Goal: Task Accomplishment & Management: Manage account settings

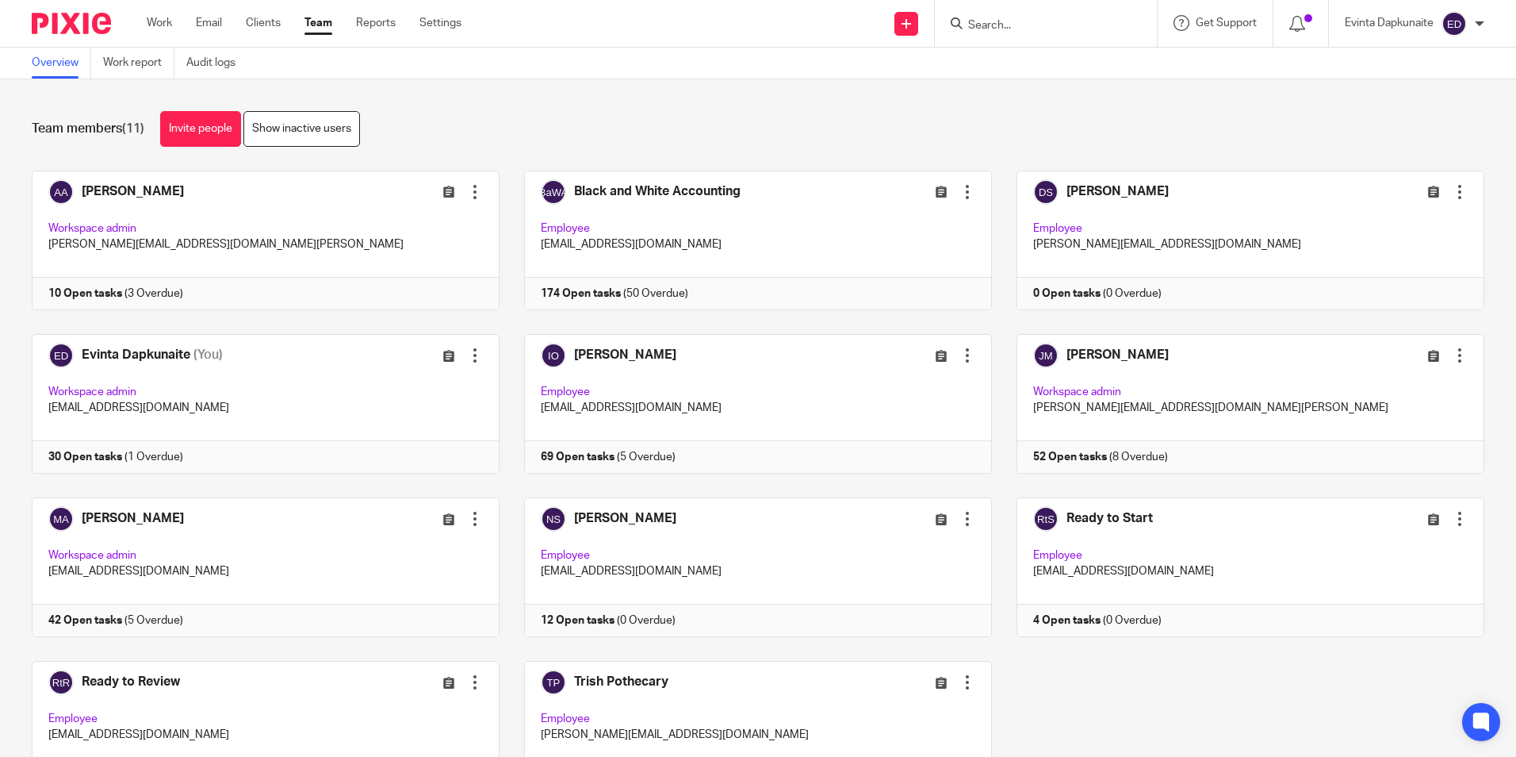
scroll to position [97, 0]
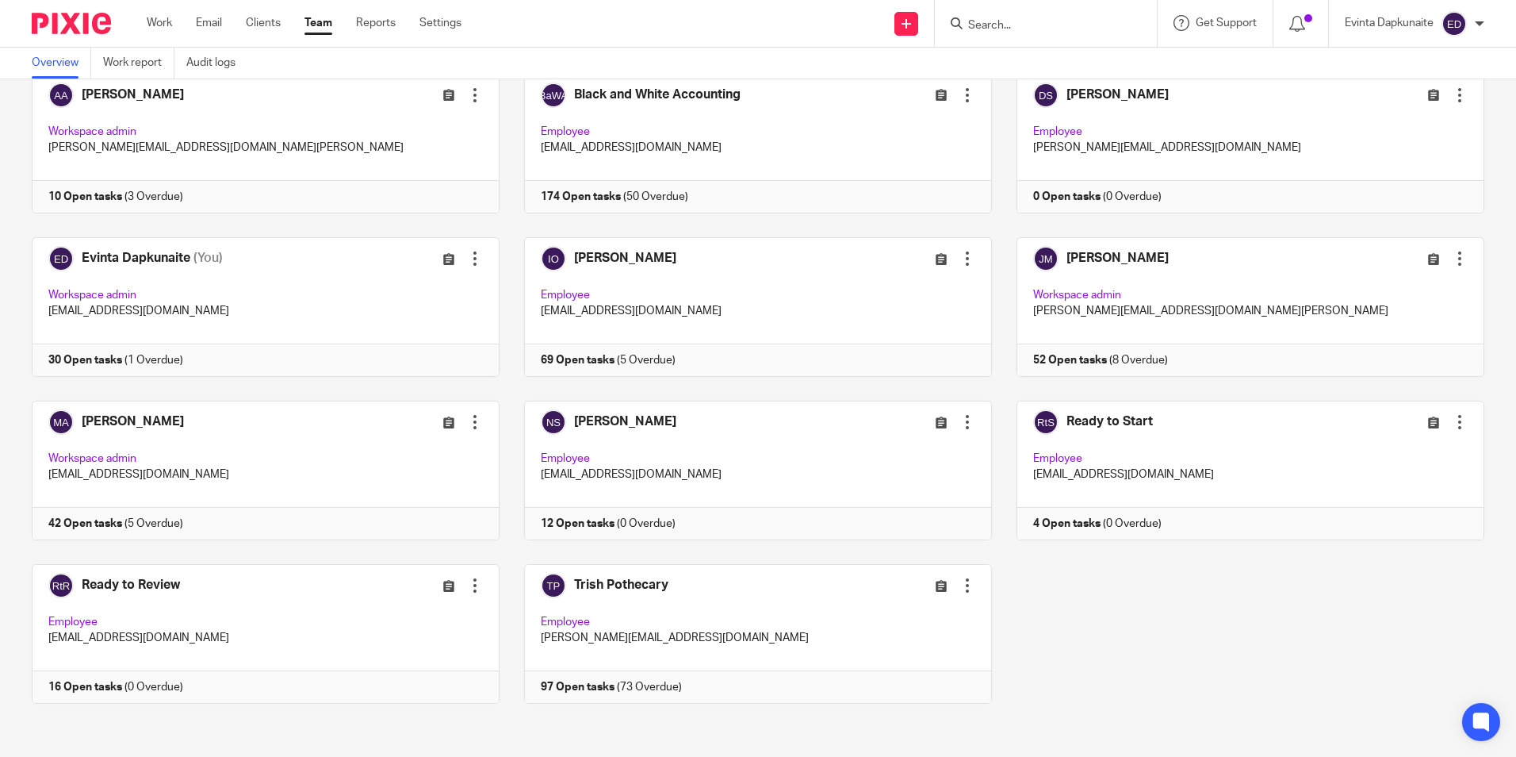
click at [408, 711] on div "Adam Abdulla Edit user Transfer Deactivate user Workspace admin adam@blackandwh…" at bounding box center [745, 400] width 1477 height 653
click at [1105, 645] on div "Adam Abdulla Edit user Transfer Deactivate user Workspace admin adam@blackandwh…" at bounding box center [745, 400] width 1477 height 653
drag, startPoint x: 1032, startPoint y: 36, endPoint x: 1030, endPoint y: 26, distance: 10.4
click at [1033, 36] on div at bounding box center [1046, 23] width 222 height 47
click at [1030, 26] on input "Search" at bounding box center [1038, 26] width 143 height 14
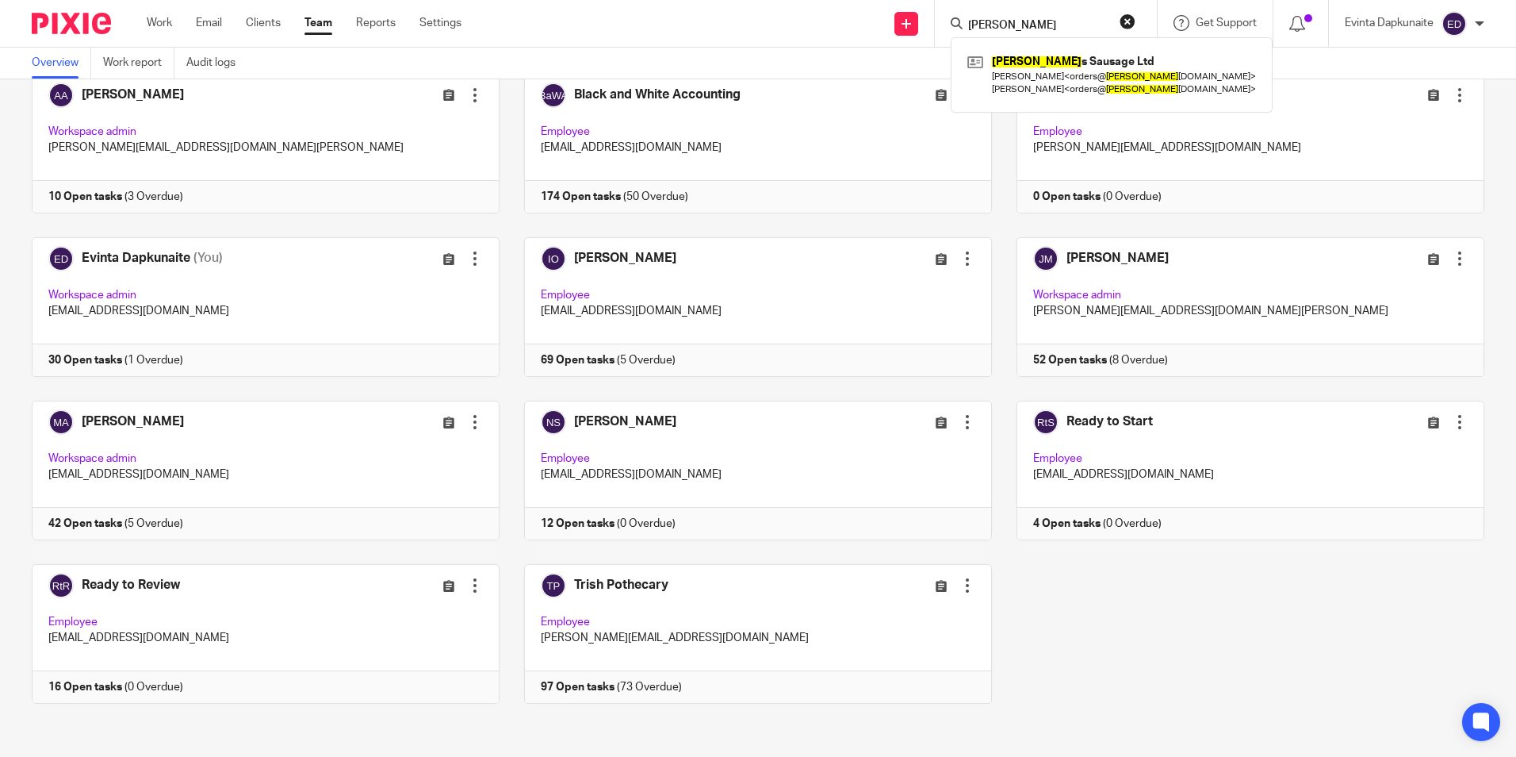
type input "bewley"
drag, startPoint x: 1082, startPoint y: 26, endPoint x: 780, endPoint y: 16, distance: 302.3
click at [782, 17] on div "Send new email Create task Add client Request signature bewley Bewley s Sausage…" at bounding box center [1000, 23] width 1031 height 47
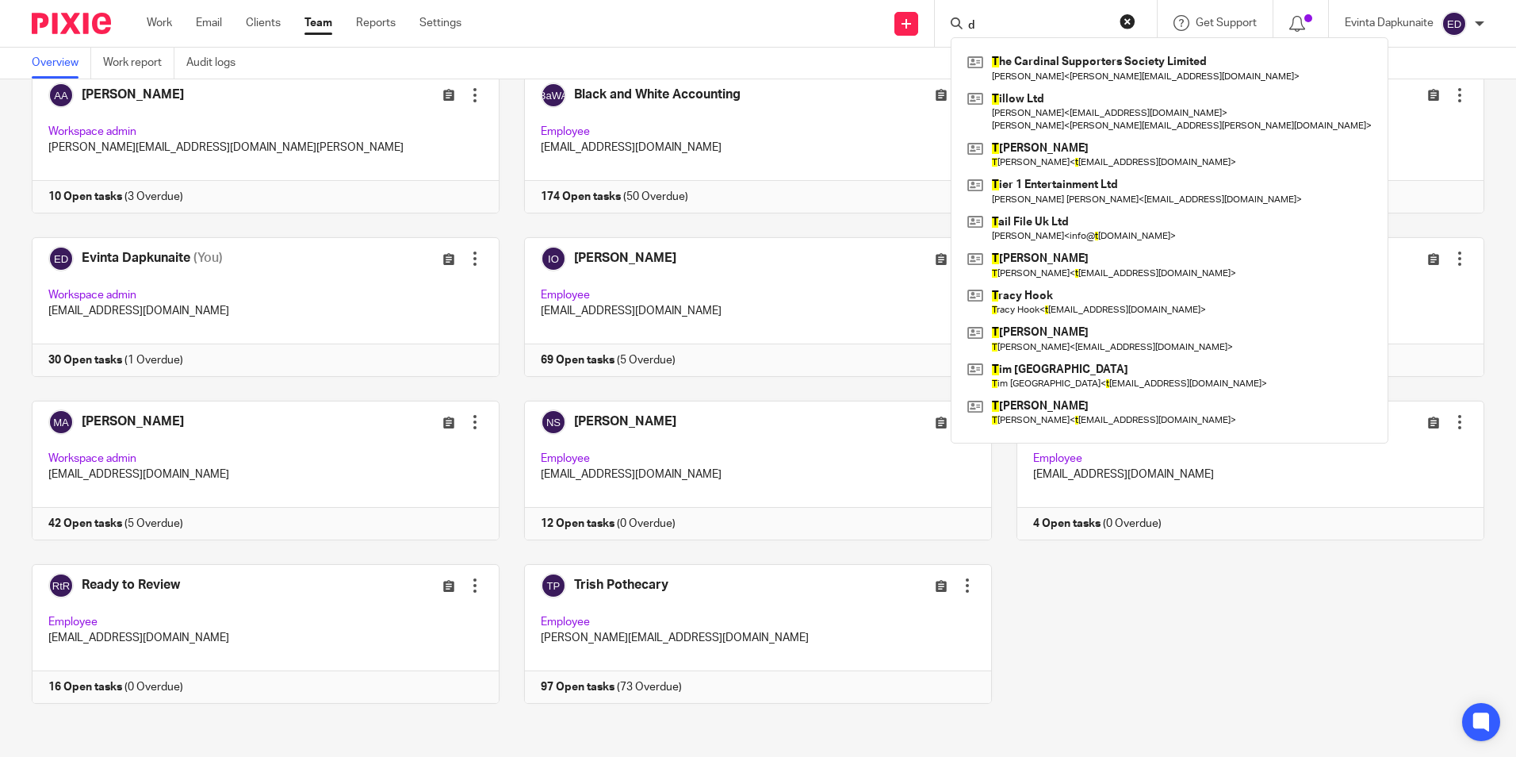
type input "d"
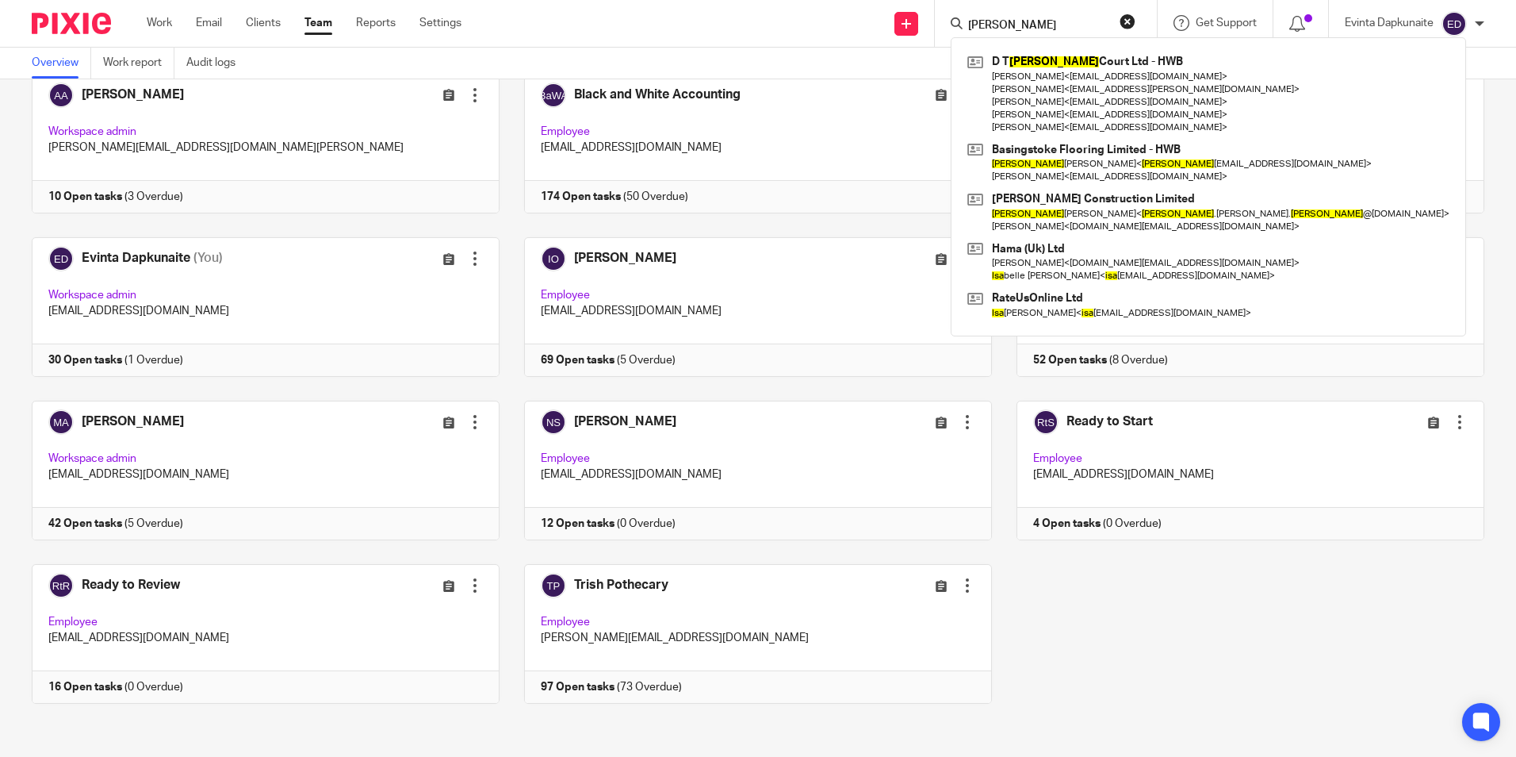
type input "lisa"
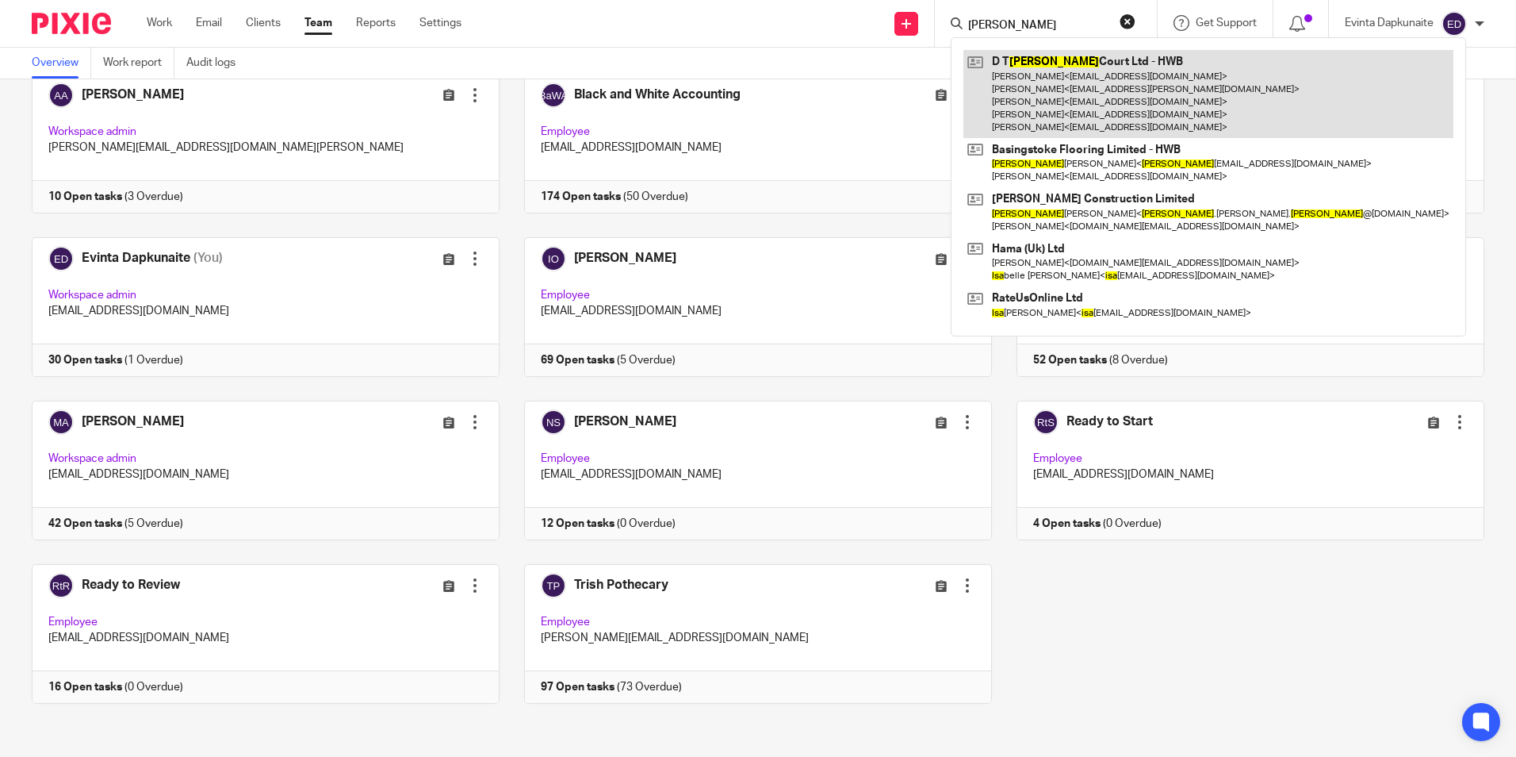
drag, startPoint x: 1084, startPoint y: 47, endPoint x: 1075, endPoint y: 56, distance: 13.5
click at [1083, 46] on div "D T Lisa Court Ltd - HWB Daniel Lipscombe < danlipscombe@hotmail.co.uk > Lauren…" at bounding box center [1208, 186] width 515 height 299
click at [1071, 60] on link at bounding box center [1209, 94] width 490 height 88
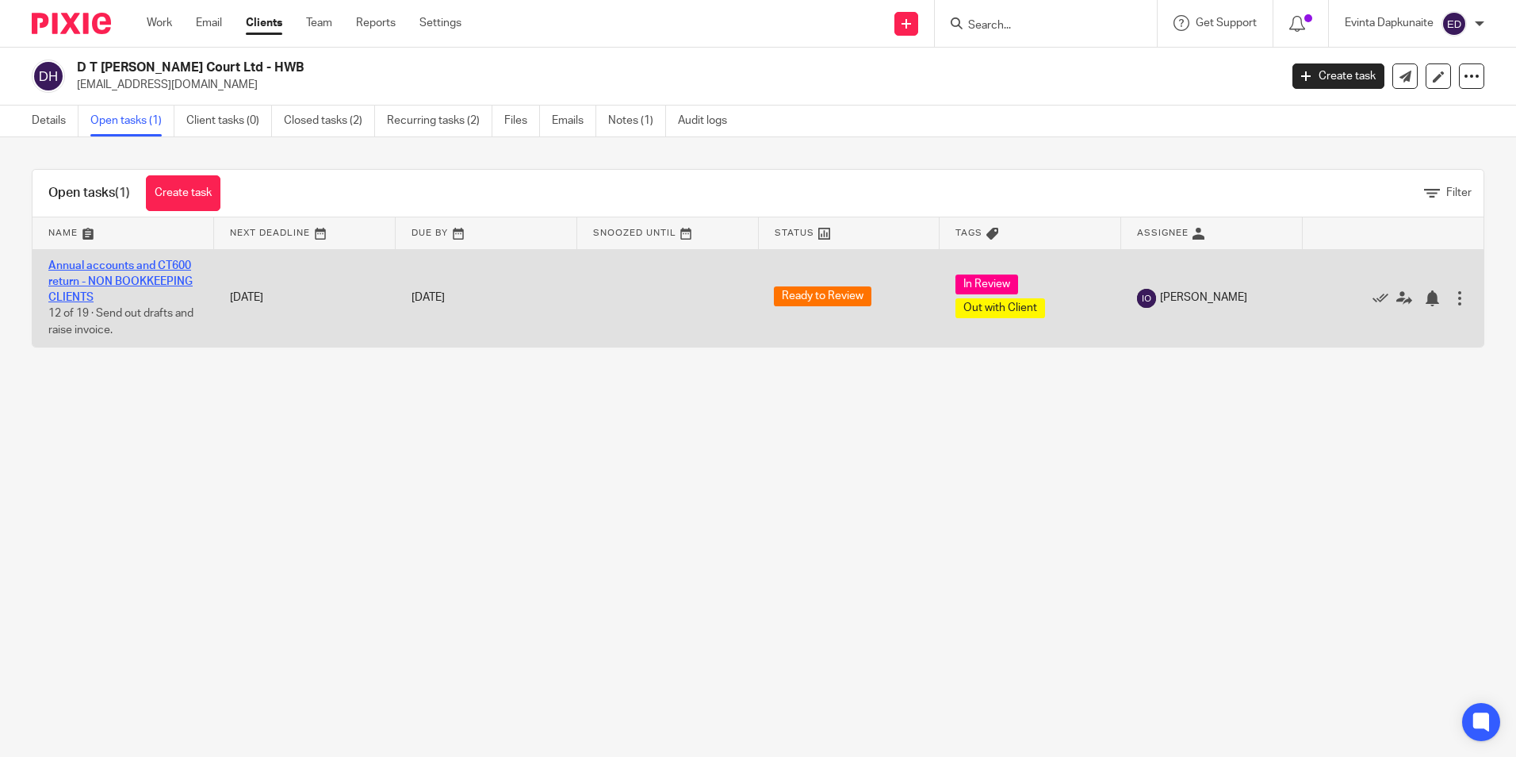
click at [163, 269] on link "Annual accounts and CT600 return - NON BOOKKEEPING CLIENTS" at bounding box center [120, 282] width 144 height 44
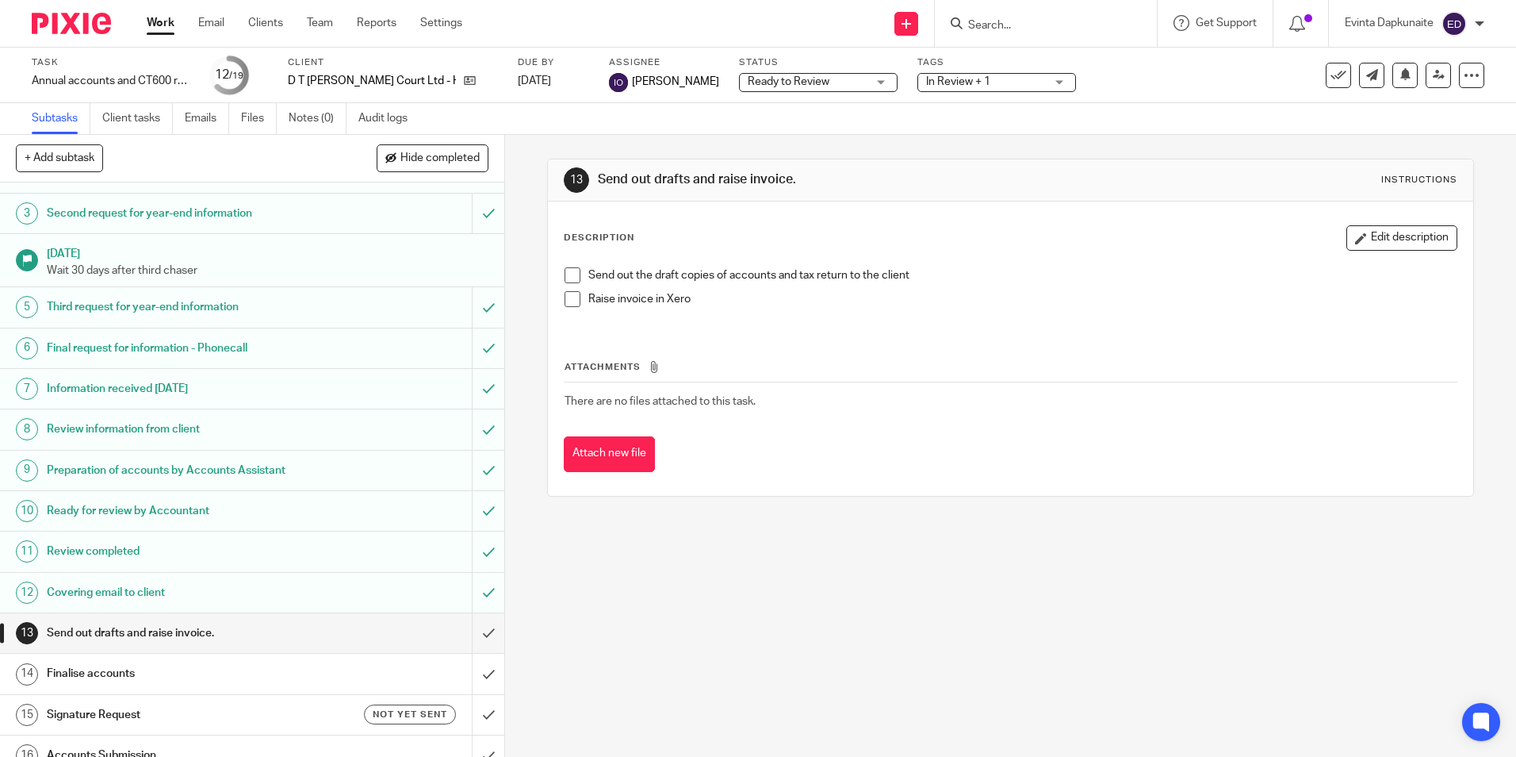
scroll to position [159, 0]
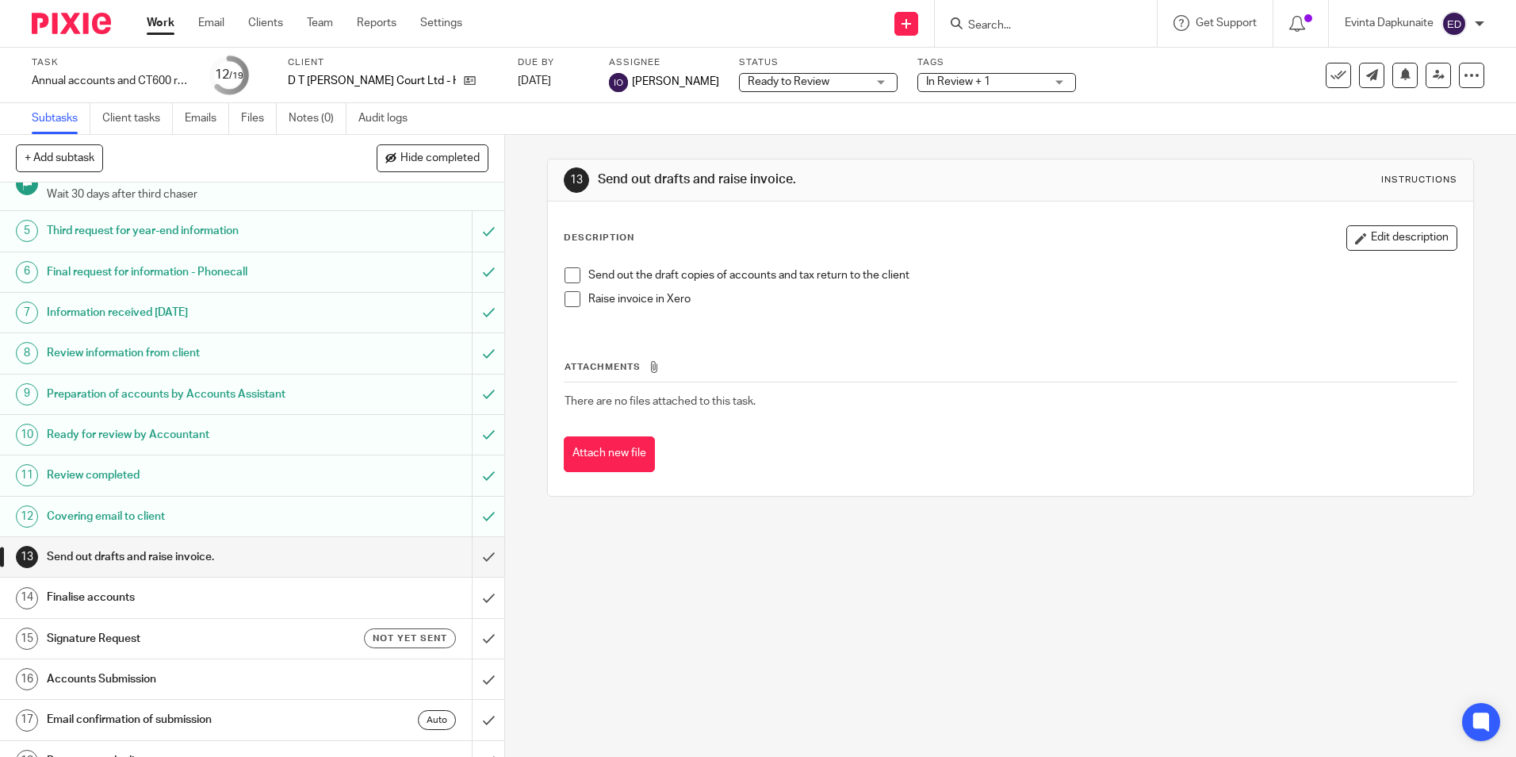
click at [206, 518] on h1 "Covering email to client" at bounding box center [183, 516] width 273 height 24
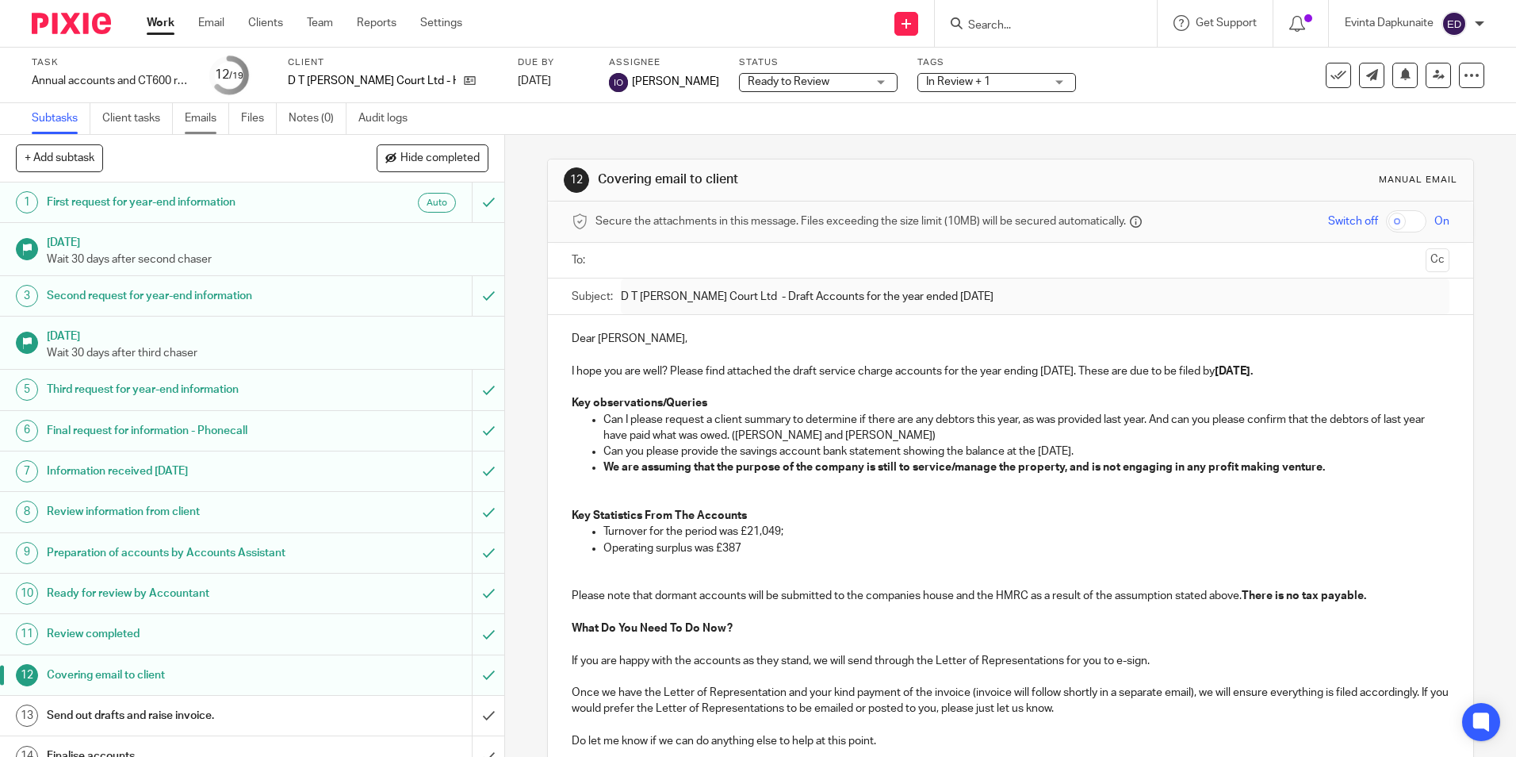
click at [192, 114] on link "Emails" at bounding box center [207, 118] width 44 height 31
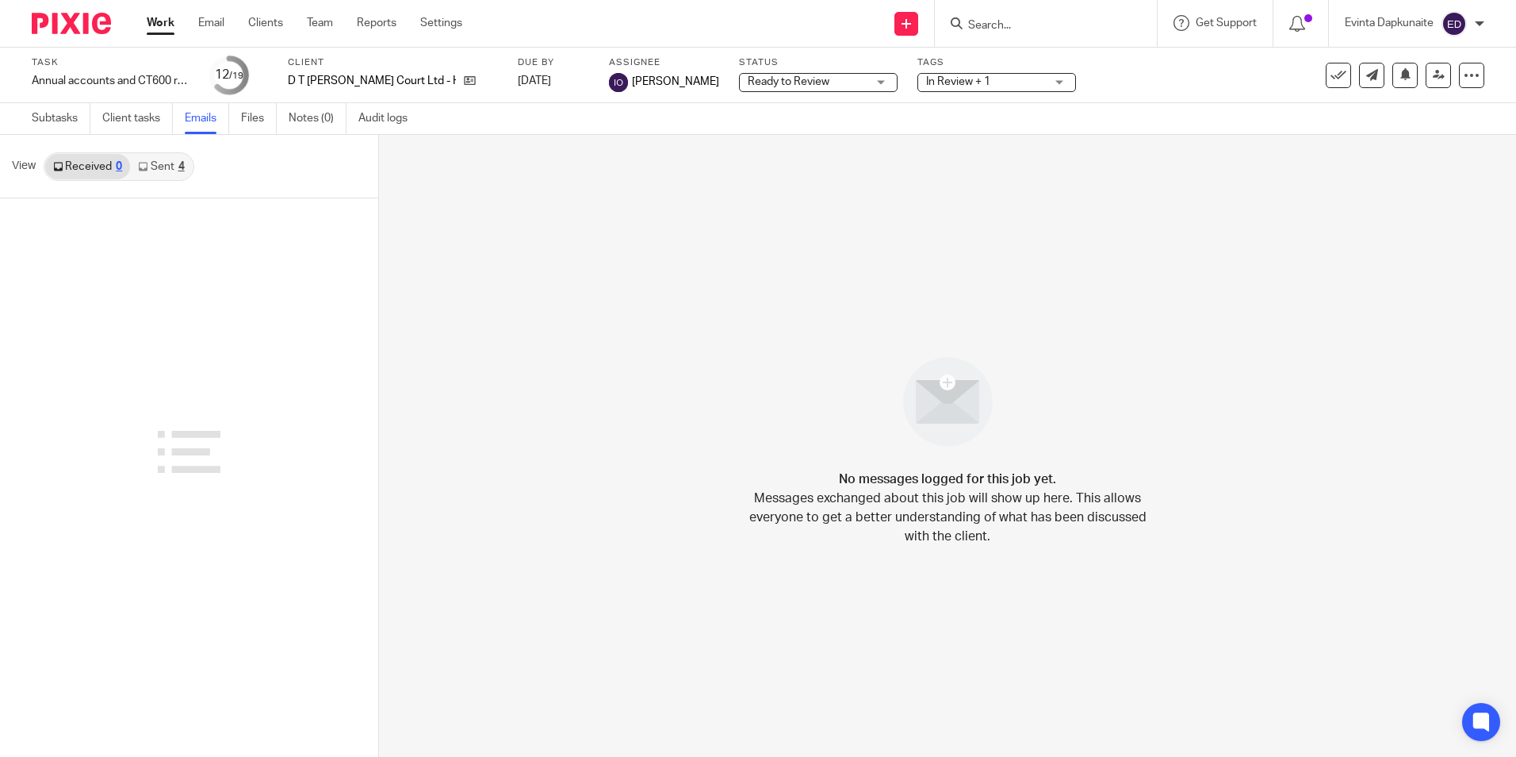
click at [168, 164] on link "Sent 4" at bounding box center [161, 166] width 62 height 25
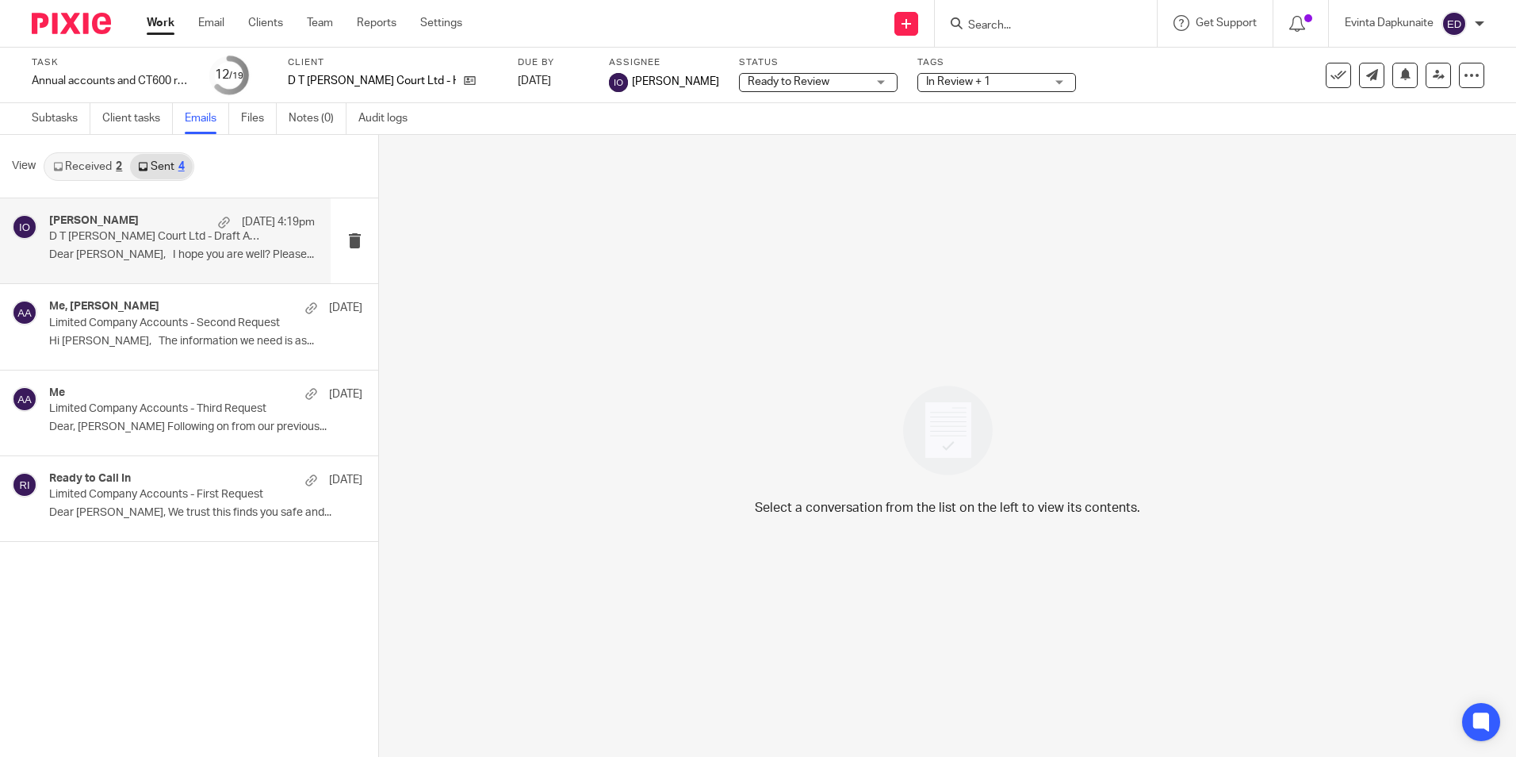
drag, startPoint x: 151, startPoint y: 237, endPoint x: 158, endPoint y: 241, distance: 8.2
click at [151, 237] on p "D T Lisa Court Ltd - Draft Accounts for the year ended 31 December 2024" at bounding box center [155, 236] width 213 height 13
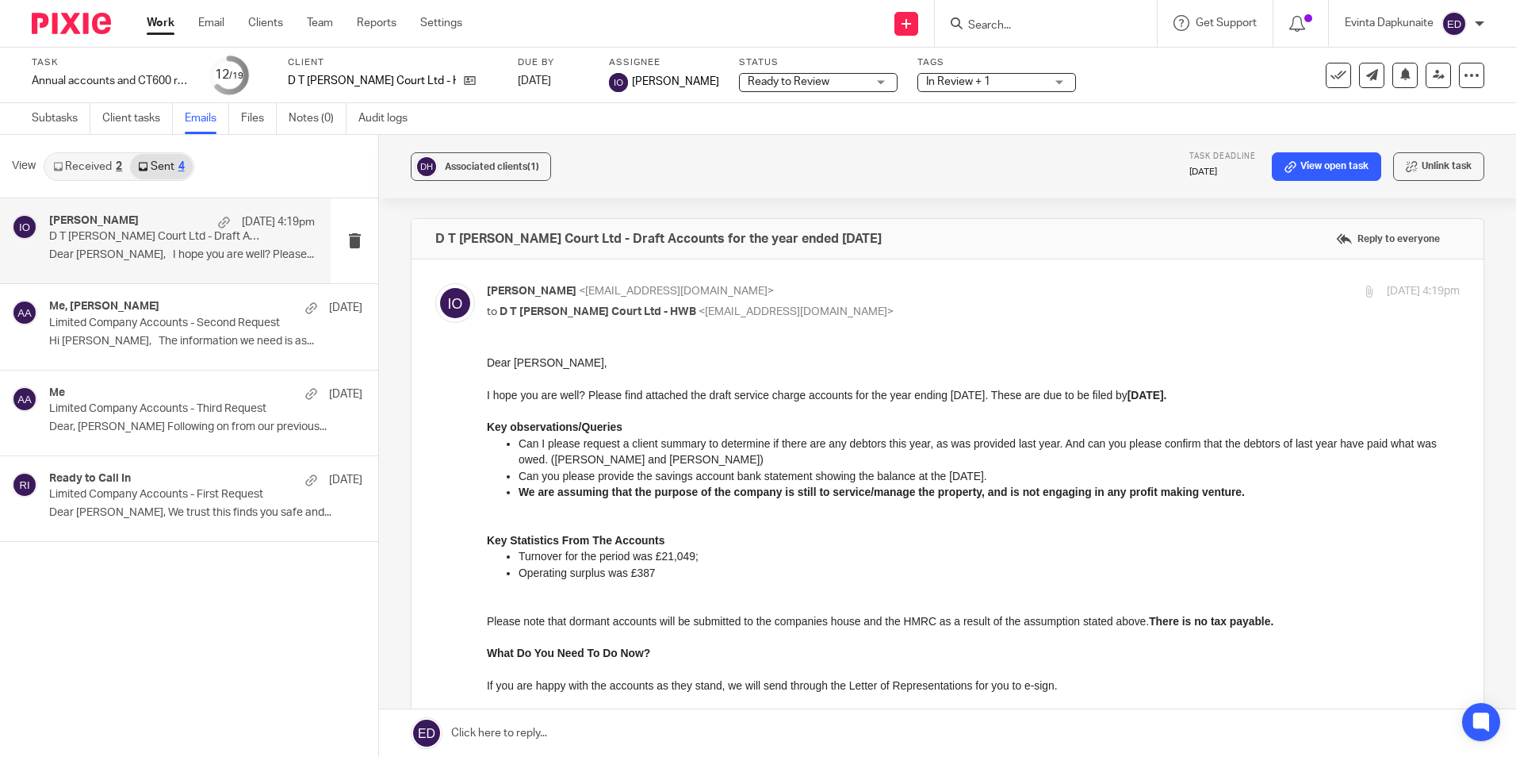
click at [1065, 25] on input "Search" at bounding box center [1038, 26] width 143 height 14
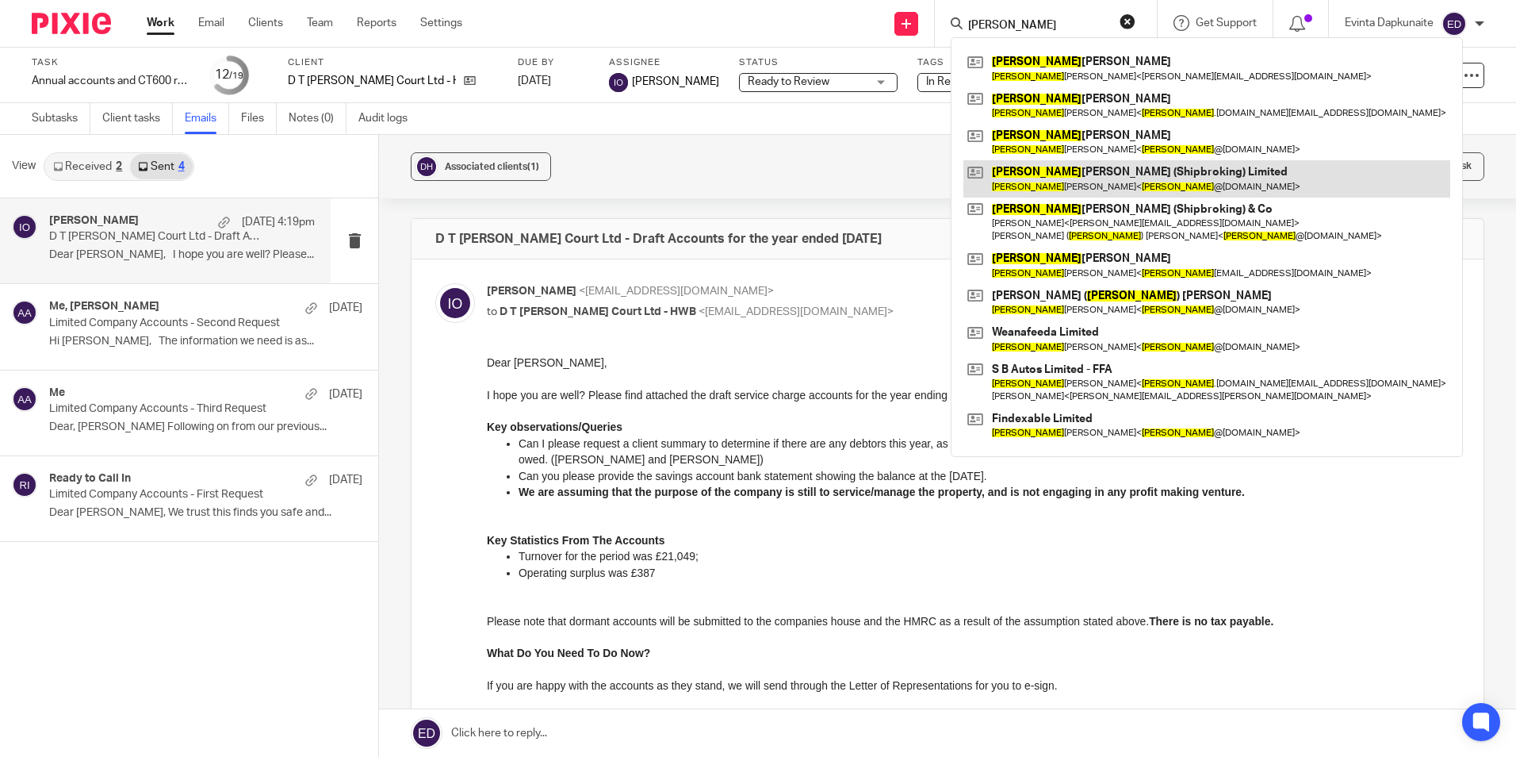
type input "simon"
click at [1091, 171] on link at bounding box center [1207, 178] width 487 height 36
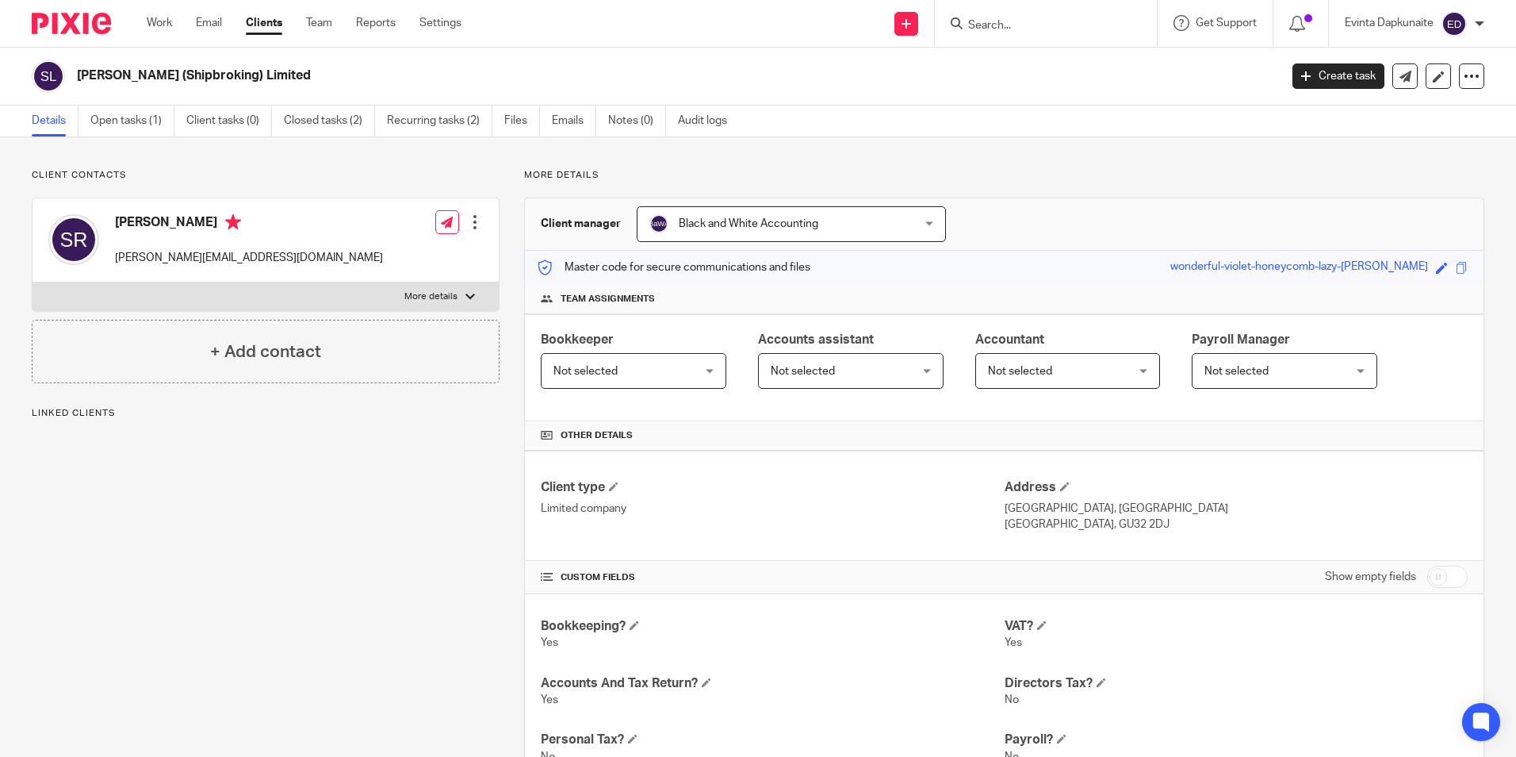
click at [149, 127] on link "Open tasks (1)" at bounding box center [132, 120] width 84 height 31
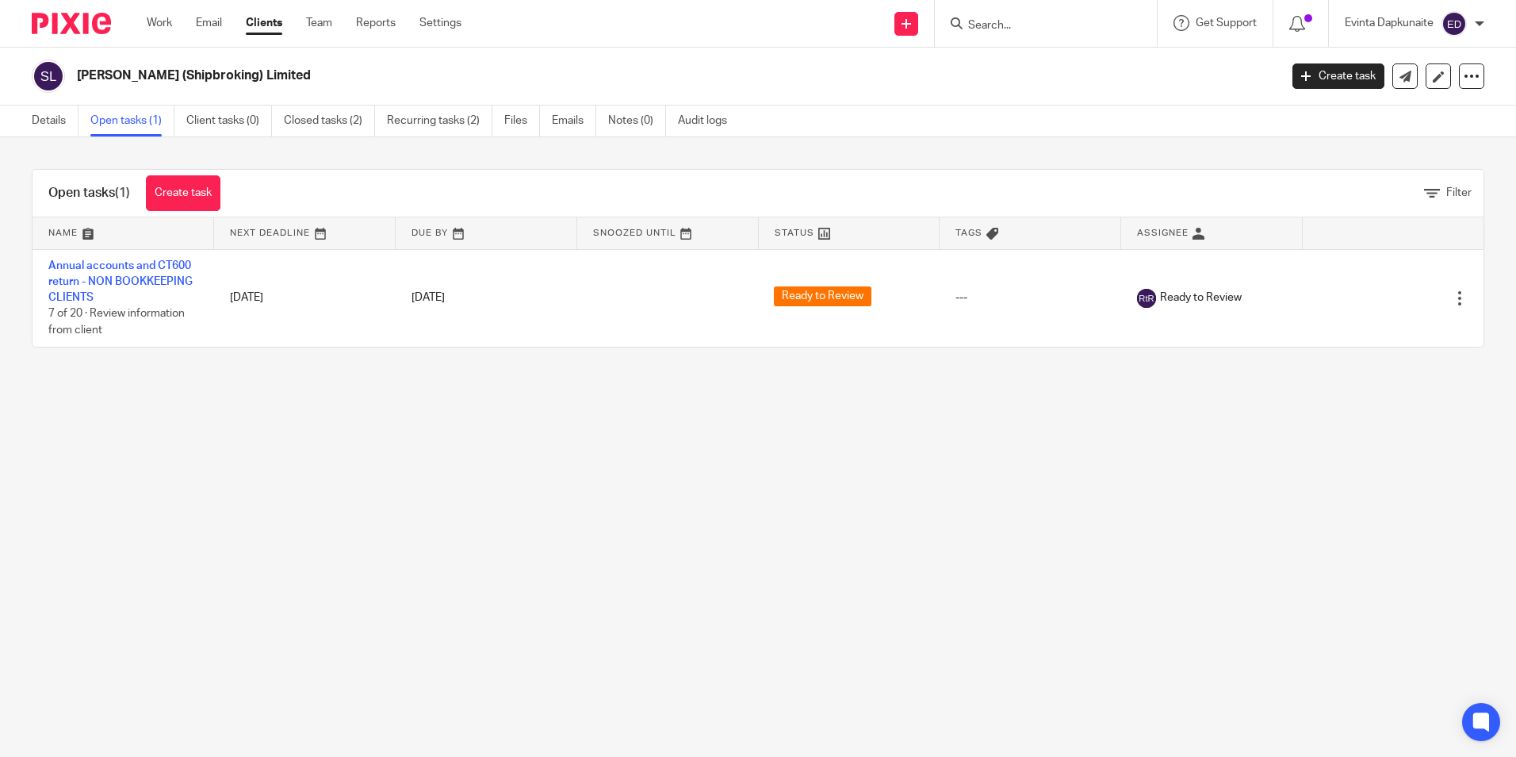
click at [485, 584] on main "Simon Robinson (Shipbroking) Limited Create task Update from Companies House Ex…" at bounding box center [758, 378] width 1516 height 757
click at [1053, 34] on div at bounding box center [1046, 23] width 222 height 47
click at [1036, 36] on div at bounding box center [1046, 23] width 222 height 47
click at [1019, 27] on input "Search" at bounding box center [1038, 26] width 143 height 14
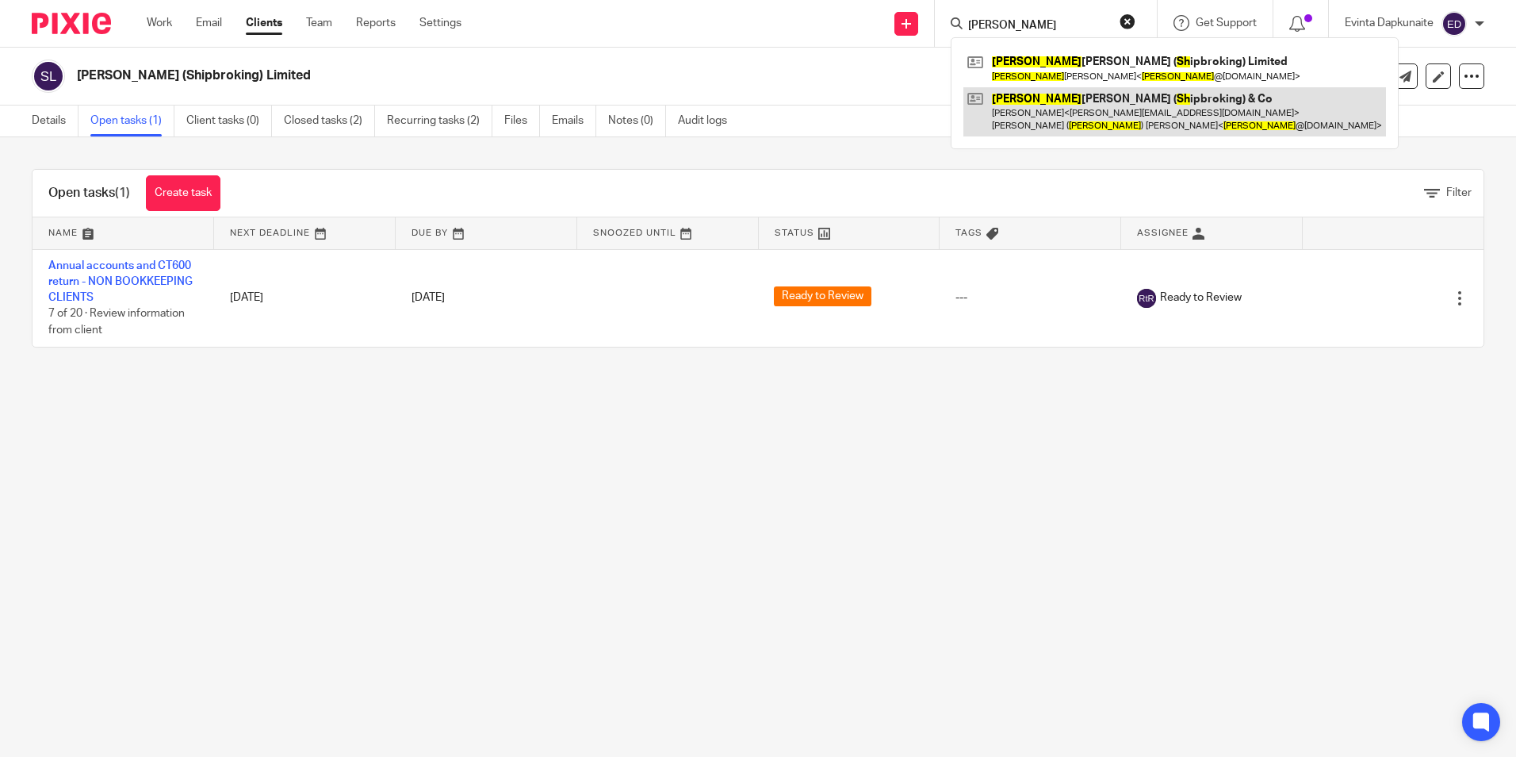
type input "simon sh"
click at [1077, 95] on link at bounding box center [1175, 111] width 423 height 49
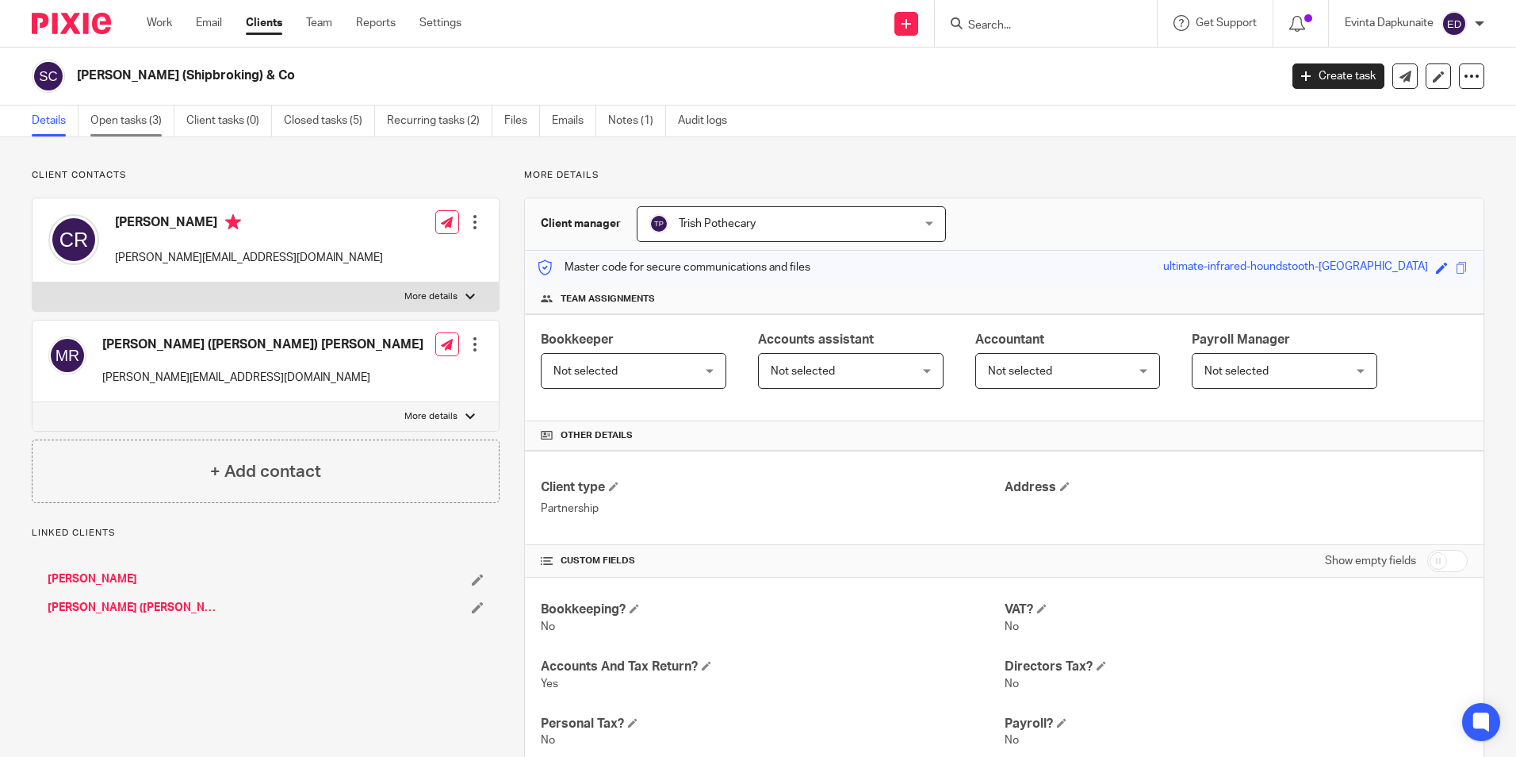
click at [148, 115] on link "Open tasks (3)" at bounding box center [132, 120] width 84 height 31
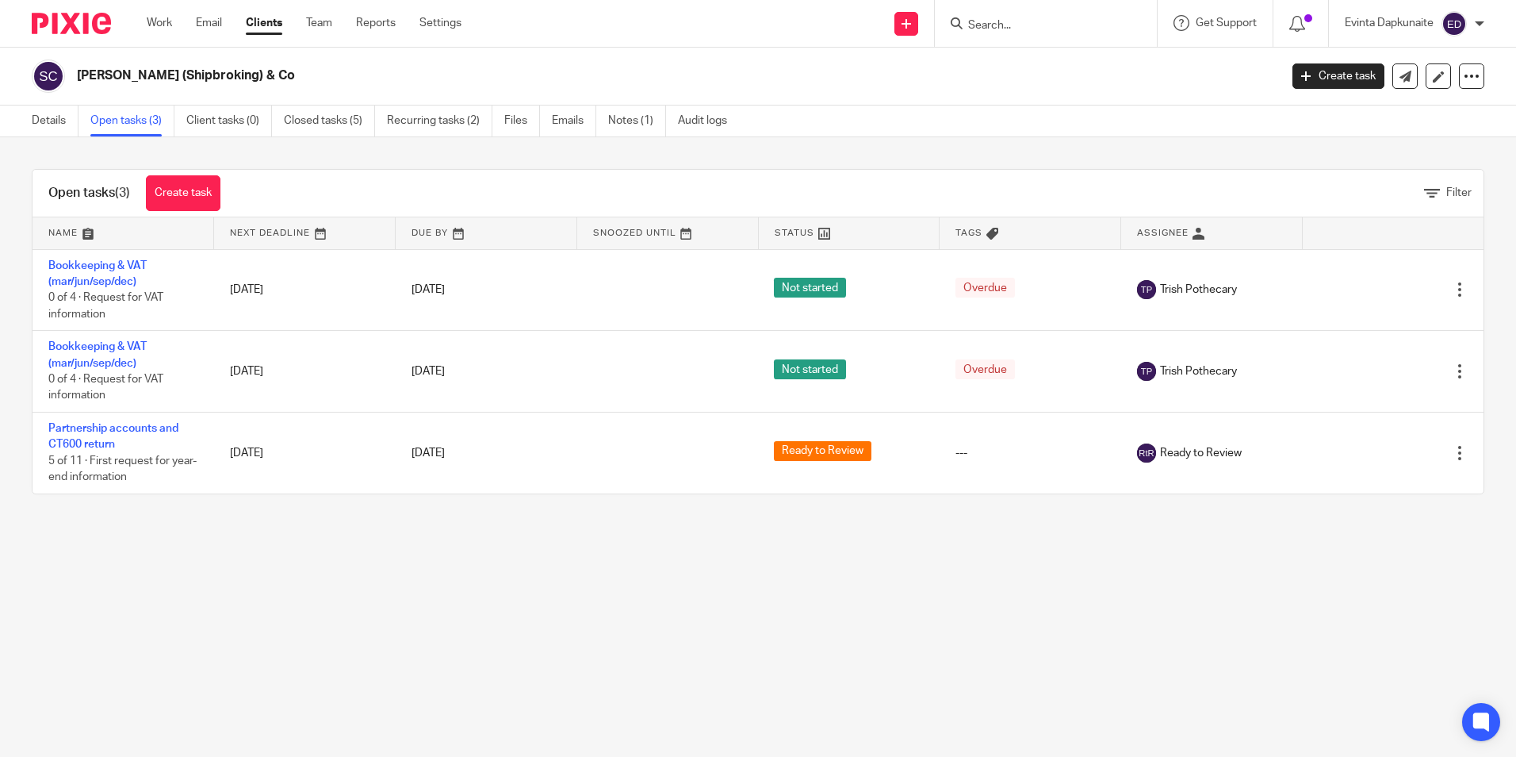
click at [996, 29] on input "Search" at bounding box center [1038, 26] width 143 height 14
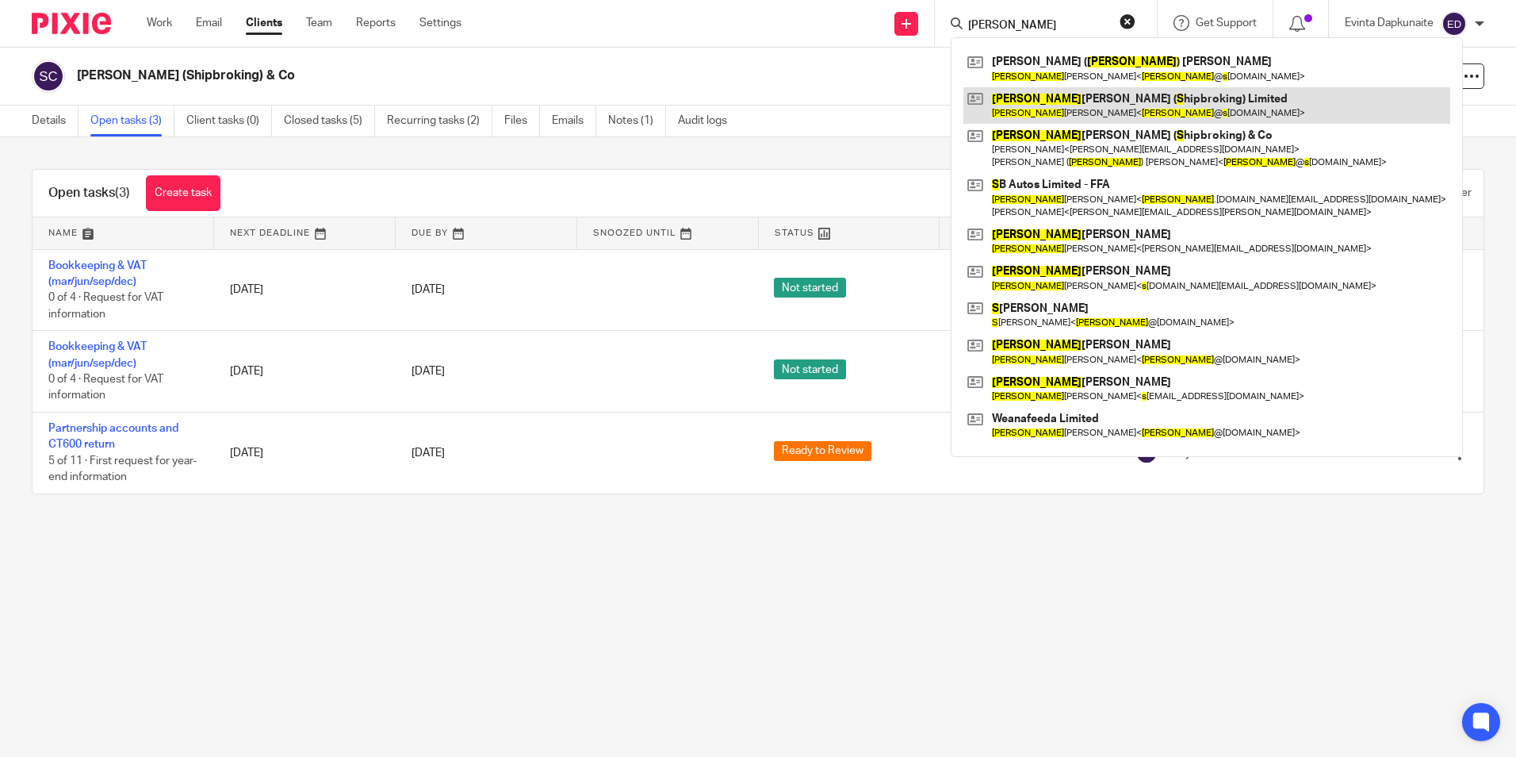
type input "simon s"
click at [1041, 96] on link at bounding box center [1207, 105] width 487 height 36
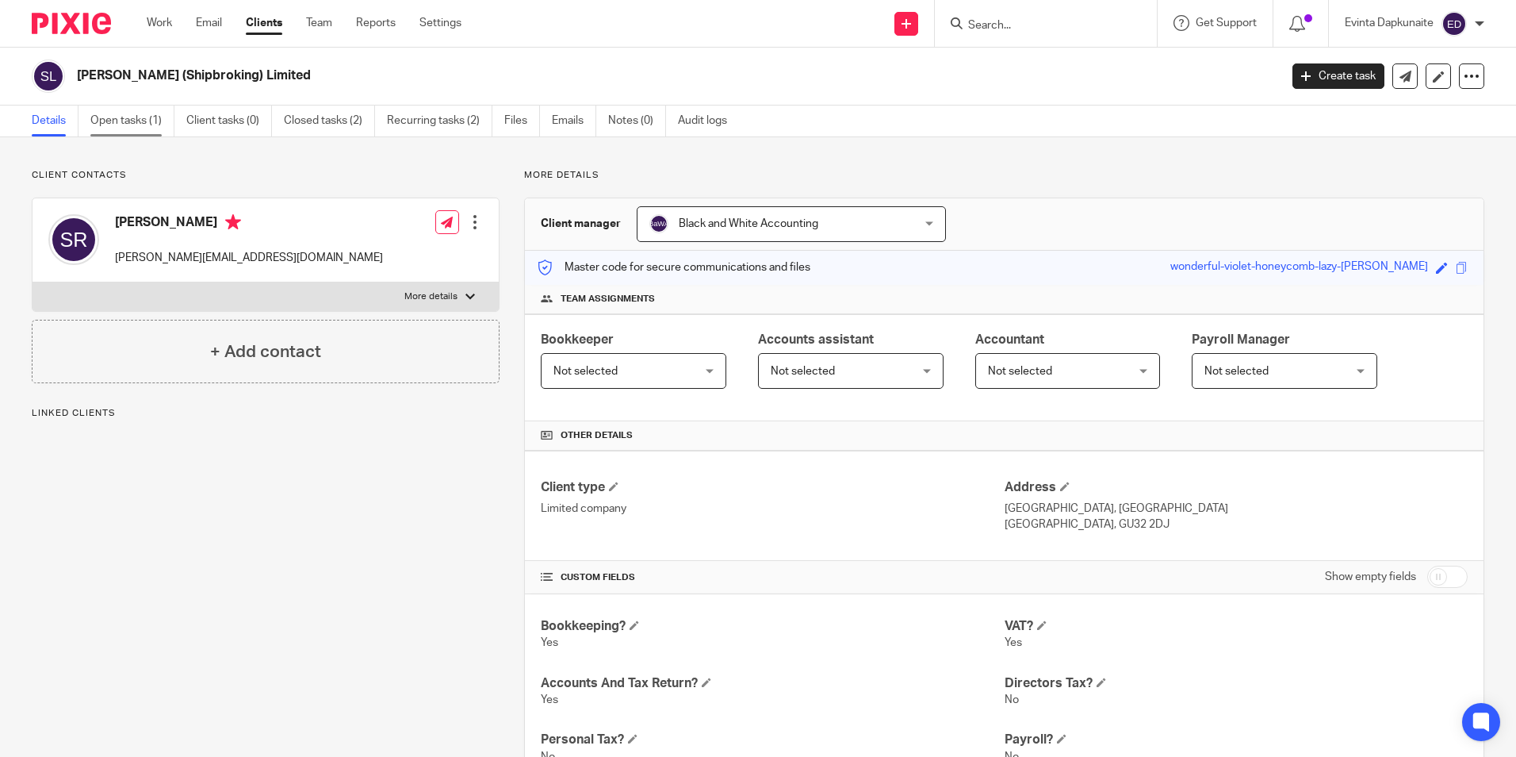
click at [163, 130] on link "Open tasks (1)" at bounding box center [132, 120] width 84 height 31
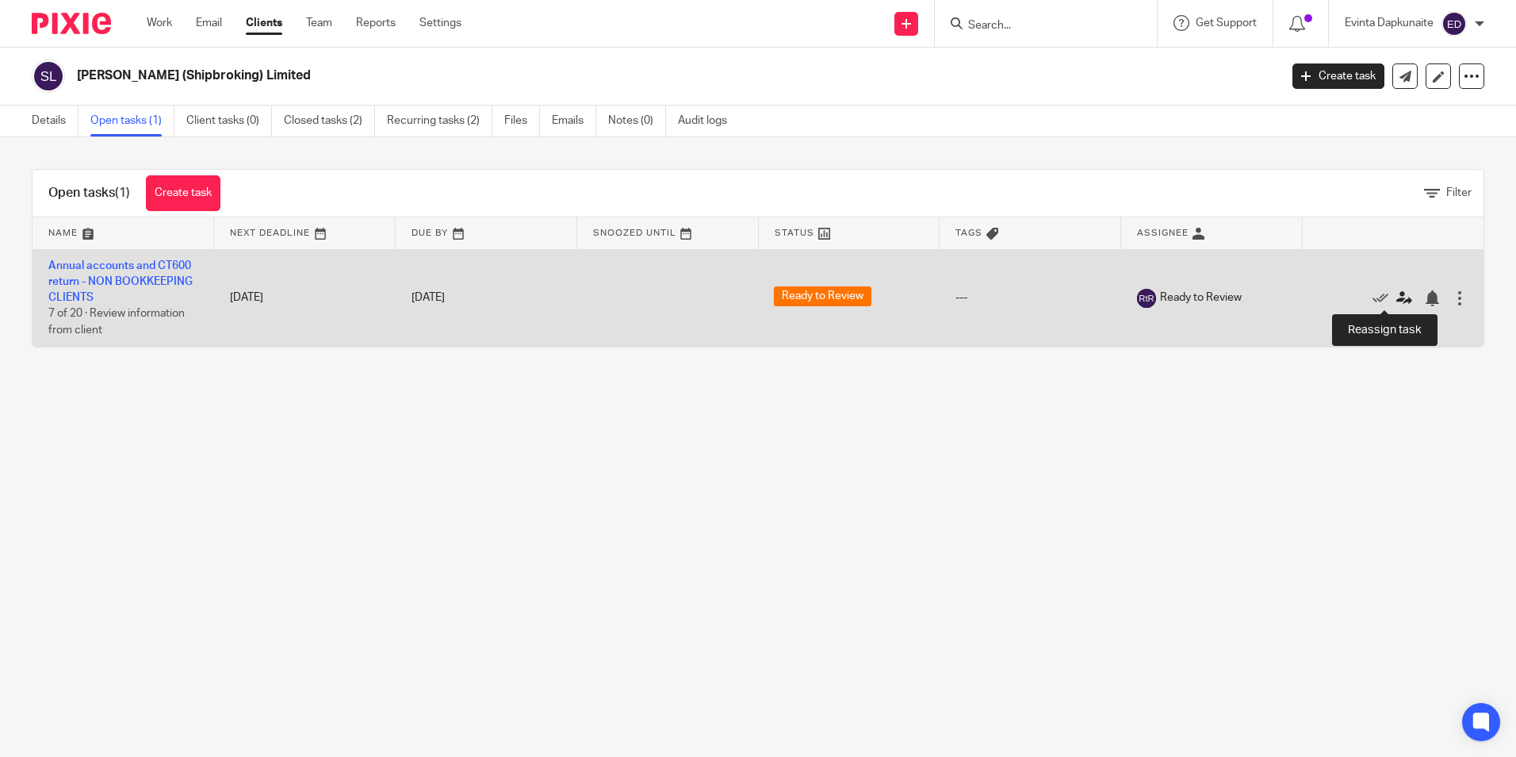
click at [1397, 297] on icon at bounding box center [1405, 298] width 16 height 16
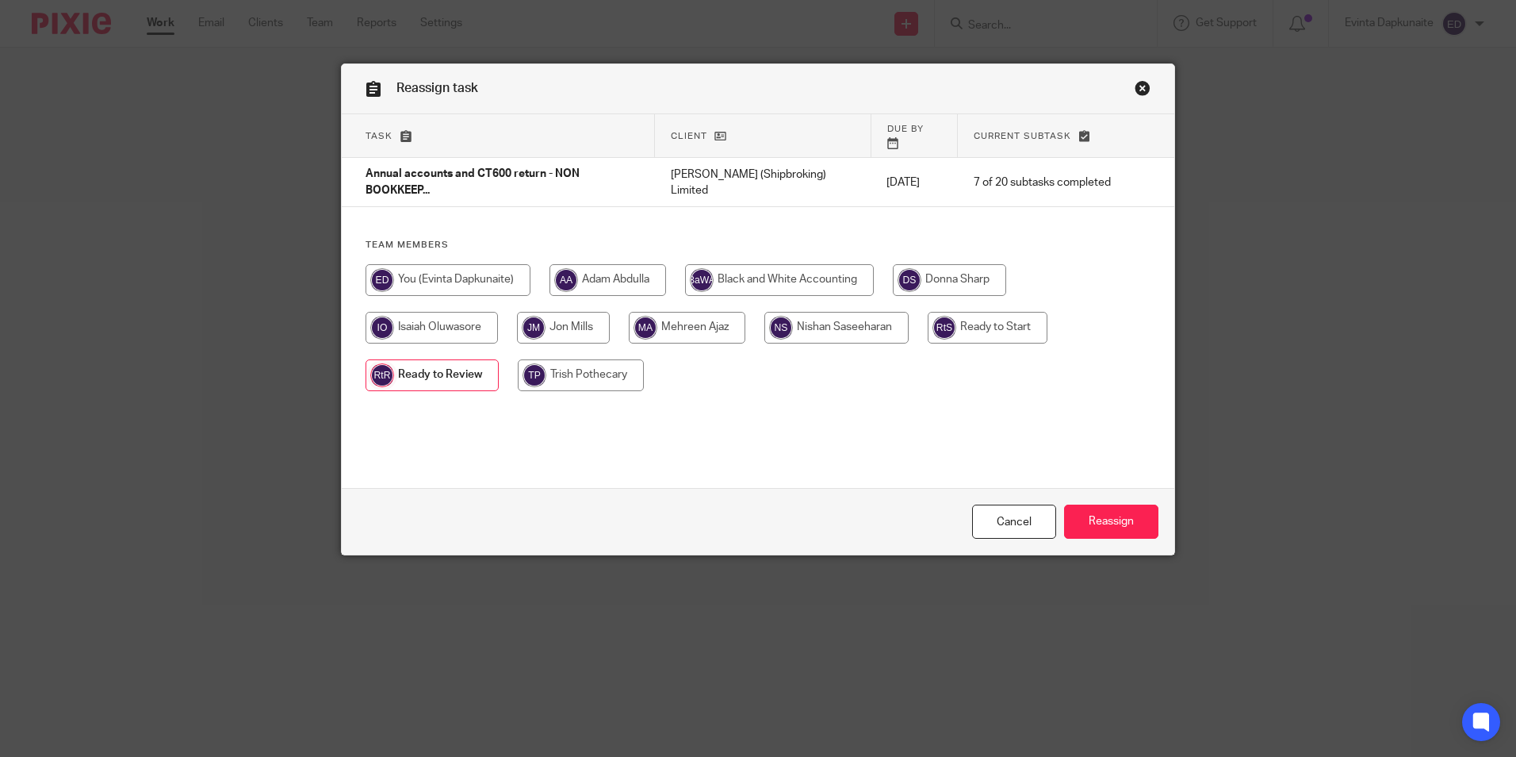
click at [593, 314] on input "radio" at bounding box center [563, 328] width 93 height 32
radio input "true"
click at [1100, 511] on input "Reassign" at bounding box center [1111, 521] width 94 height 34
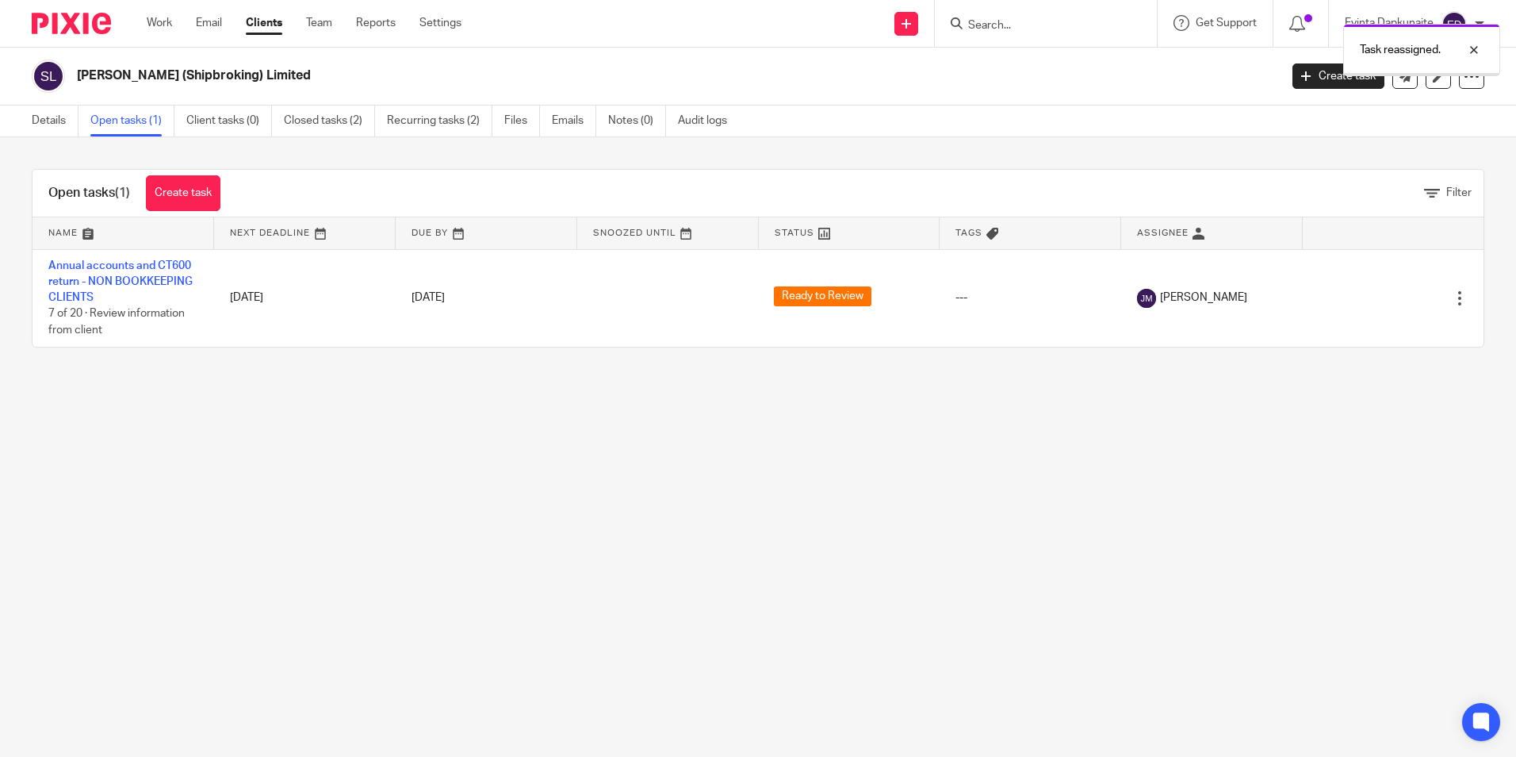
click at [1017, 25] on div "Task reassigned." at bounding box center [1129, 46] width 742 height 60
click at [1020, 21] on div "Task reassigned." at bounding box center [1129, 46] width 742 height 60
click at [1017, 33] on div "Task reassigned." at bounding box center [1129, 46] width 742 height 60
click at [1475, 41] on div at bounding box center [1462, 49] width 43 height 19
drag, startPoint x: 1072, startPoint y: 39, endPoint x: 1028, endPoint y: 27, distance: 46.0
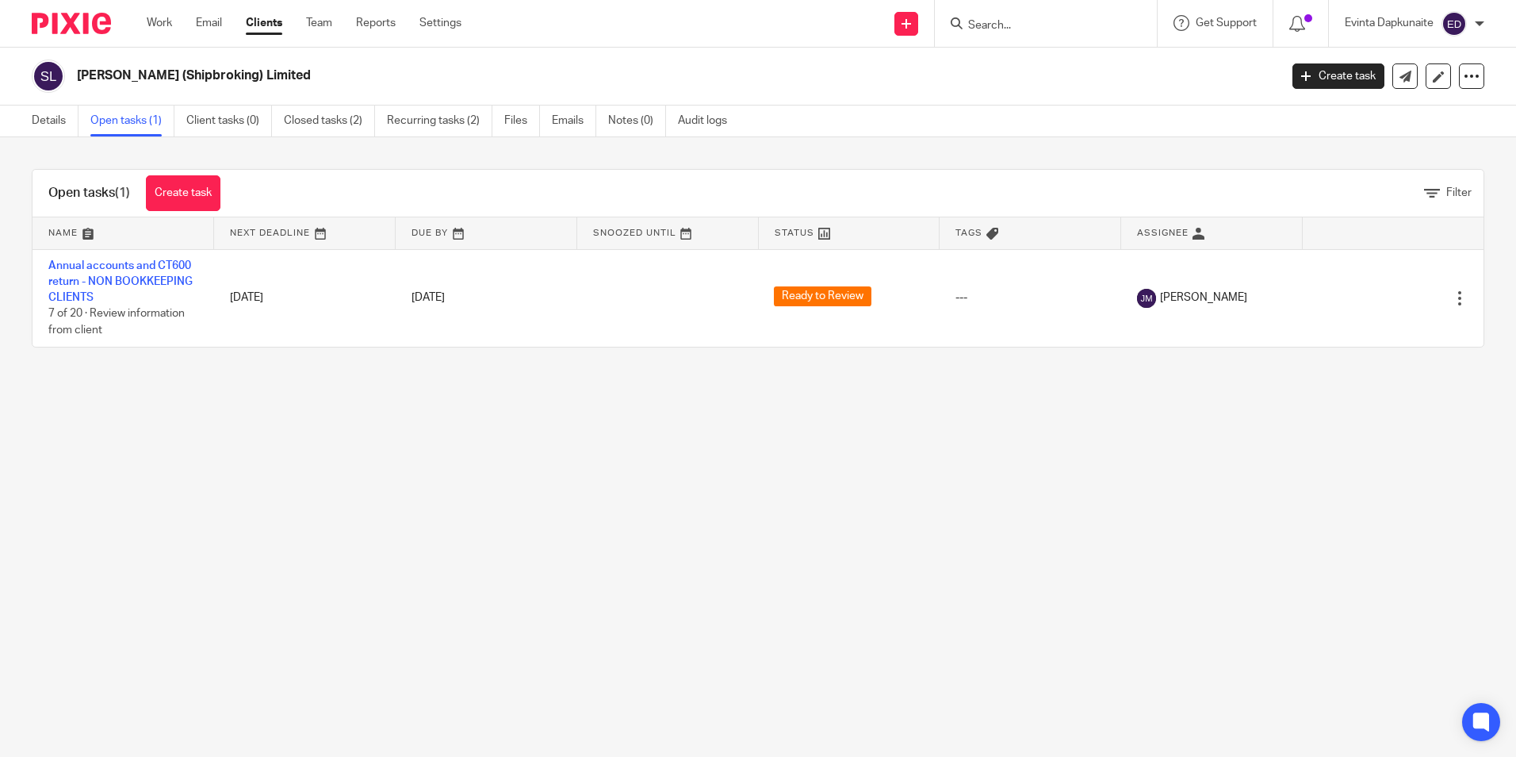
click at [1029, 28] on input "Search" at bounding box center [1038, 26] width 143 height 14
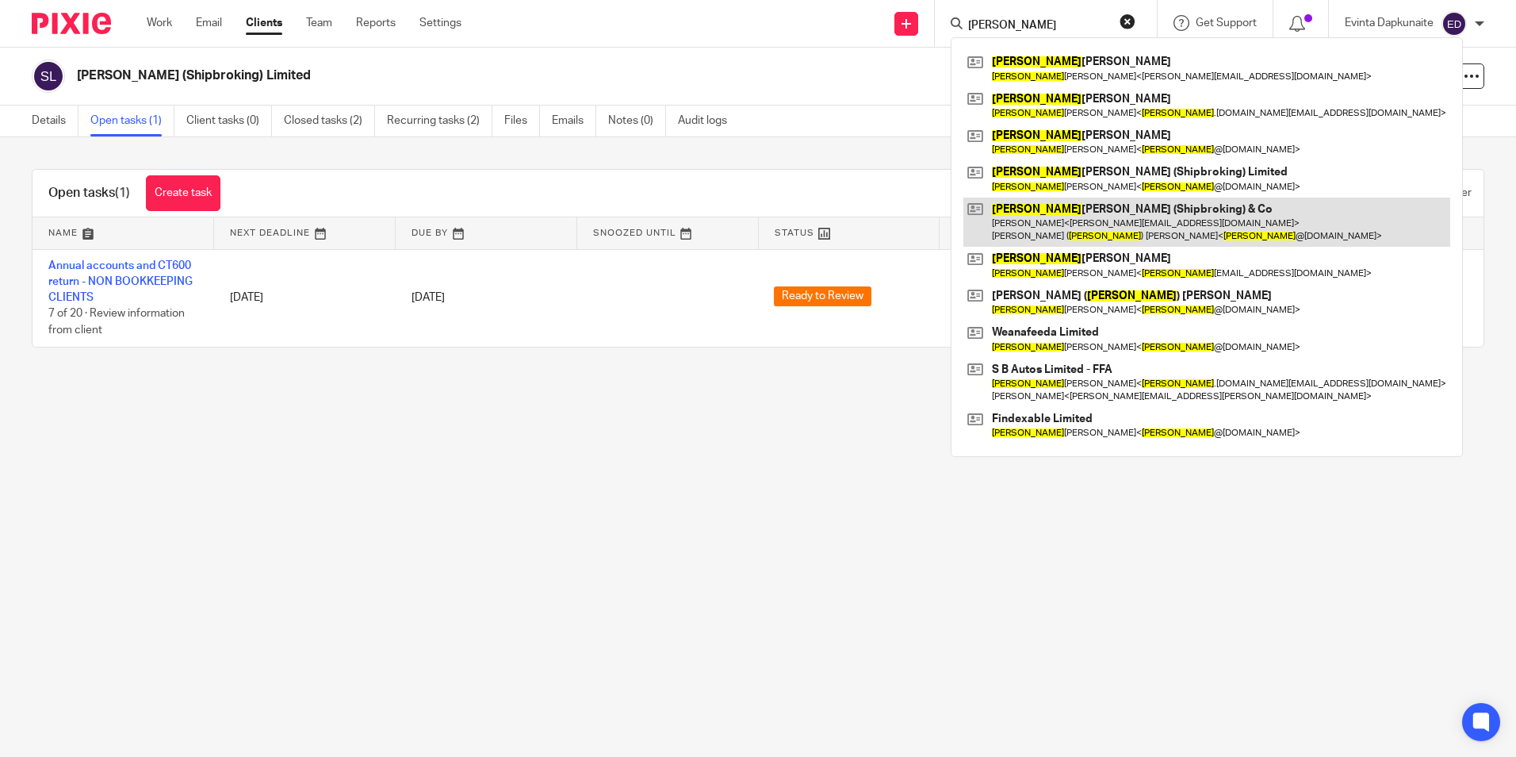
type input "[PERSON_NAME]"
click at [1081, 208] on link at bounding box center [1207, 221] width 487 height 49
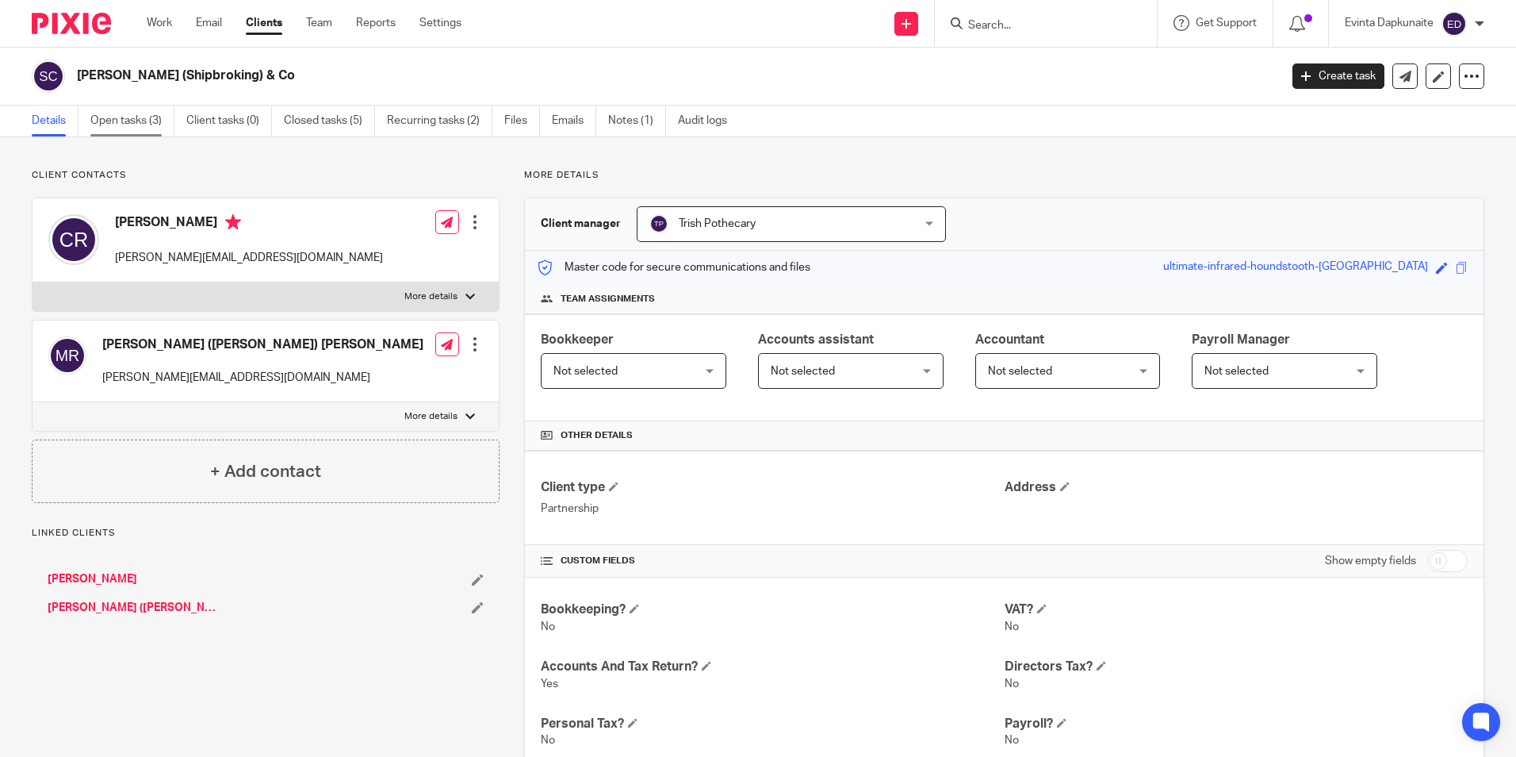
click at [157, 134] on link "Open tasks (3)" at bounding box center [132, 120] width 84 height 31
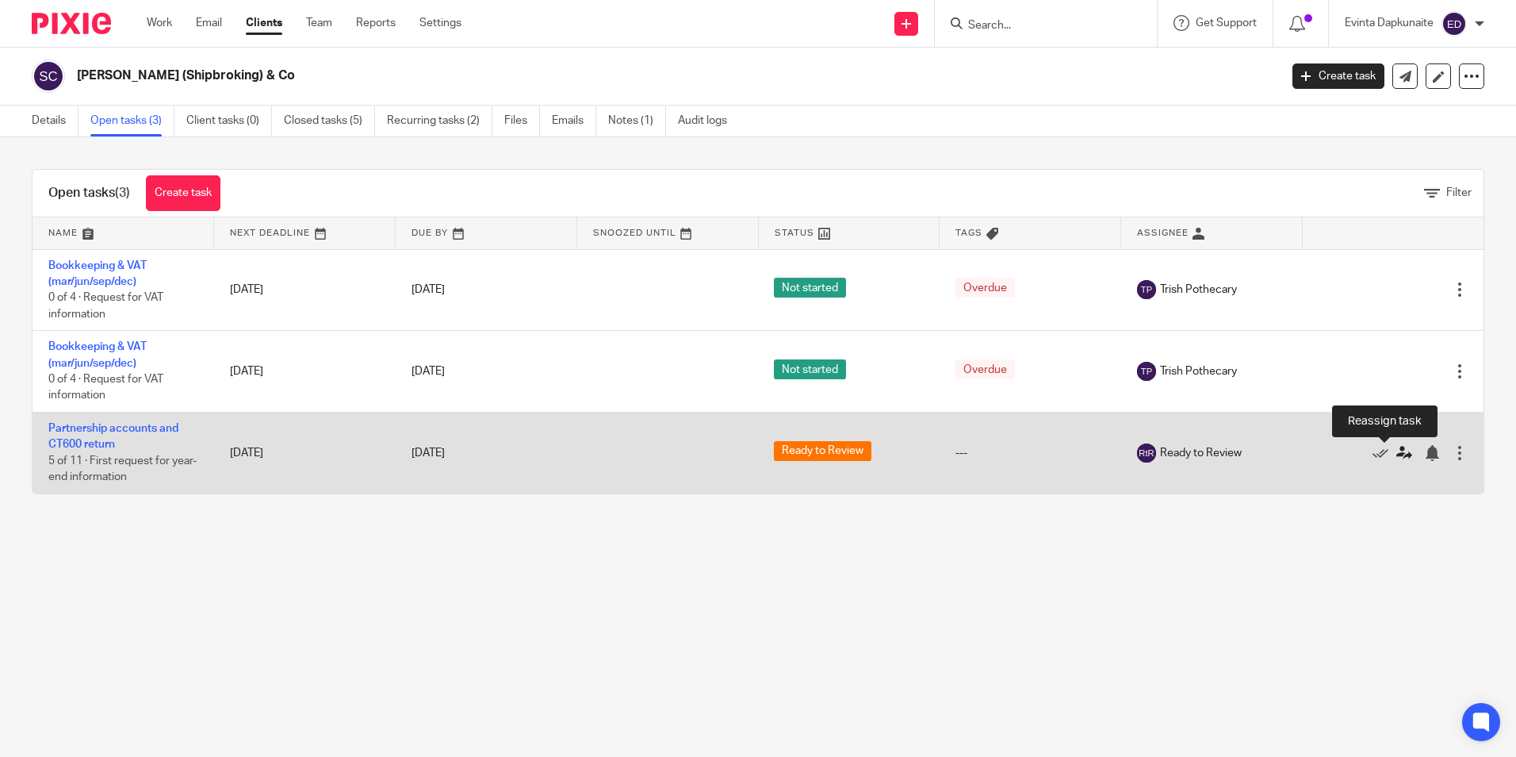
click at [1397, 454] on icon at bounding box center [1405, 453] width 16 height 16
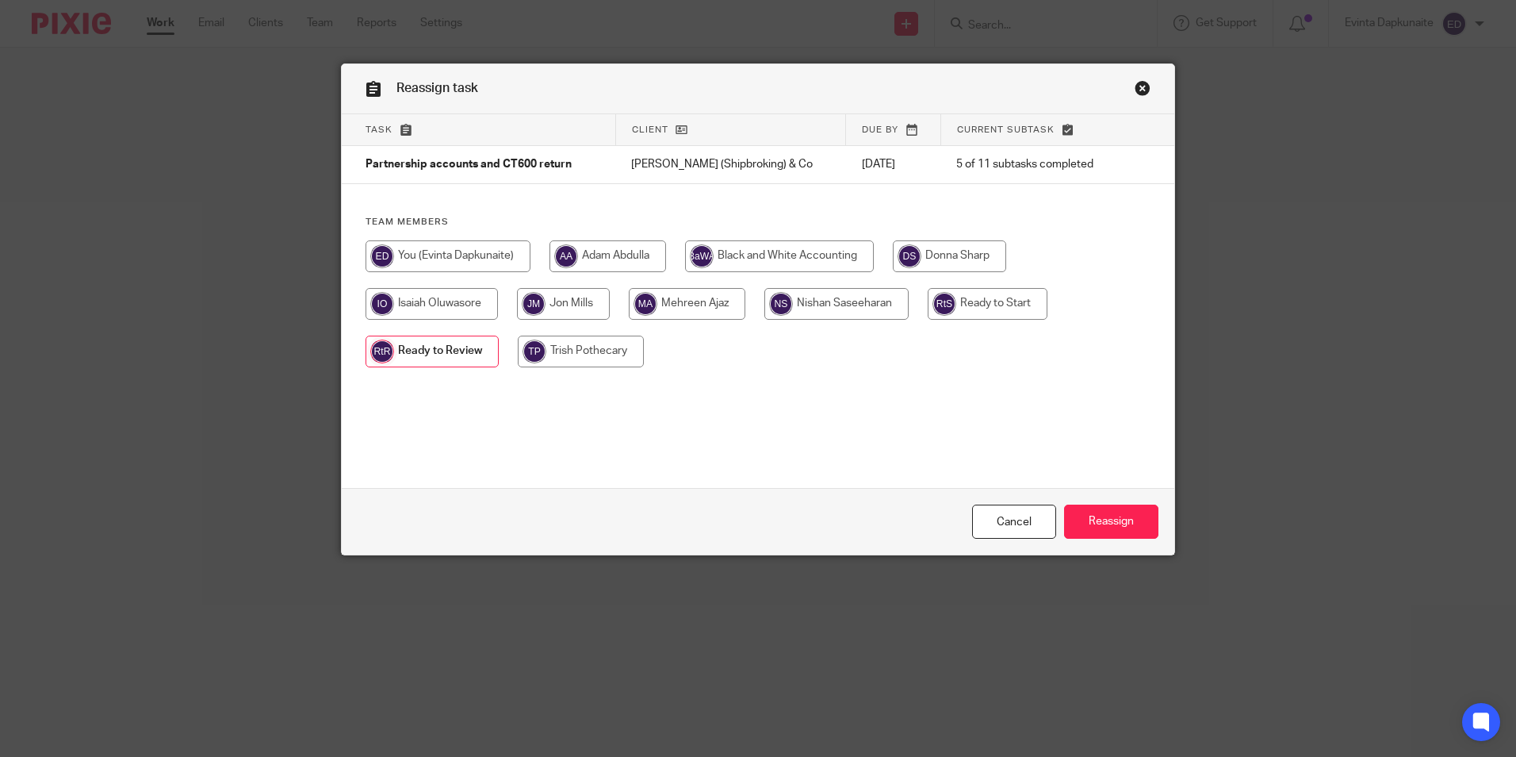
click at [535, 312] on input "radio" at bounding box center [563, 304] width 93 height 32
radio input "true"
click at [1105, 513] on input "Reassign" at bounding box center [1111, 521] width 94 height 34
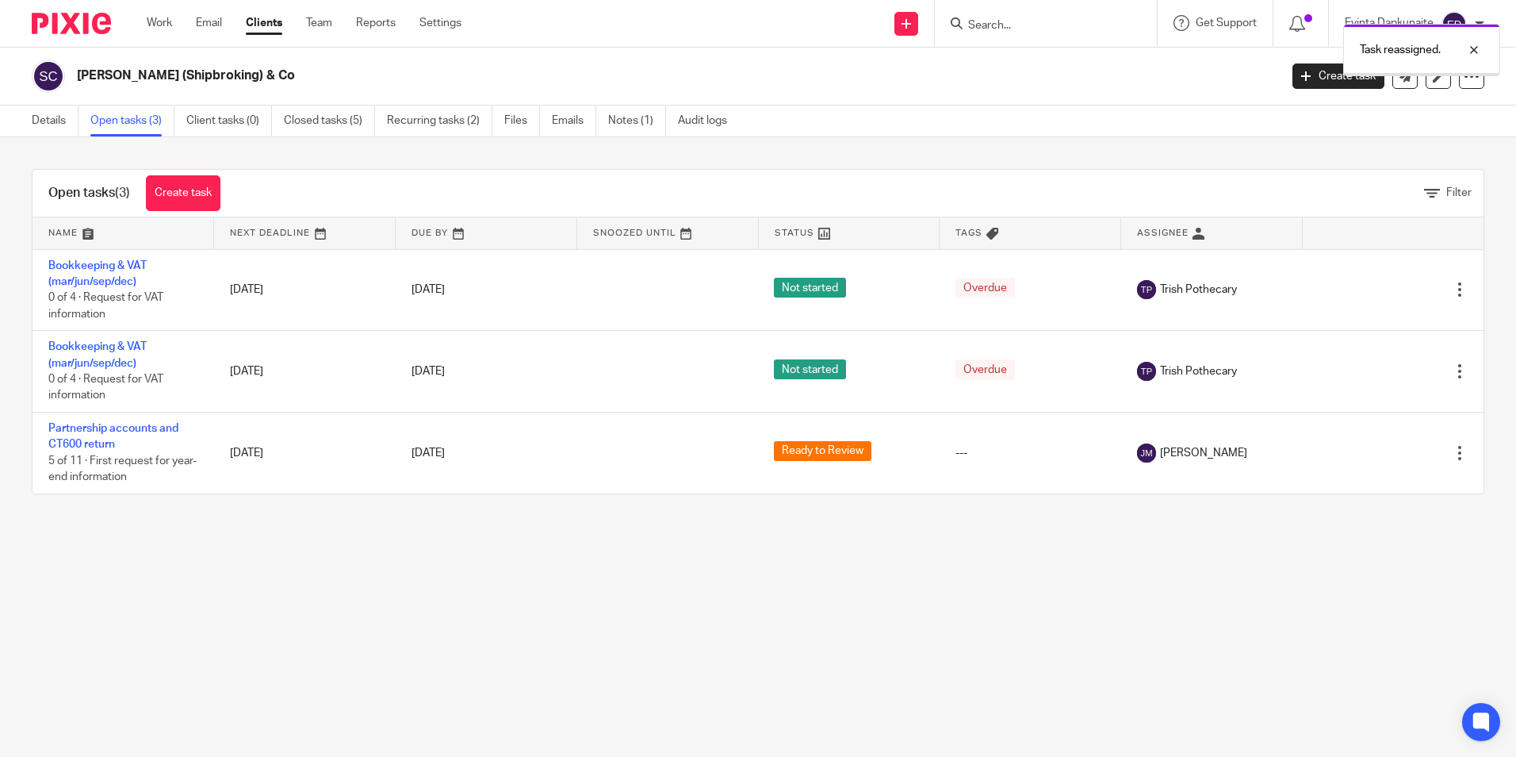
click at [1035, 25] on div "Task reassigned." at bounding box center [1129, 46] width 742 height 60
click at [55, 117] on link "Details" at bounding box center [55, 120] width 47 height 31
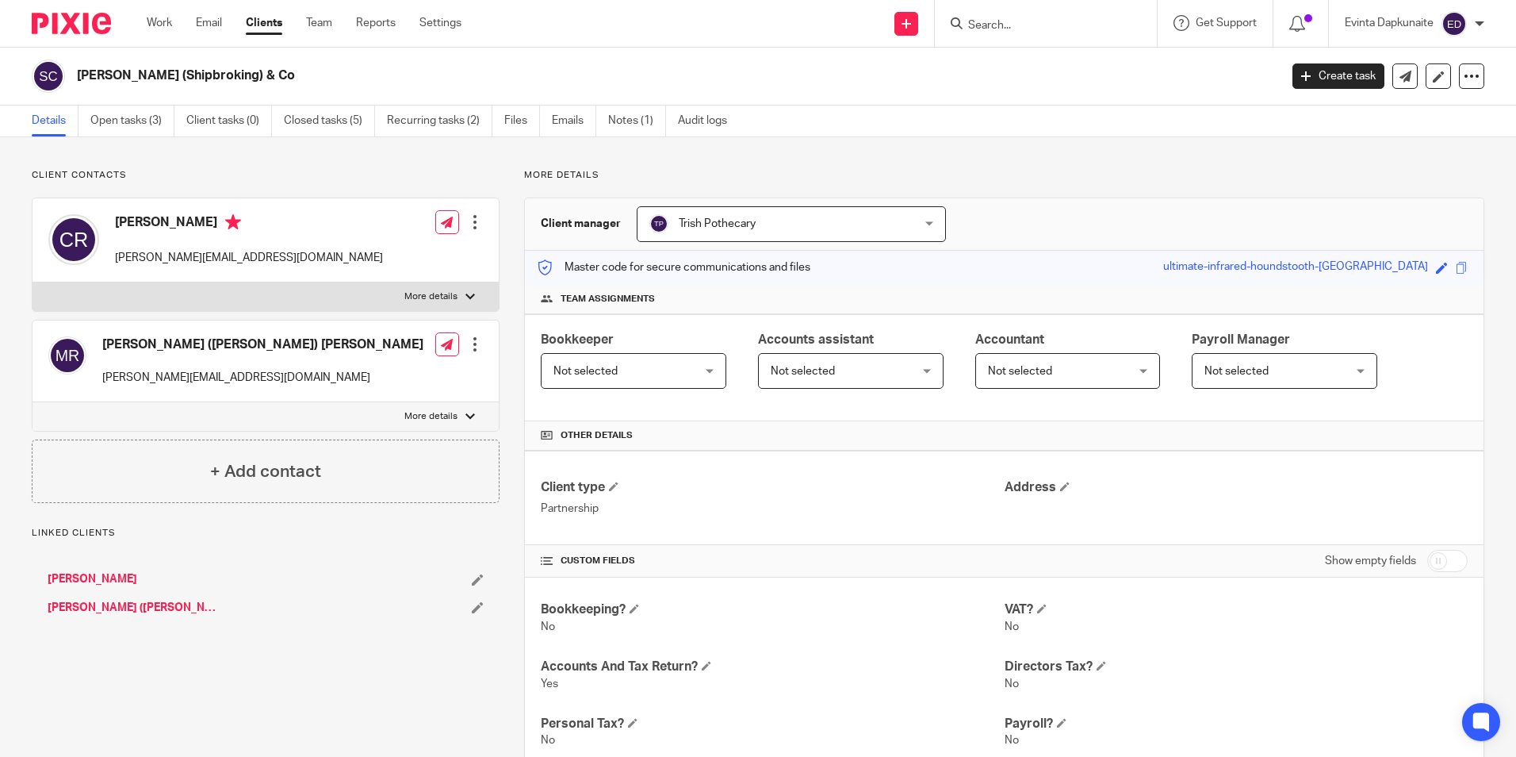
click at [121, 601] on link "[PERSON_NAME] ([PERSON_NAME]) [PERSON_NAME]" at bounding box center [135, 608] width 174 height 16
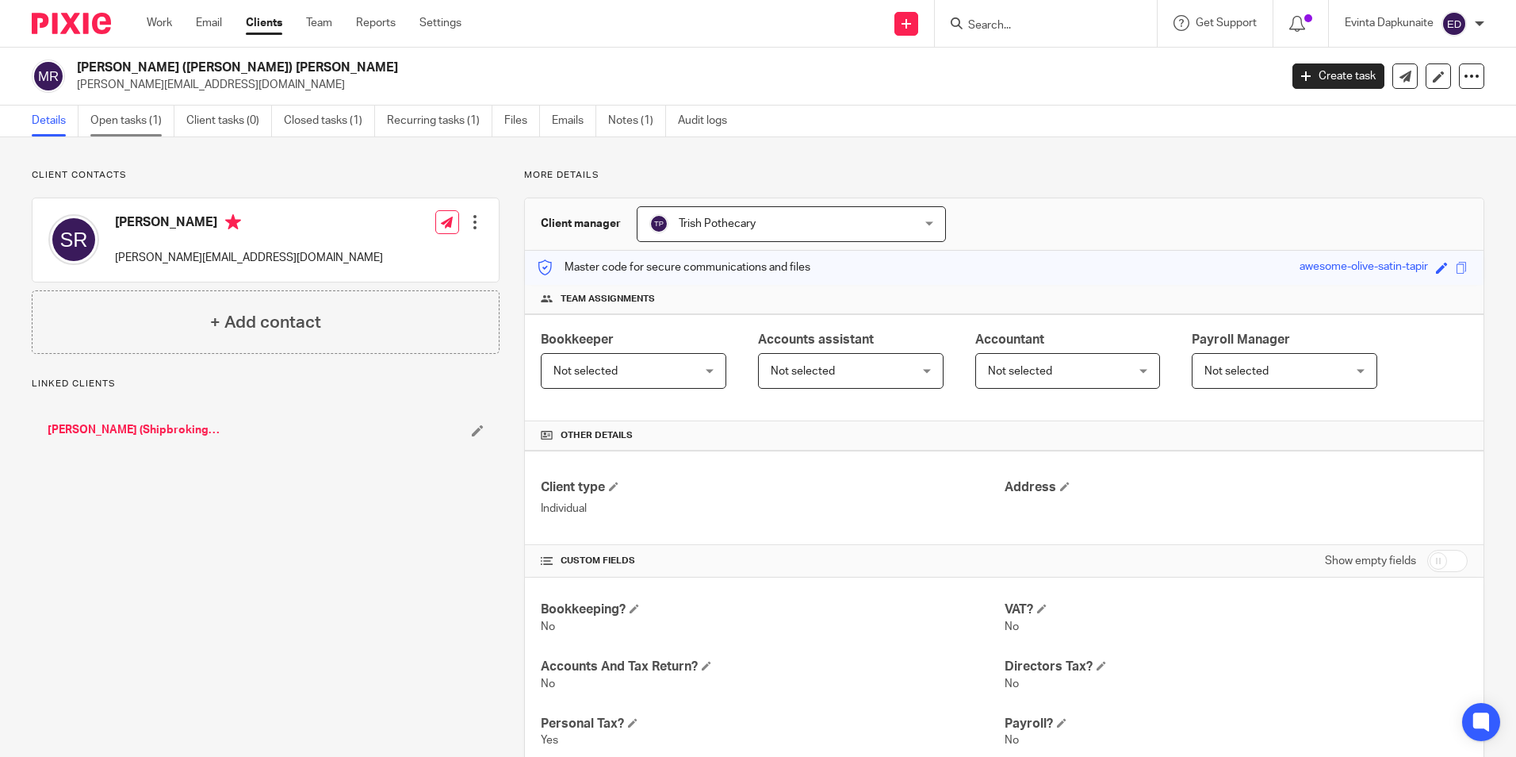
click at [159, 133] on link "Open tasks (1)" at bounding box center [132, 120] width 84 height 31
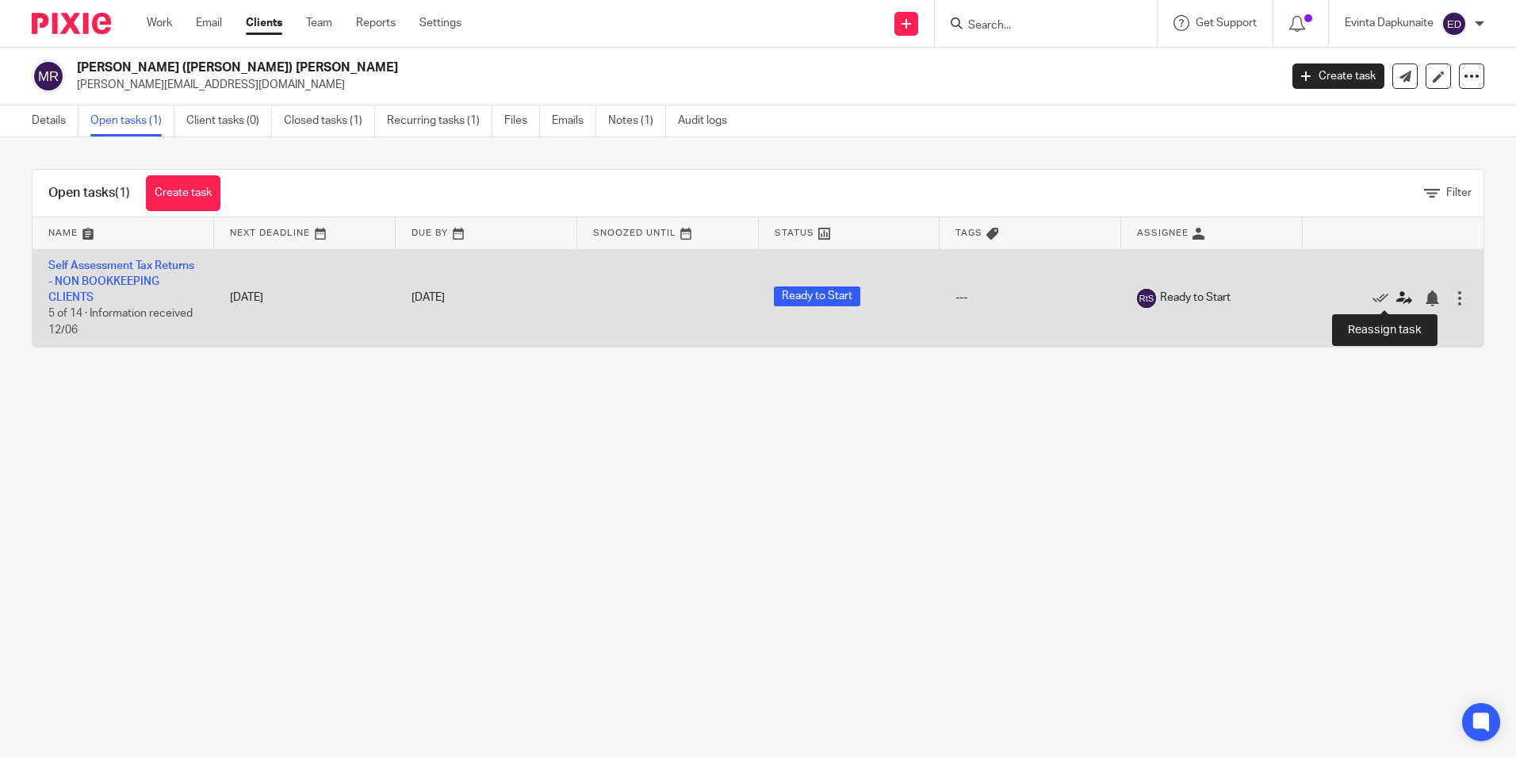
click at [1397, 296] on icon at bounding box center [1405, 298] width 16 height 16
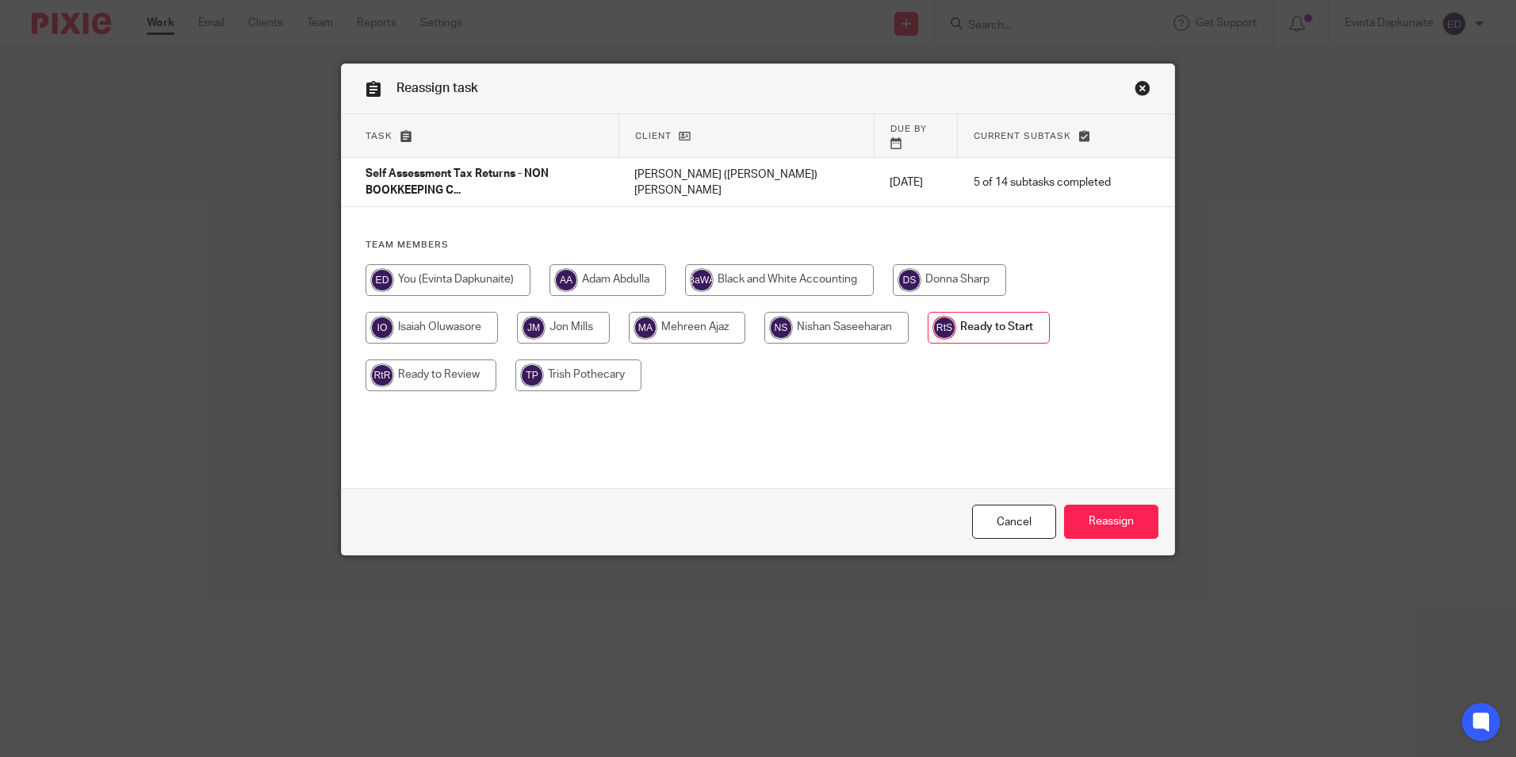
click at [571, 312] on input "radio" at bounding box center [563, 328] width 93 height 32
radio input "true"
click at [1090, 502] on div "Cancel Reassign" at bounding box center [758, 521] width 833 height 67
click at [1099, 513] on input "Reassign" at bounding box center [1111, 521] width 94 height 34
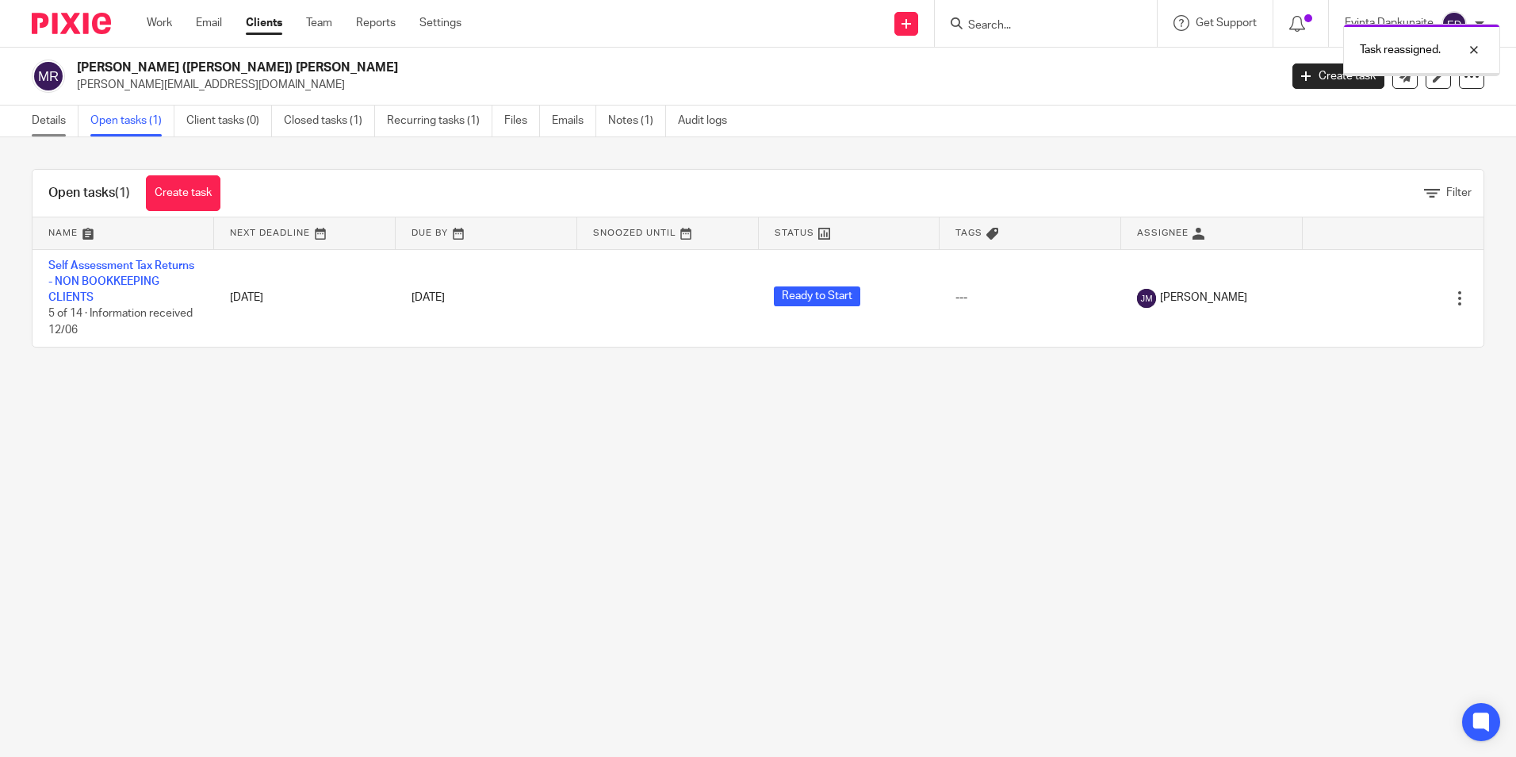
click at [59, 117] on link "Details" at bounding box center [55, 120] width 47 height 31
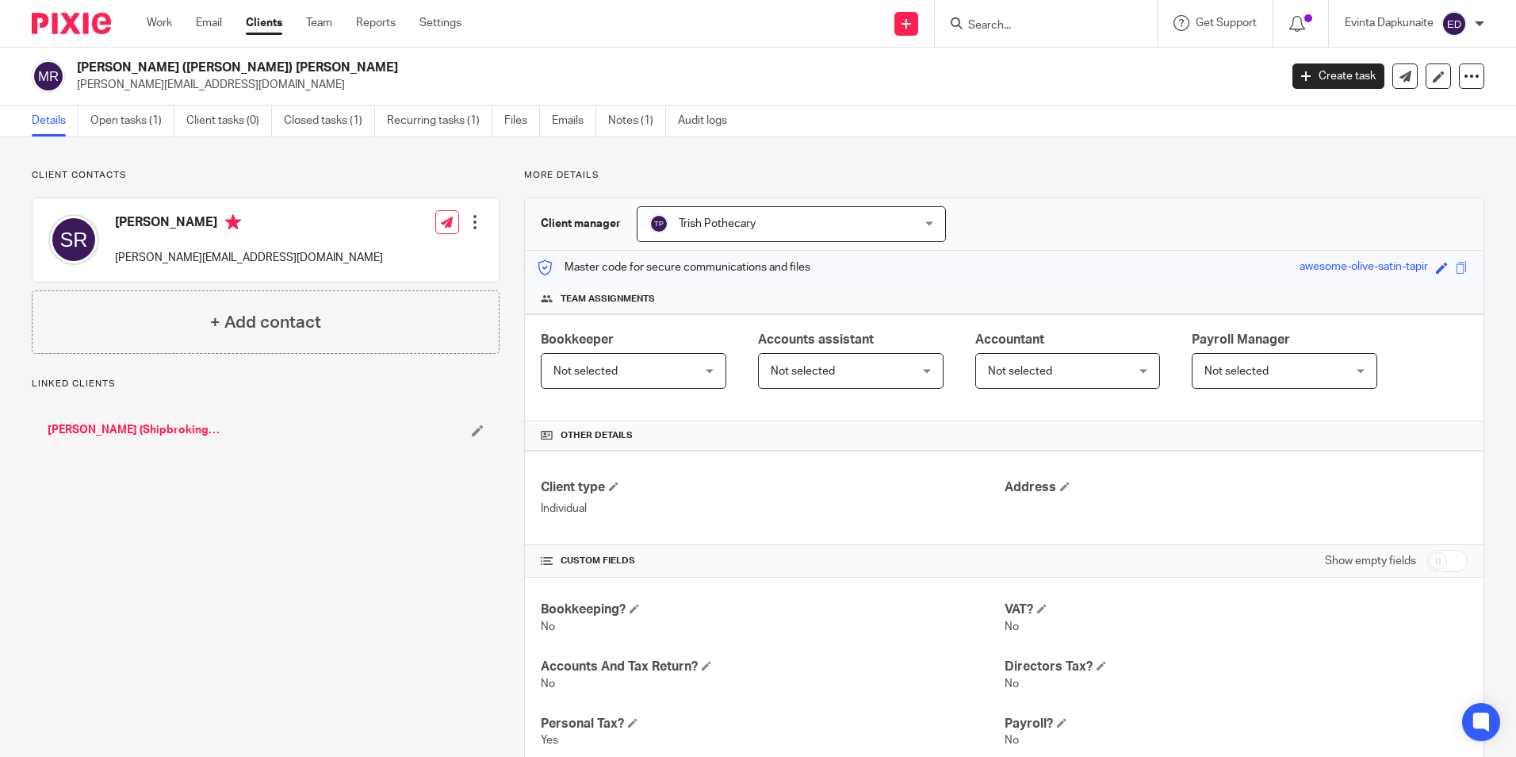
click at [145, 428] on link "[PERSON_NAME] (Shipbroking) & Co" at bounding box center [135, 430] width 174 height 16
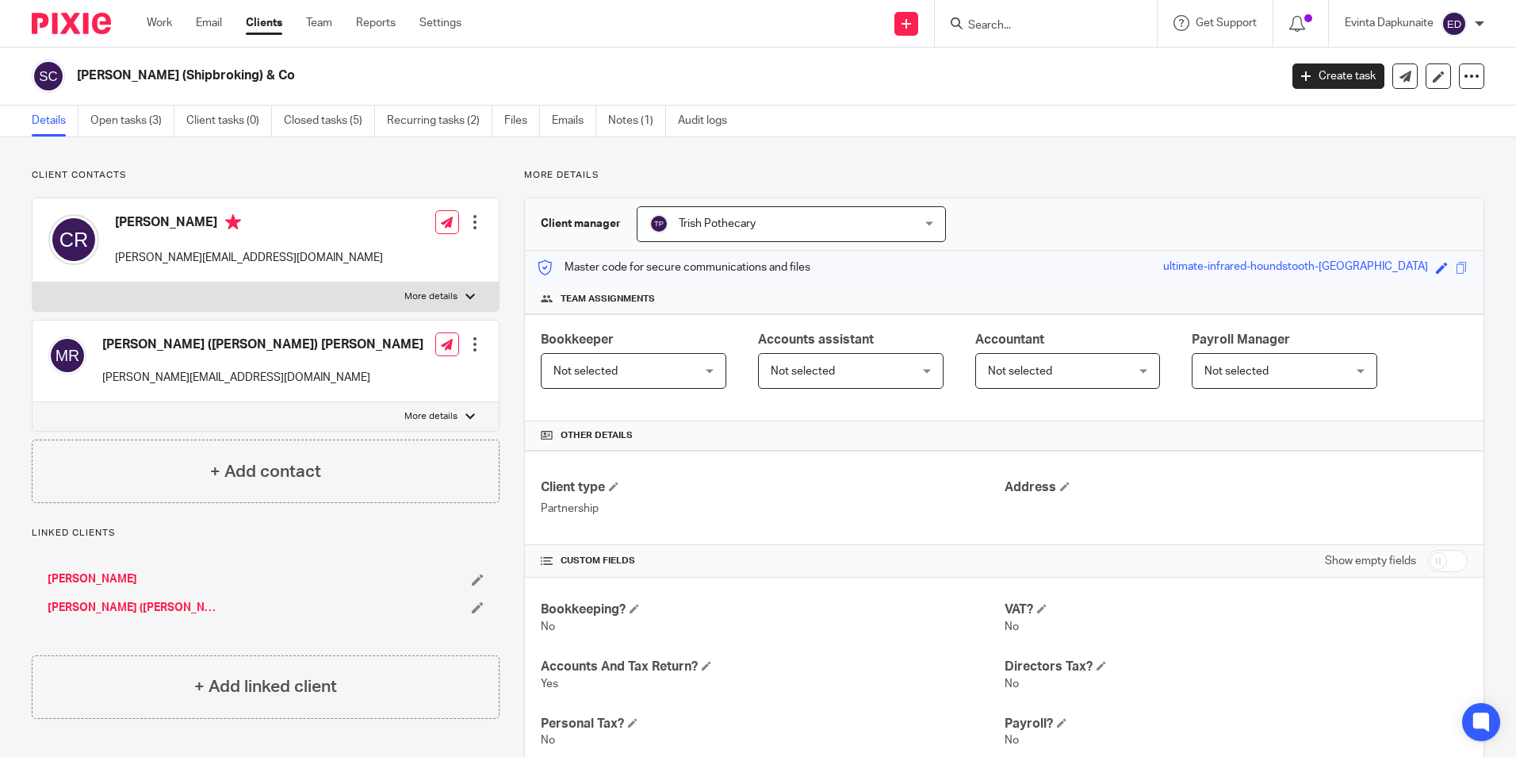
click at [121, 572] on link "Caroline Robinson" at bounding box center [93, 579] width 90 height 16
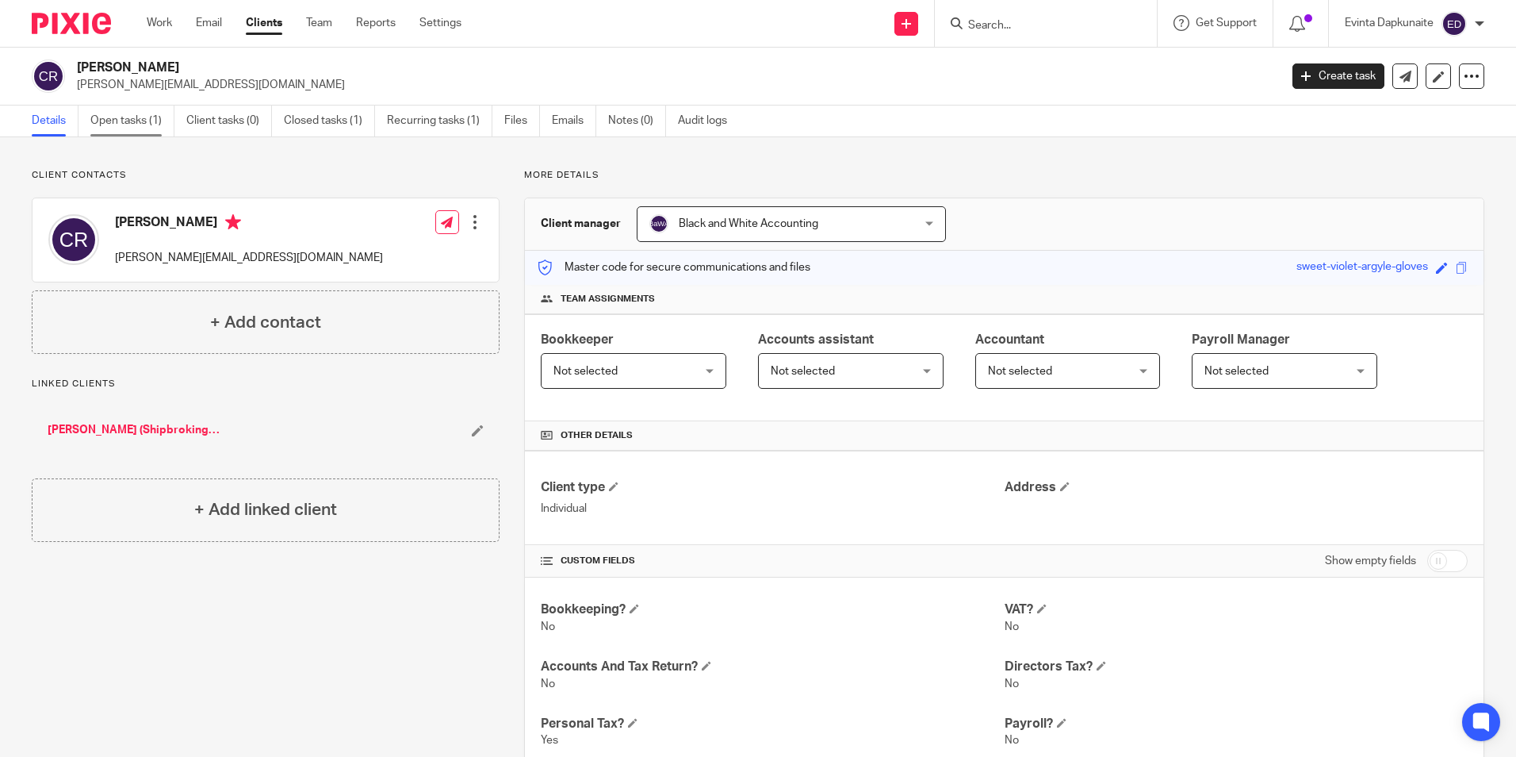
click at [154, 113] on link "Open tasks (1)" at bounding box center [132, 120] width 84 height 31
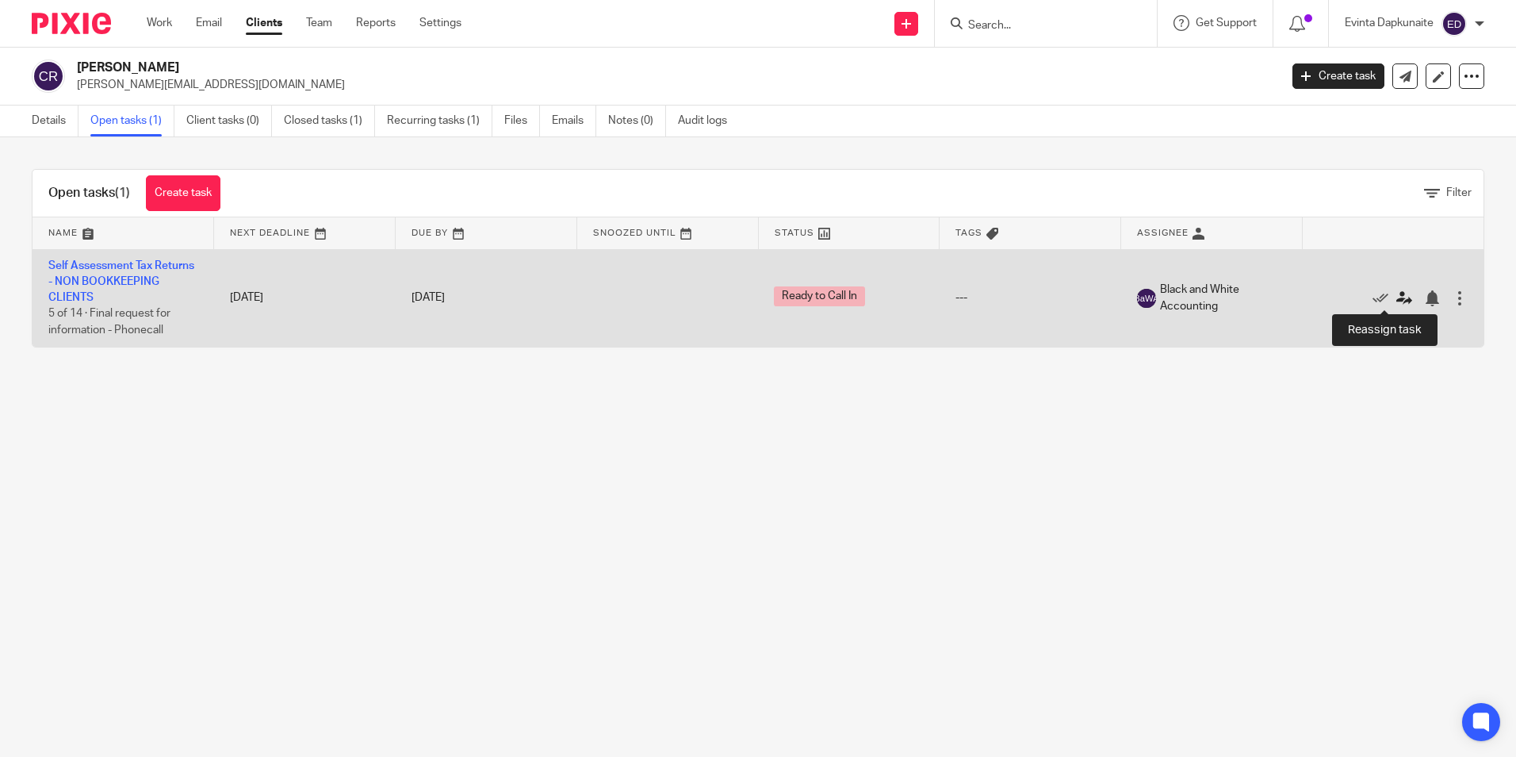
click at [1397, 291] on icon at bounding box center [1405, 298] width 16 height 16
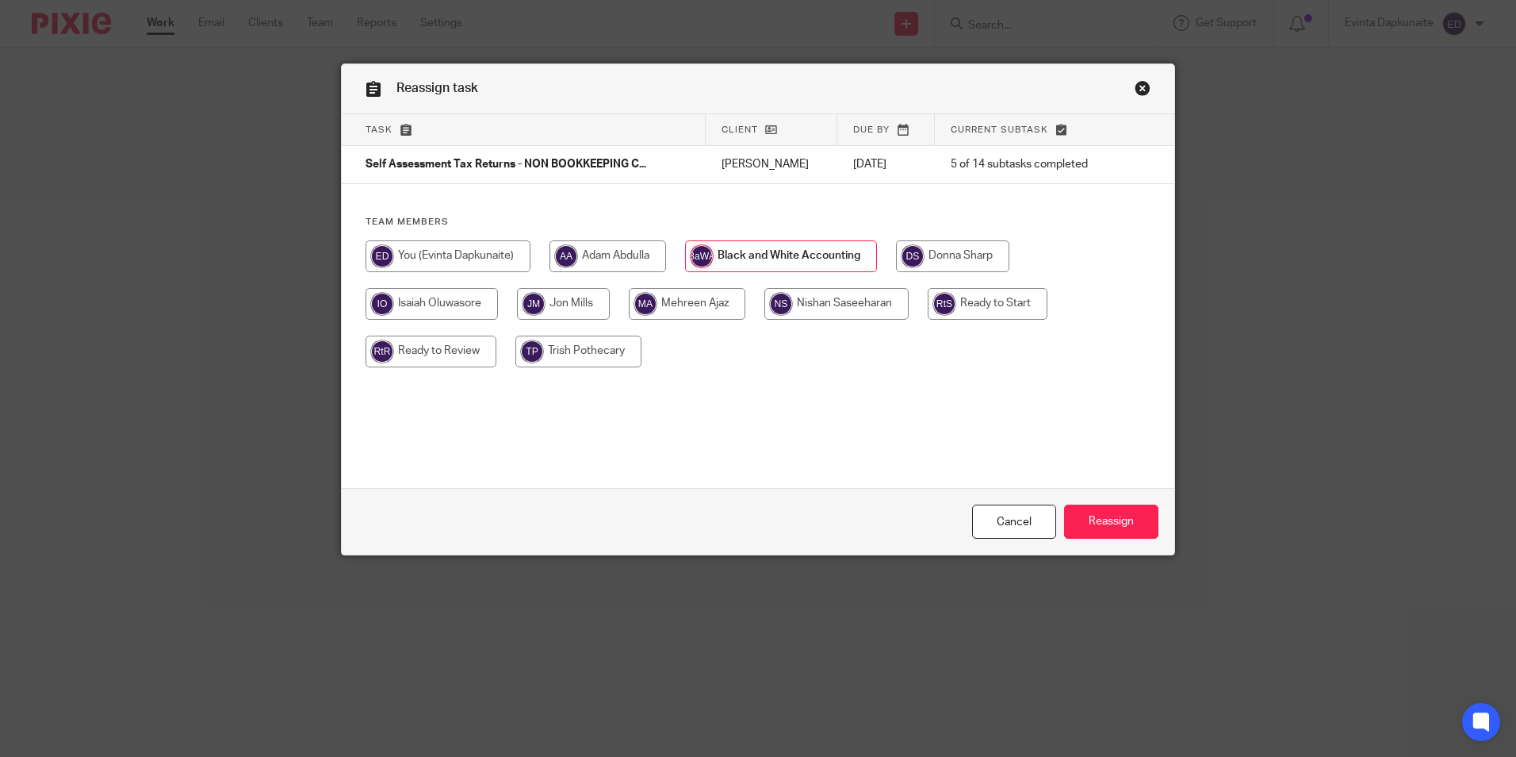
click at [554, 295] on input "radio" at bounding box center [563, 304] width 93 height 32
radio input "true"
click at [1118, 529] on input "Reassign" at bounding box center [1111, 521] width 94 height 34
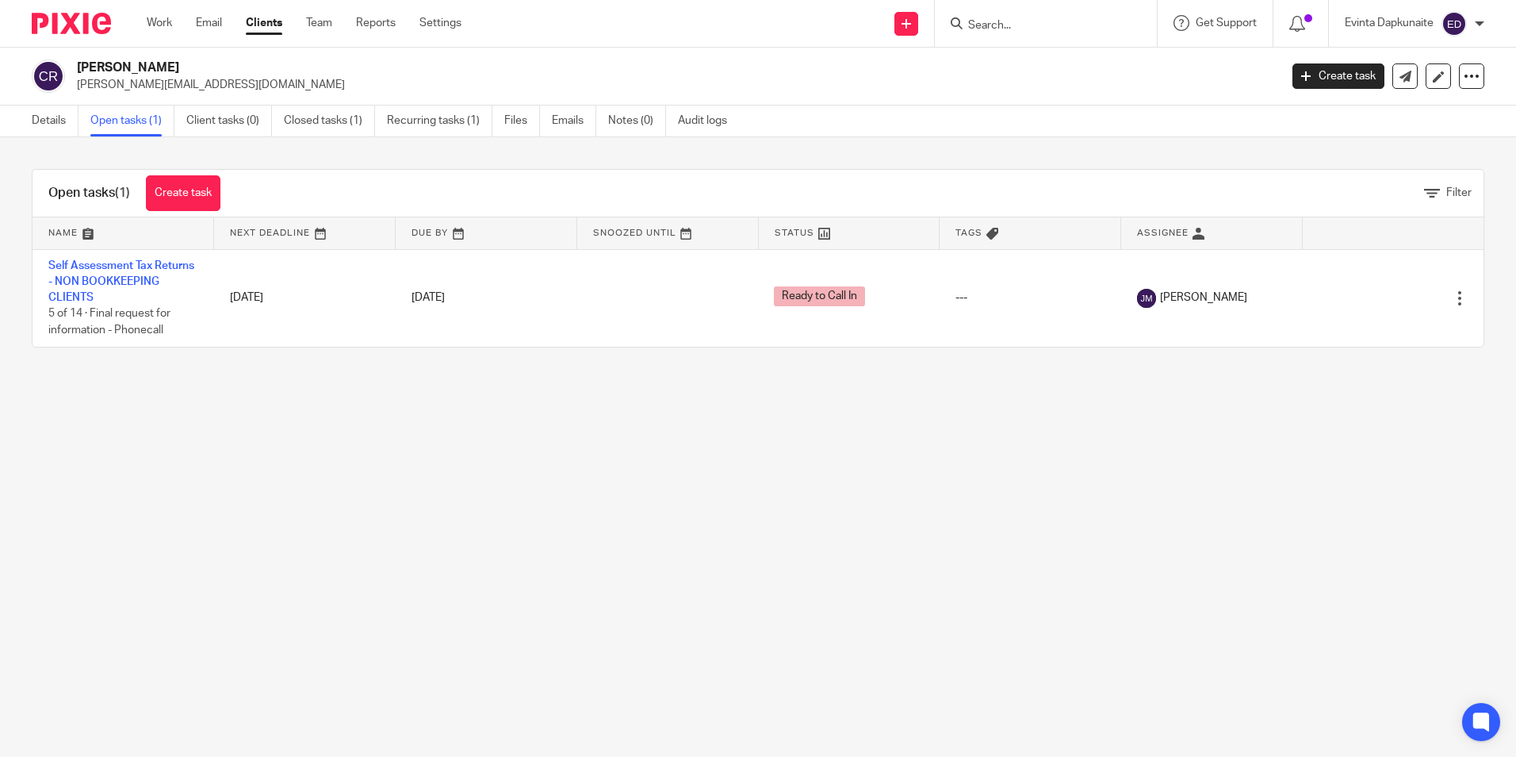
click at [1027, 42] on div at bounding box center [1046, 23] width 222 height 47
click at [1010, 30] on input "Search" at bounding box center [1038, 26] width 143 height 14
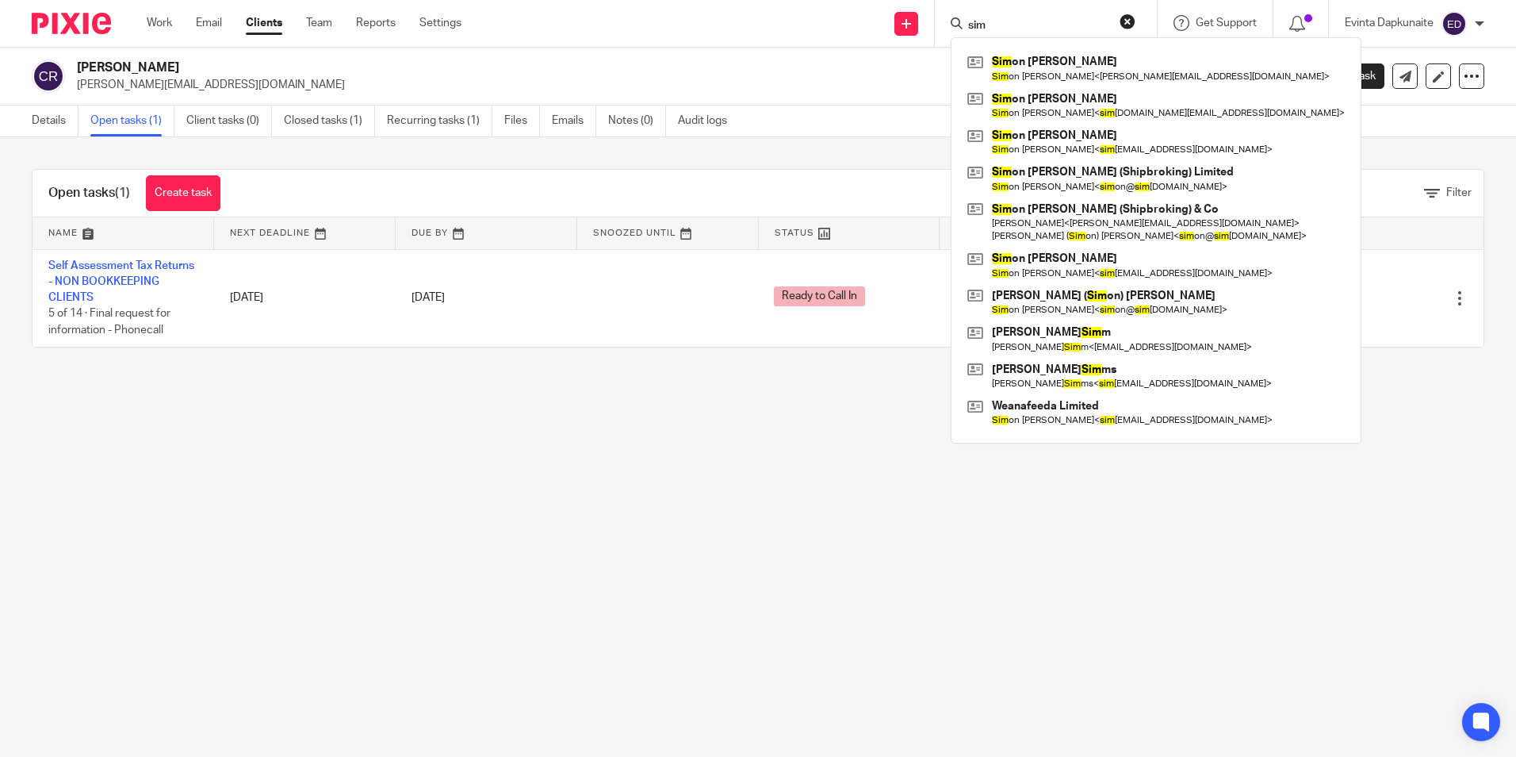
type input "sim"
click at [307, 21] on ul "Work Email Clients Team Reports Settings" at bounding box center [316, 23] width 339 height 16
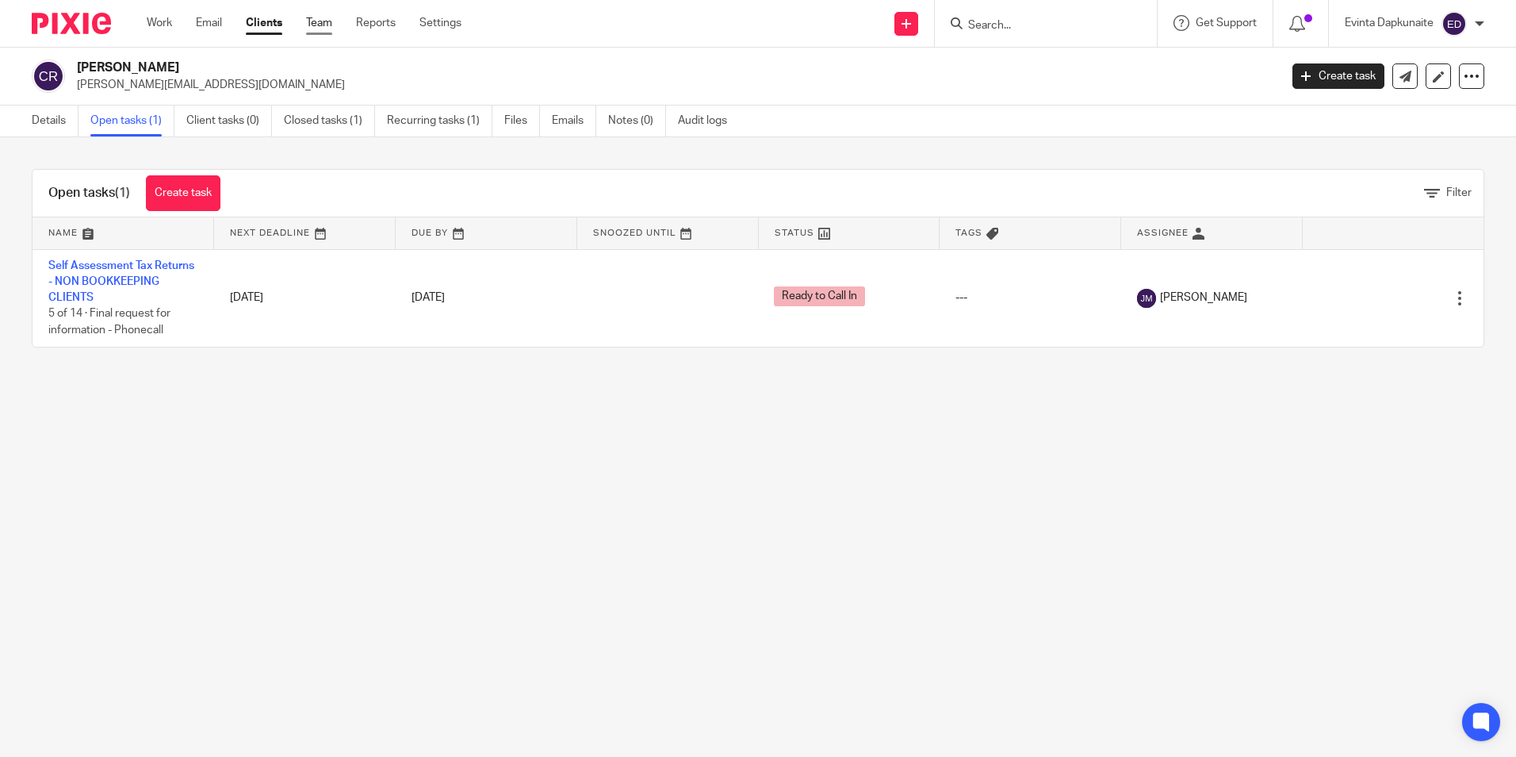
click at [310, 28] on link "Team" at bounding box center [319, 23] width 26 height 16
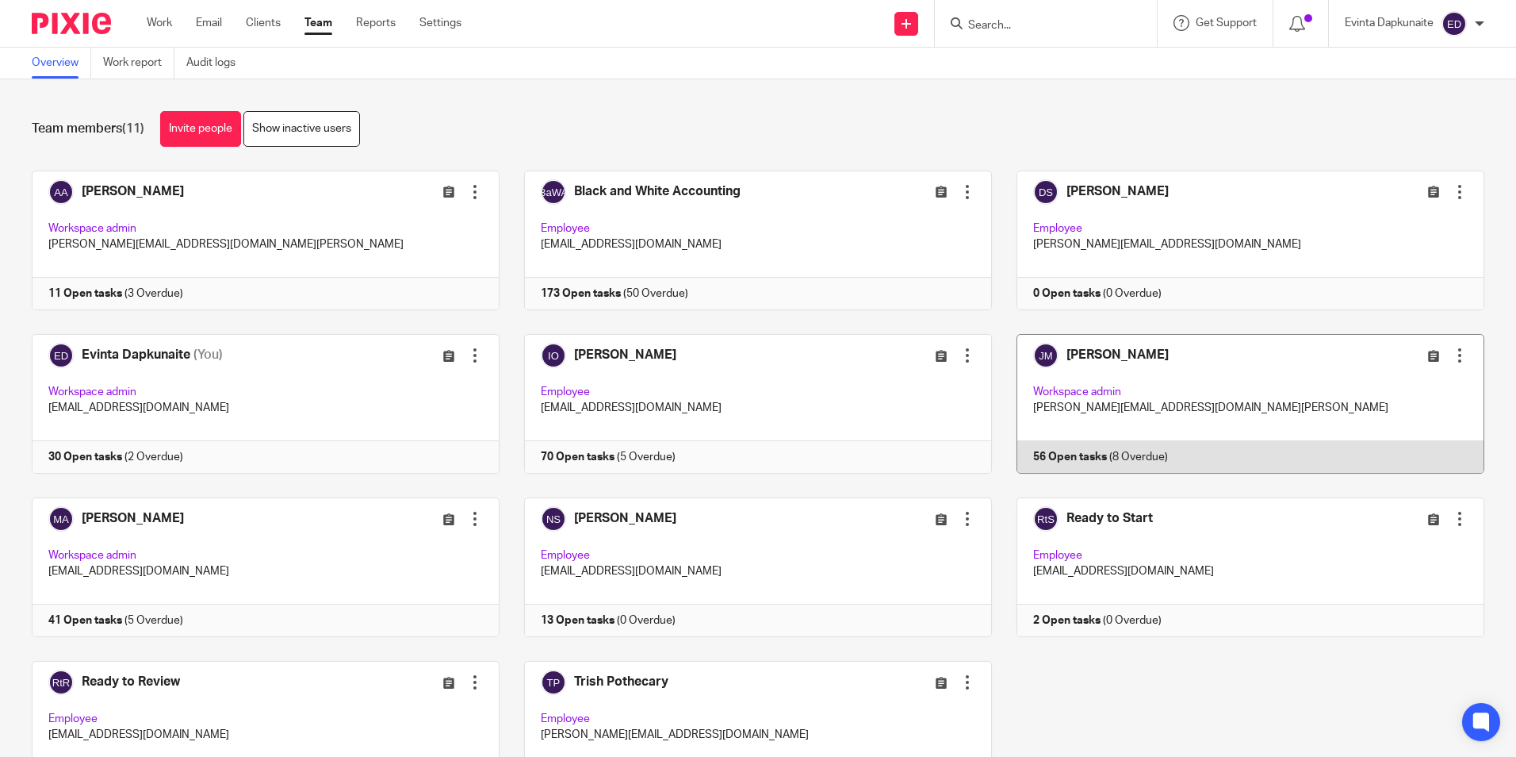
click at [1075, 417] on link at bounding box center [1238, 404] width 492 height 140
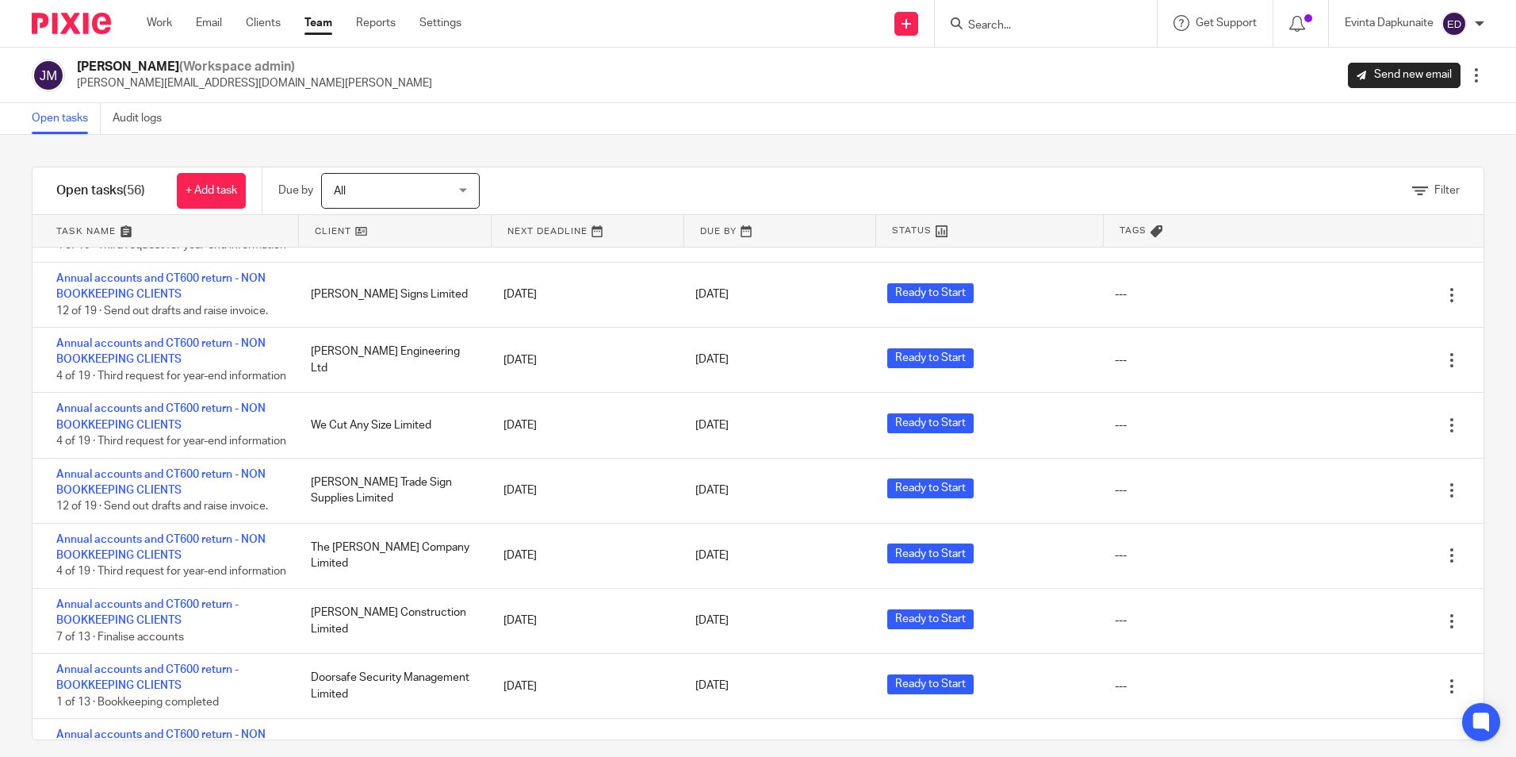
scroll to position [243, 0]
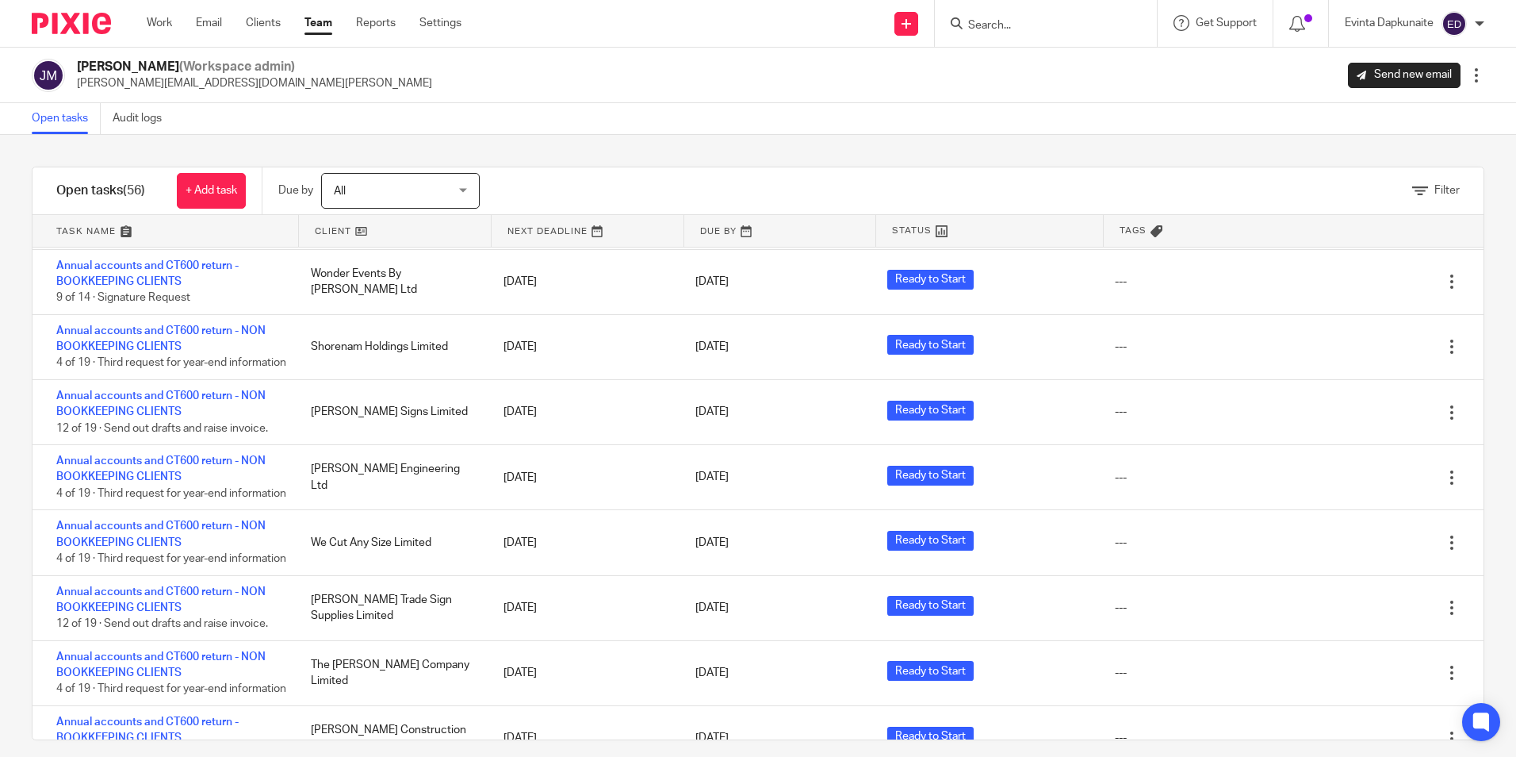
click at [1049, 21] on input "Search" at bounding box center [1038, 26] width 143 height 14
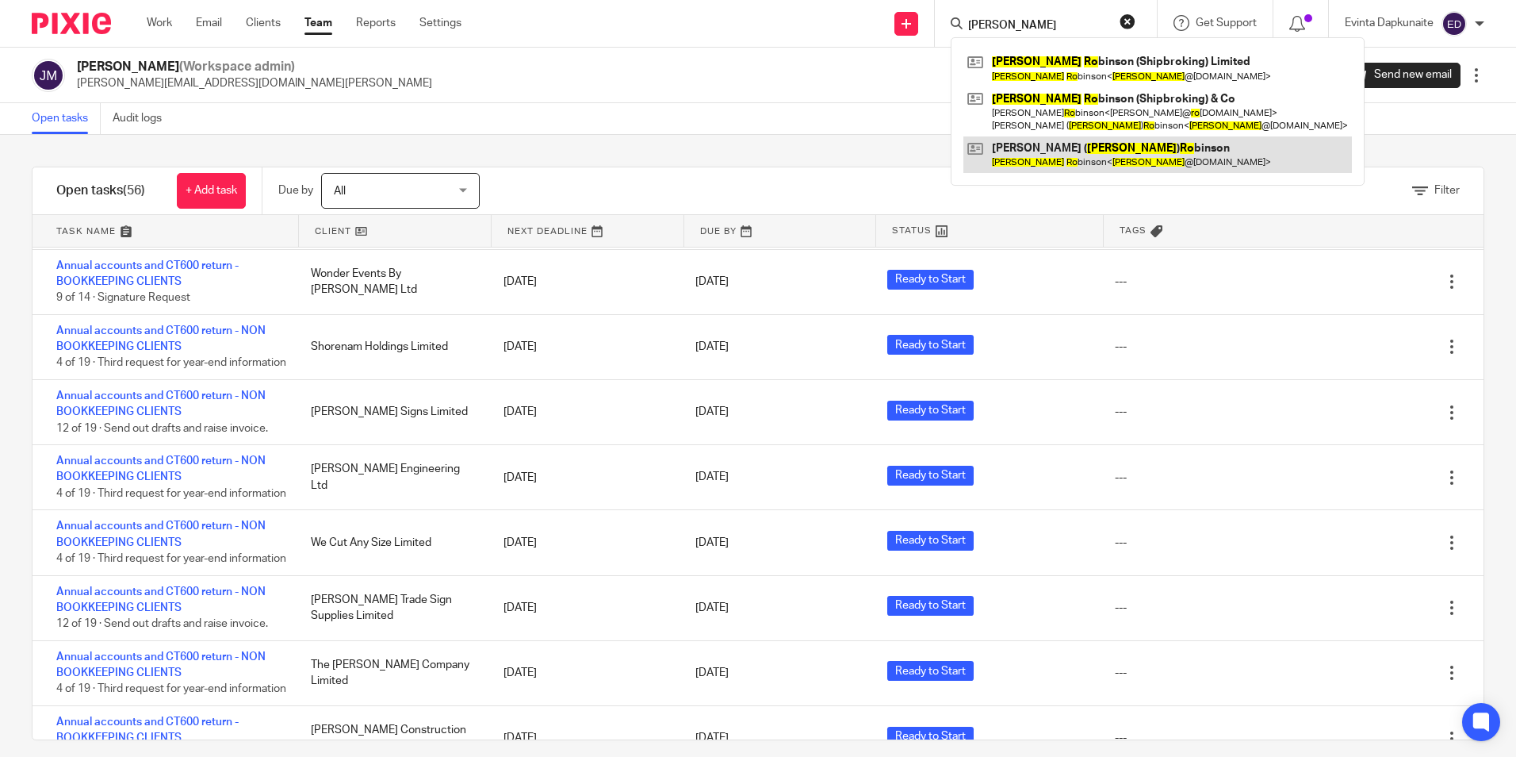
type input "simon ro"
click at [1051, 149] on link at bounding box center [1158, 154] width 389 height 36
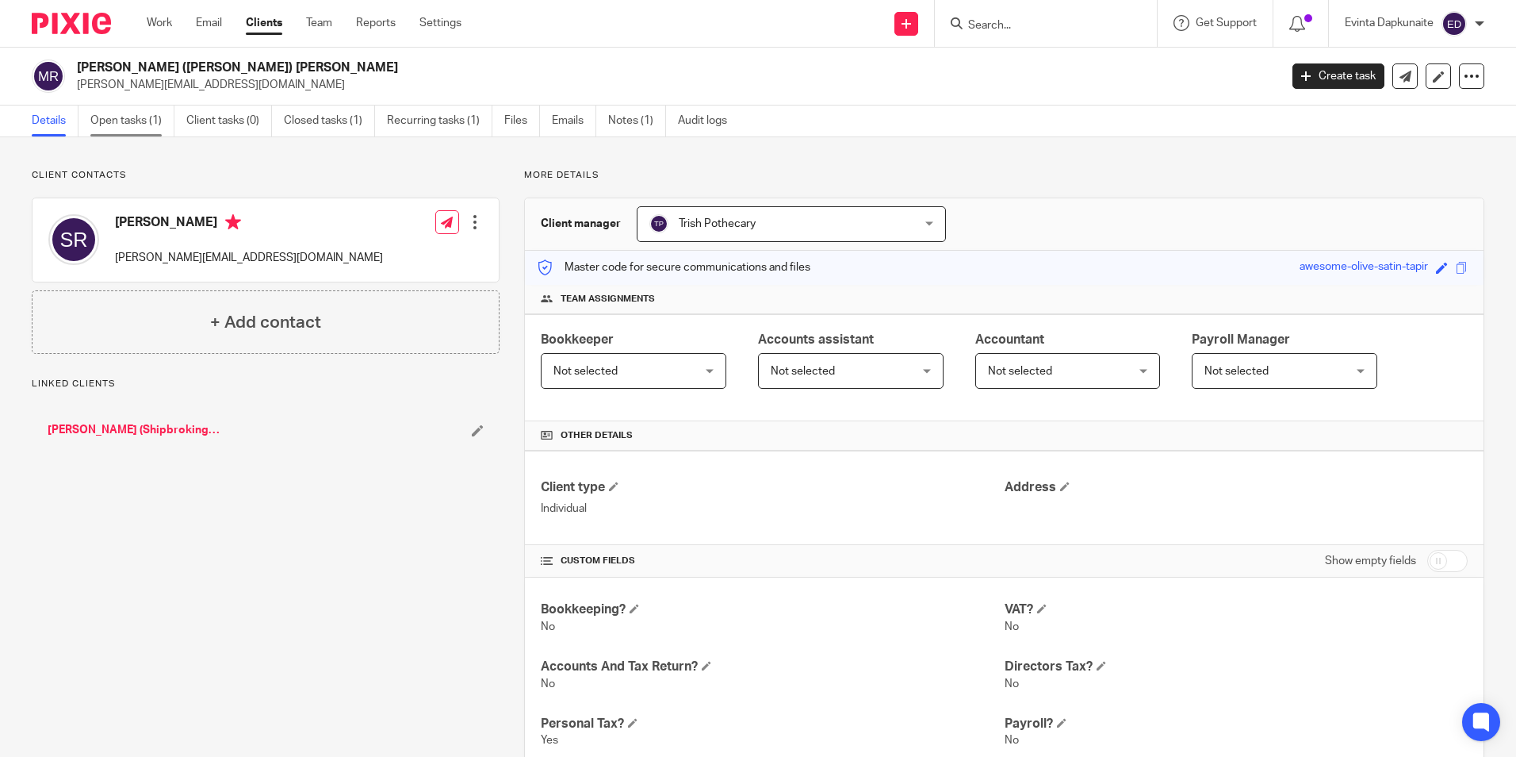
click at [140, 117] on link "Open tasks (1)" at bounding box center [132, 120] width 84 height 31
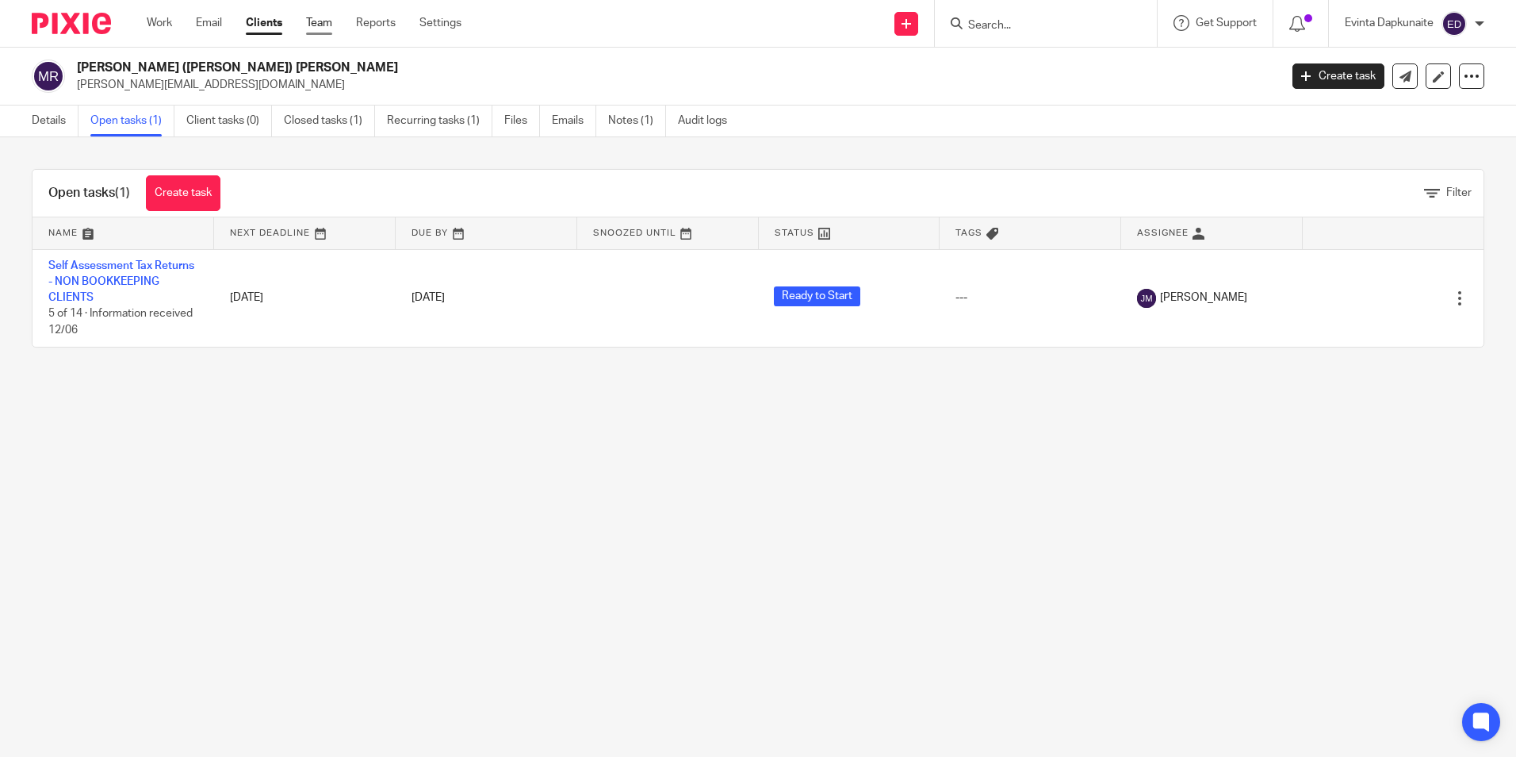
click at [320, 15] on link "Team" at bounding box center [319, 23] width 26 height 16
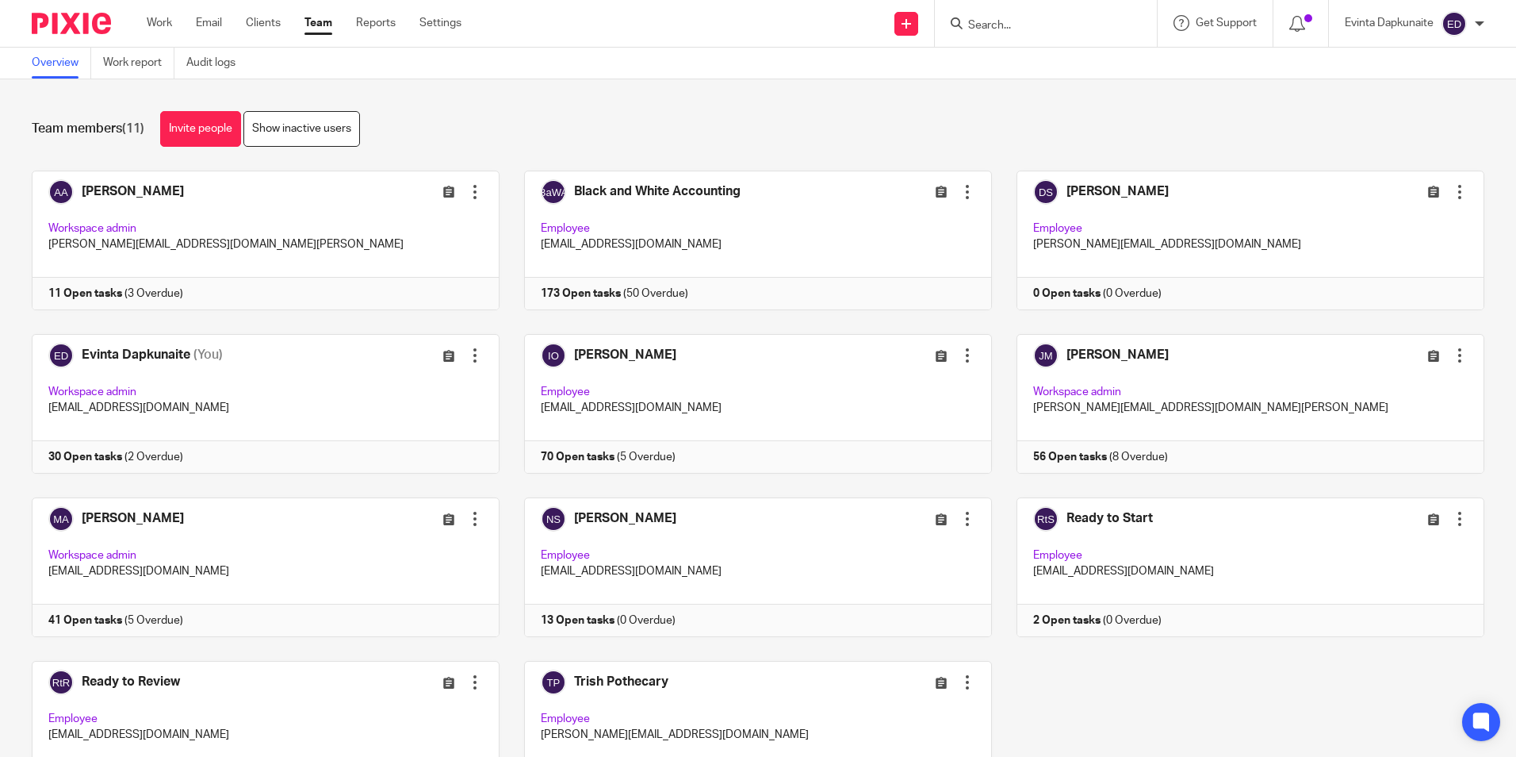
click at [1018, 23] on input "Search" at bounding box center [1038, 26] width 143 height 14
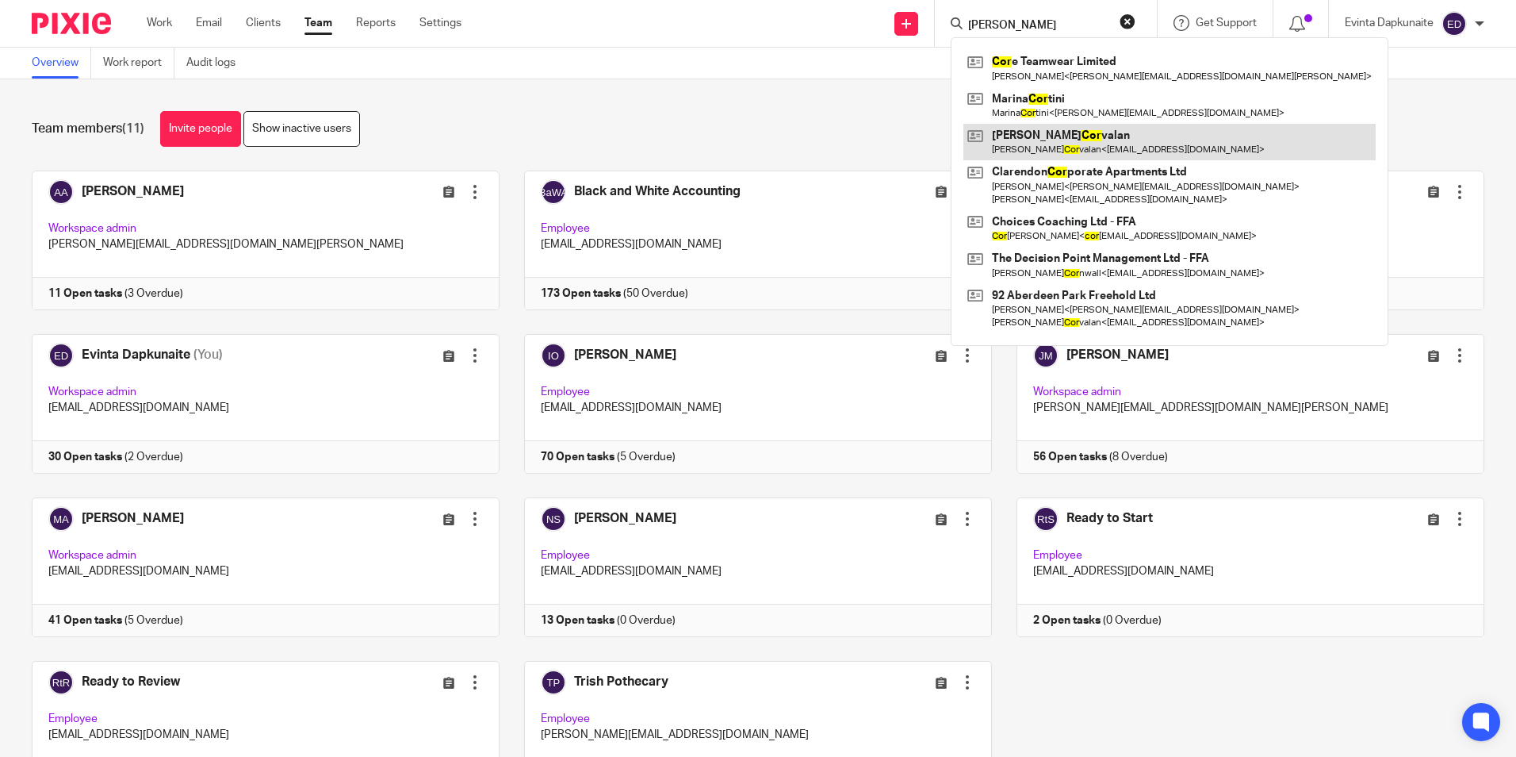
type input "ana cor"
click at [1046, 138] on link at bounding box center [1170, 142] width 412 height 36
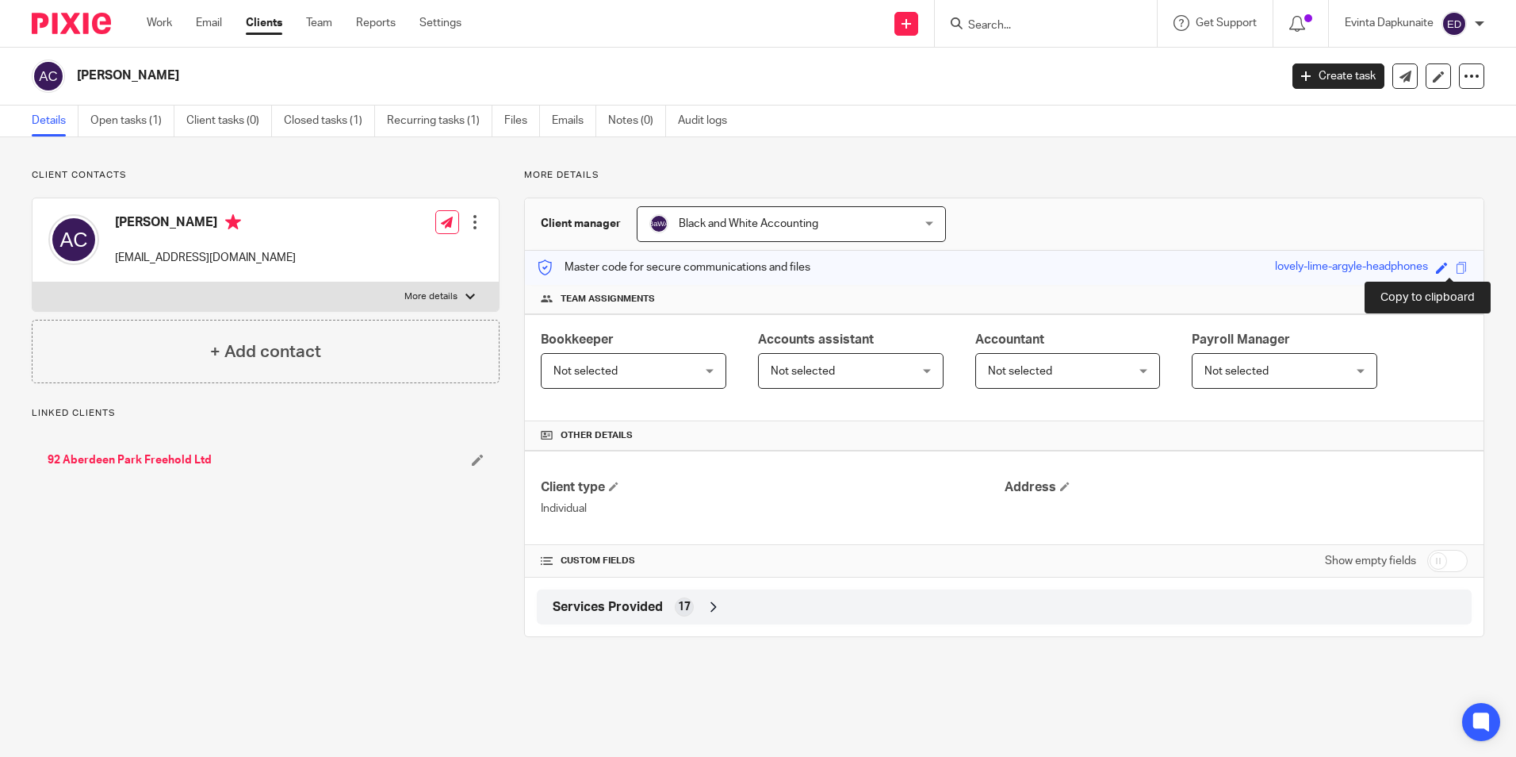
click at [1456, 262] on span at bounding box center [1462, 268] width 12 height 12
click at [137, 124] on link "Open tasks (1)" at bounding box center [132, 120] width 84 height 31
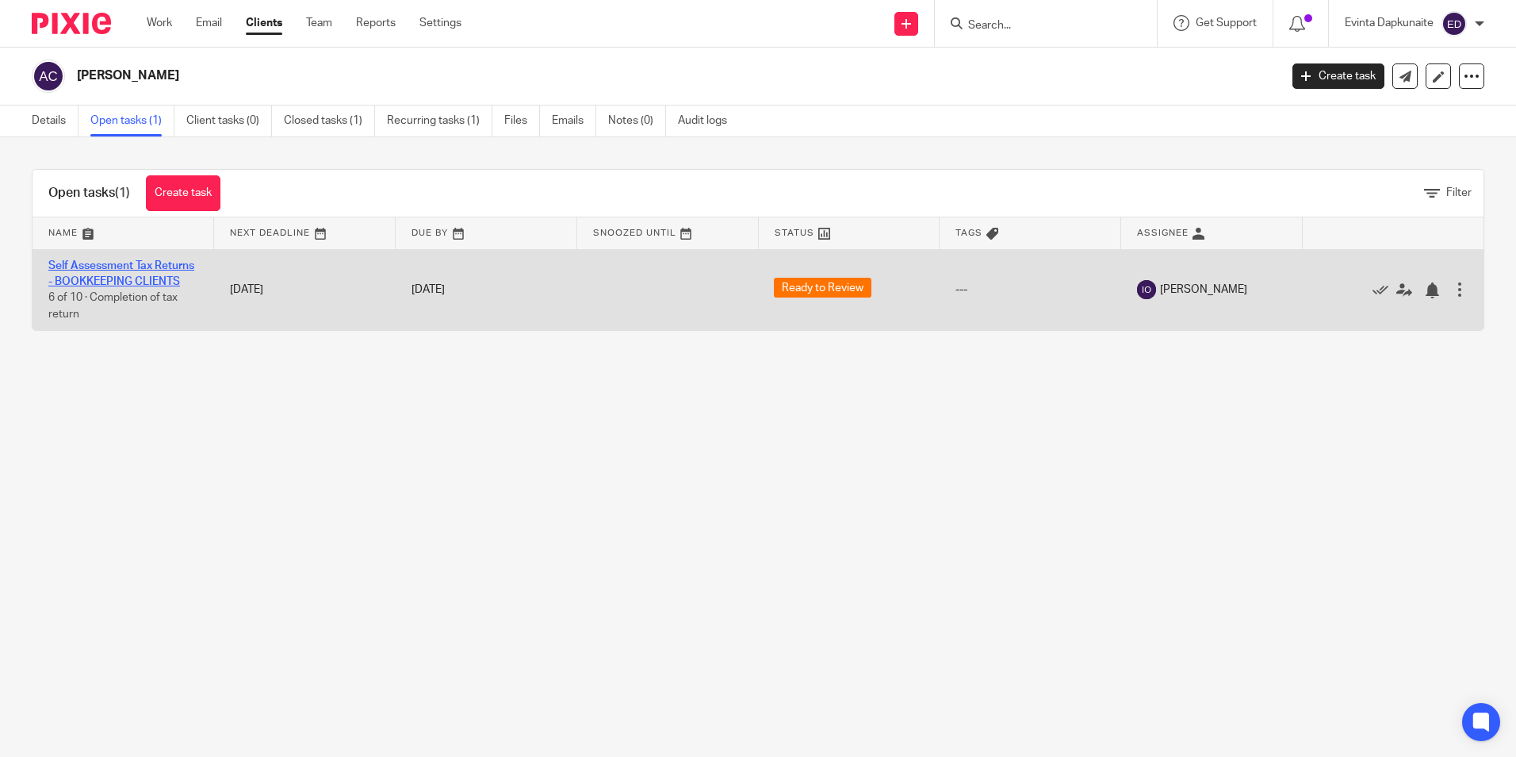
click at [125, 265] on link "Self Assessment Tax Returns - BOOKKEEPING CLIENTS" at bounding box center [121, 273] width 146 height 27
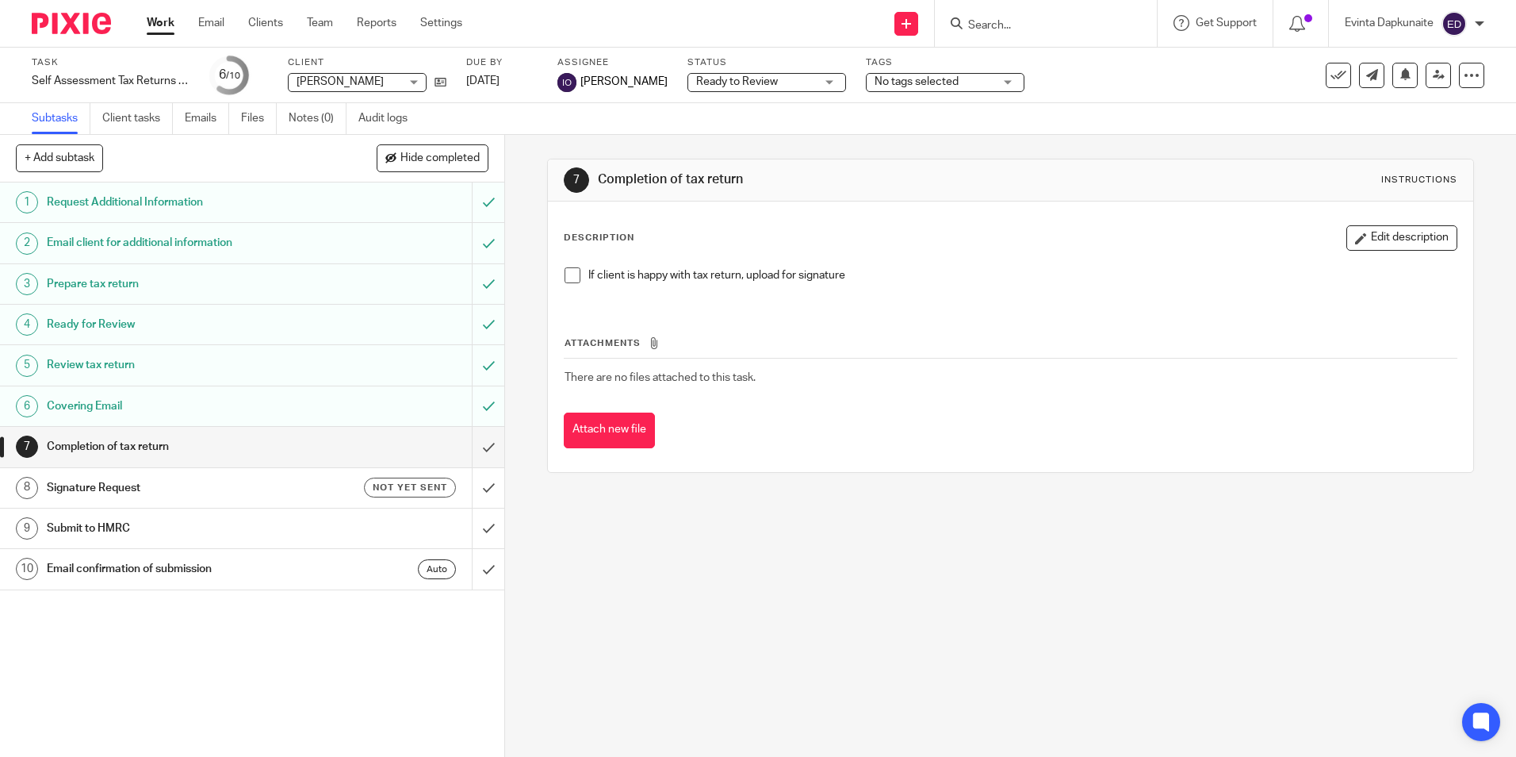
click at [568, 271] on span at bounding box center [573, 275] width 16 height 16
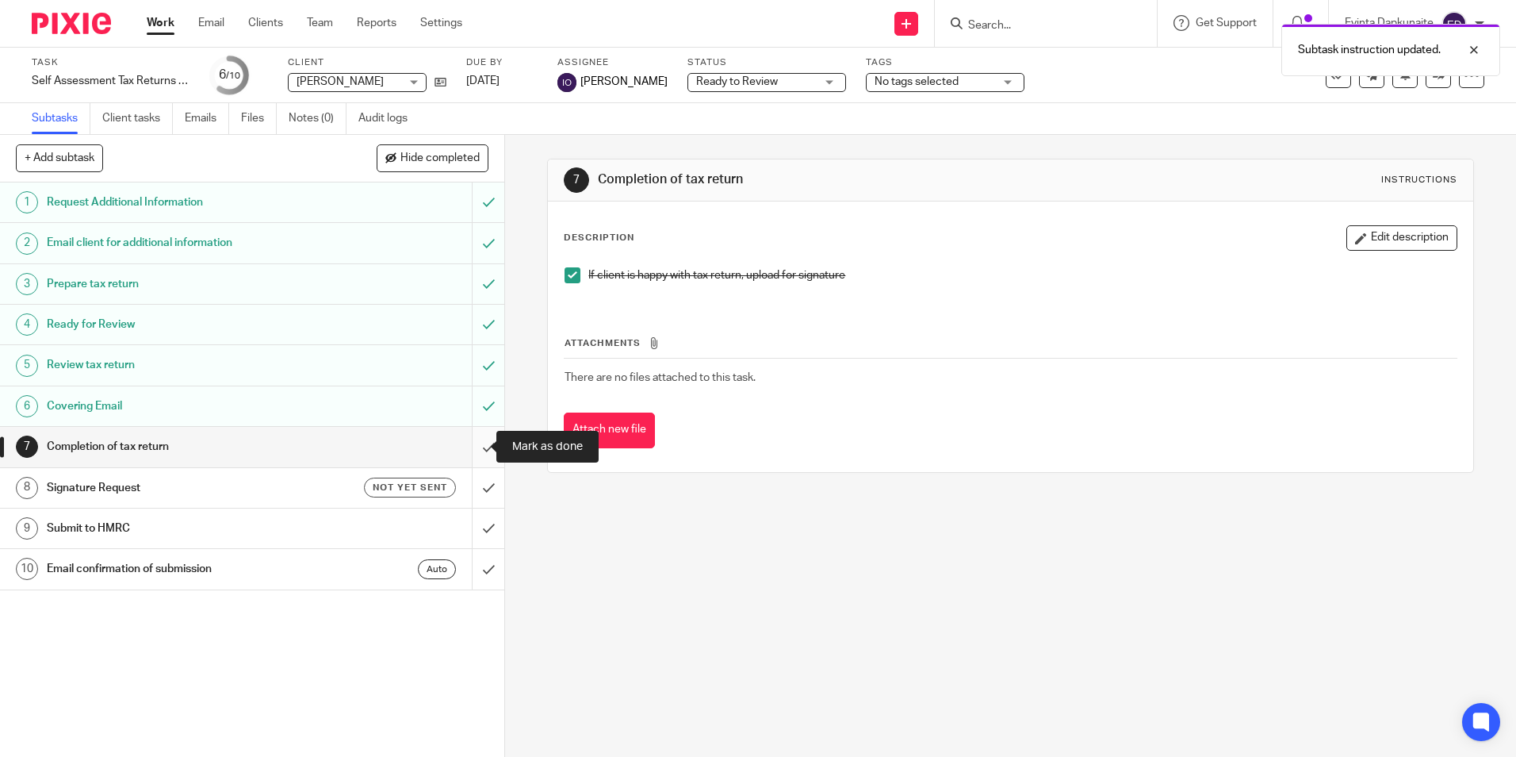
click at [466, 446] on input "submit" at bounding box center [252, 447] width 504 height 40
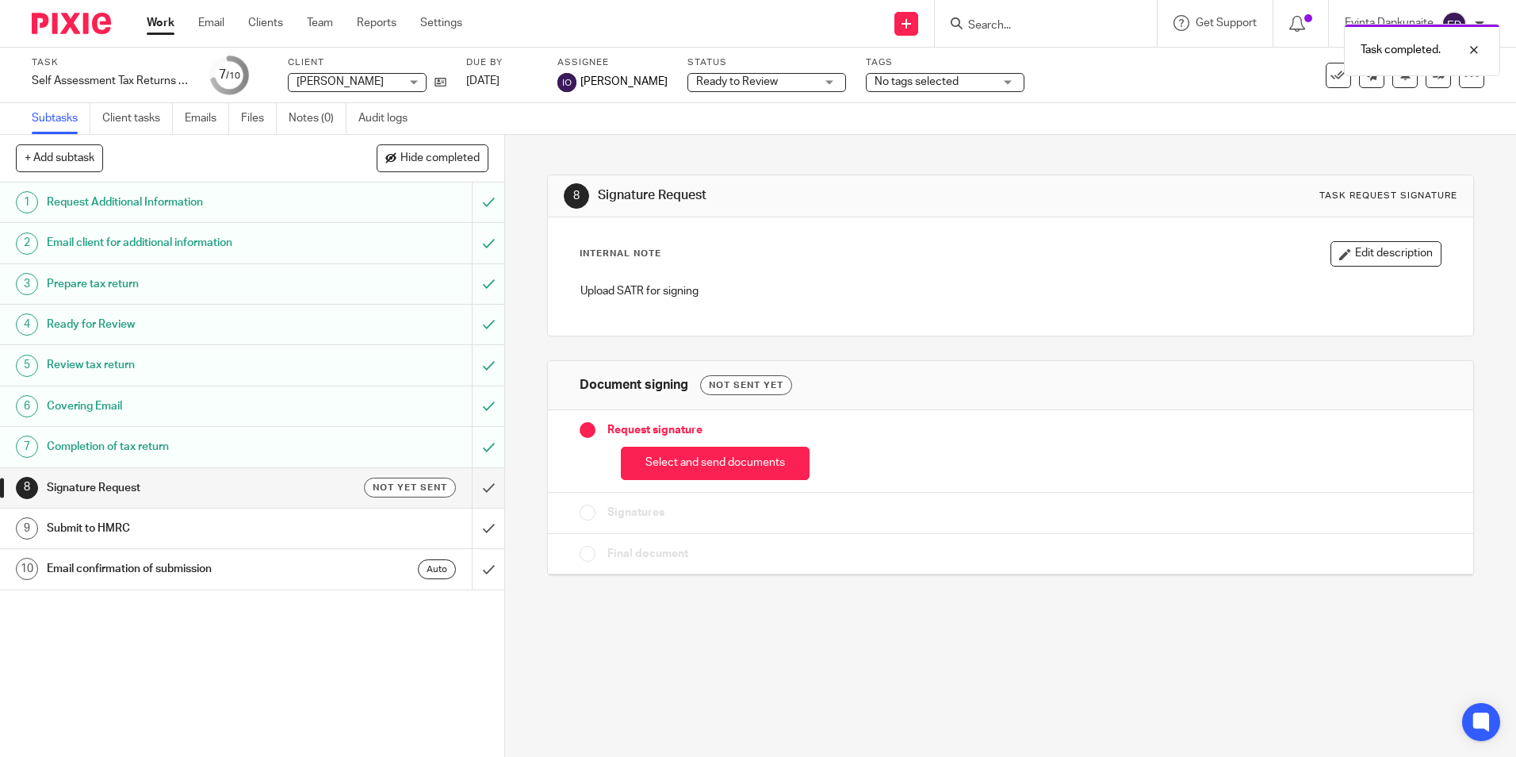
click at [739, 457] on button "Select and send documents" at bounding box center [715, 463] width 189 height 34
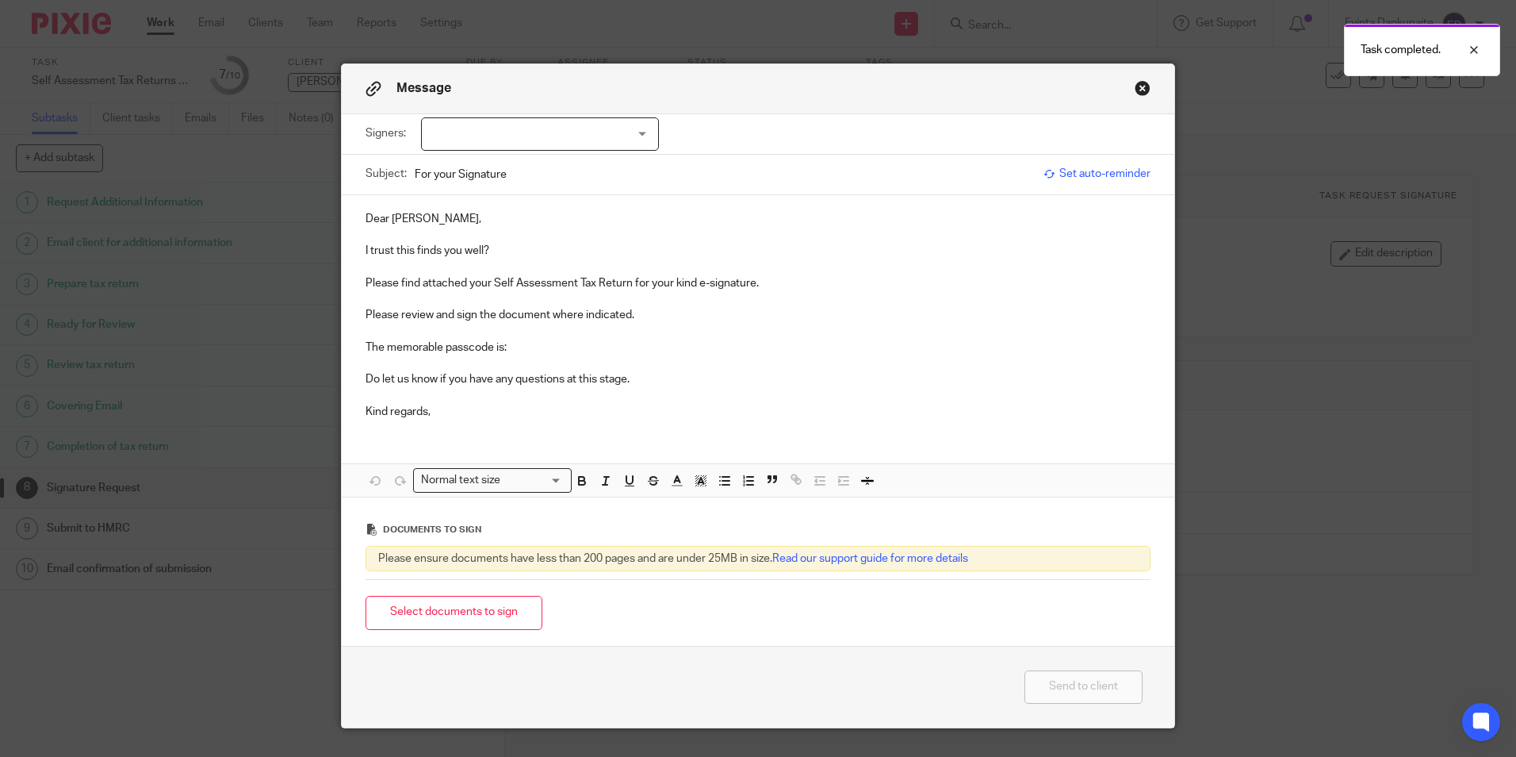
click at [553, 140] on div at bounding box center [540, 133] width 238 height 33
click at [537, 178] on li "Ana Corvalan" at bounding box center [534, 167] width 236 height 33
checkbox input "true"
click at [526, 246] on p "I trust this finds you well?" at bounding box center [758, 251] width 785 height 16
click at [605, 343] on p "The memorable passcode is:" at bounding box center [758, 347] width 785 height 16
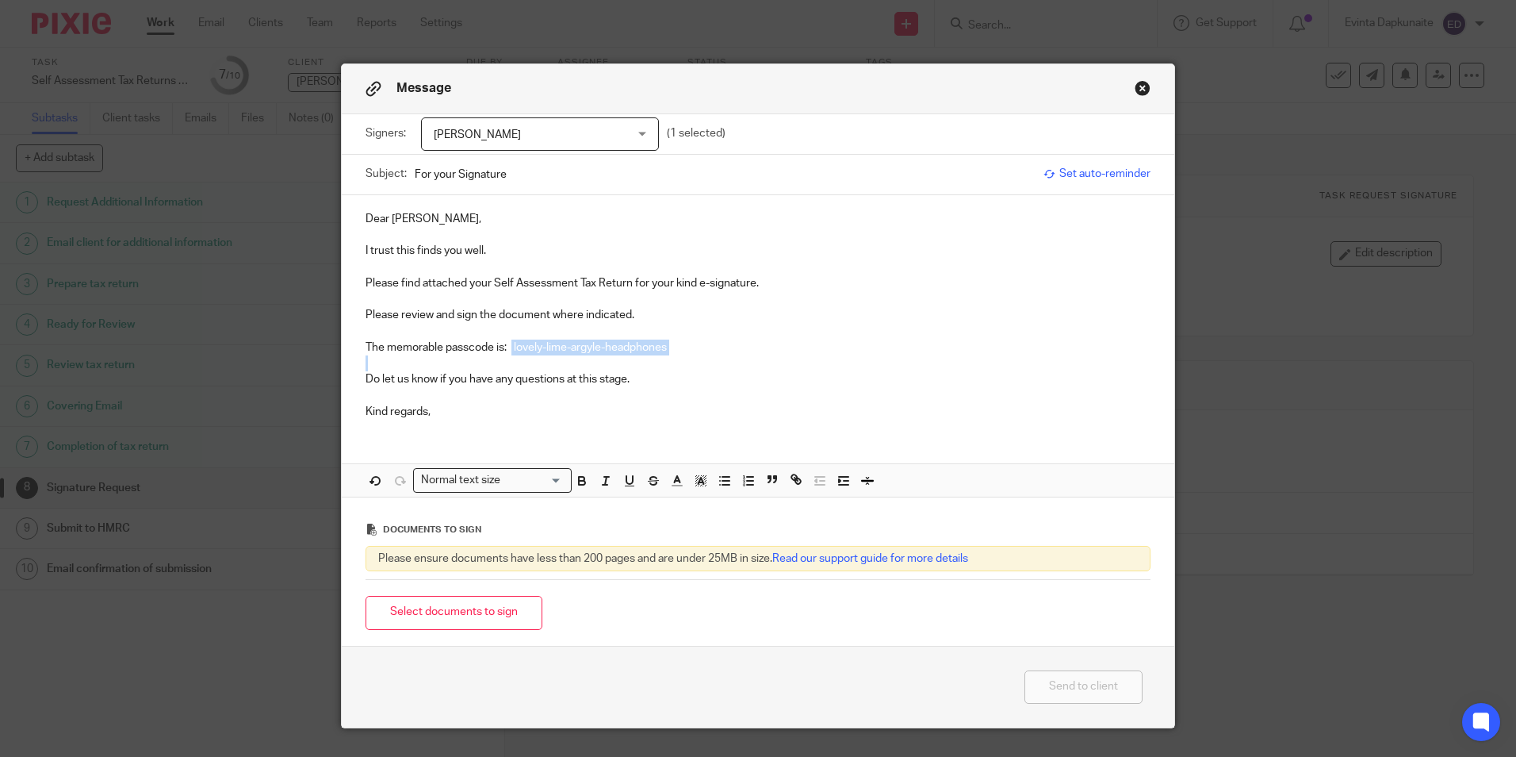
drag, startPoint x: 510, startPoint y: 350, endPoint x: 720, endPoint y: 356, distance: 210.2
click at [720, 356] on div "Dear Ana, I trust this finds you well. Please find attached your Self Assessmen…" at bounding box center [758, 313] width 833 height 236
click at [577, 489] on button "button" at bounding box center [582, 480] width 20 height 20
click at [701, 489] on button "button" at bounding box center [701, 480] width 20 height 20
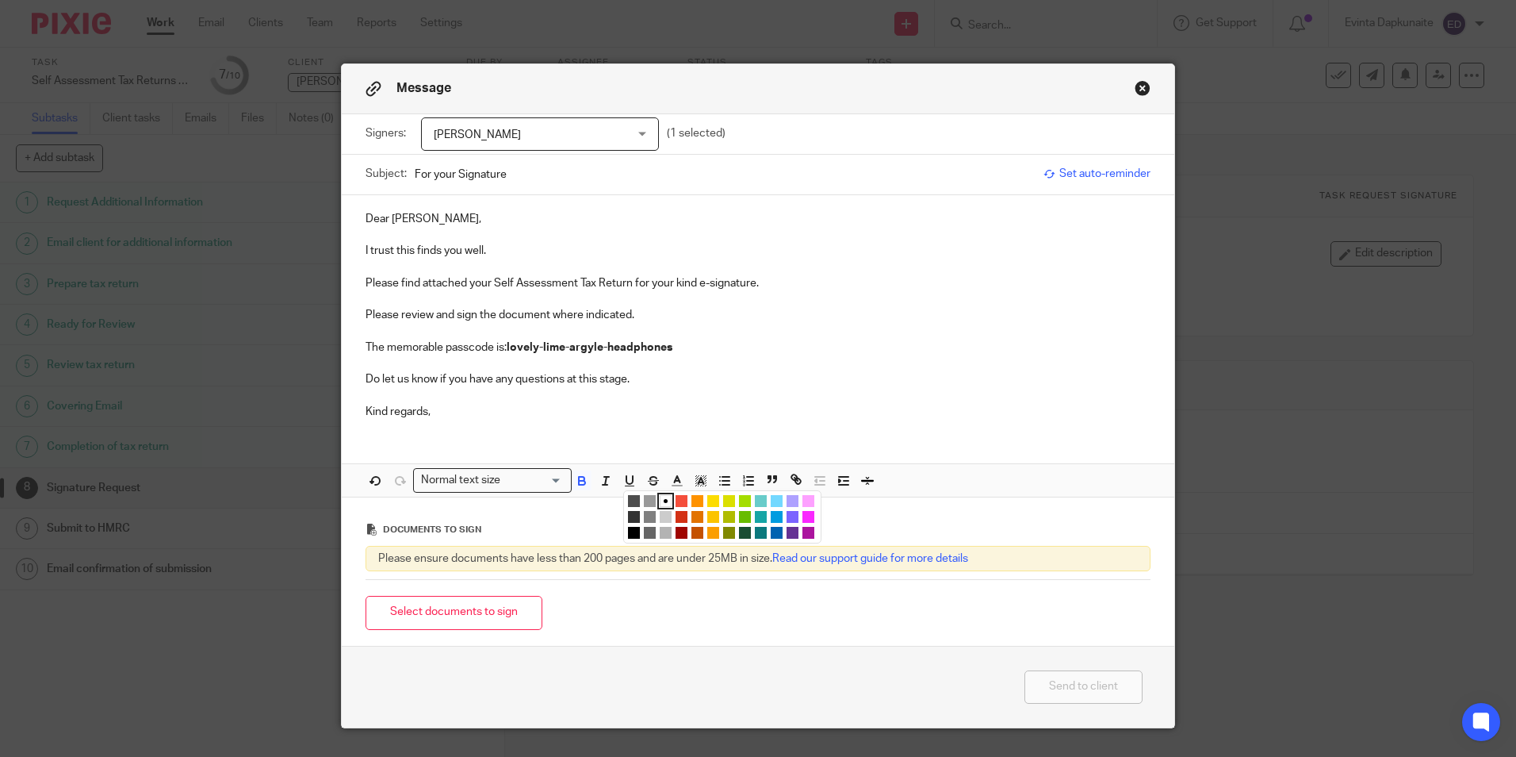
click at [707, 504] on li "color:#FCDC00" at bounding box center [713, 501] width 12 height 12
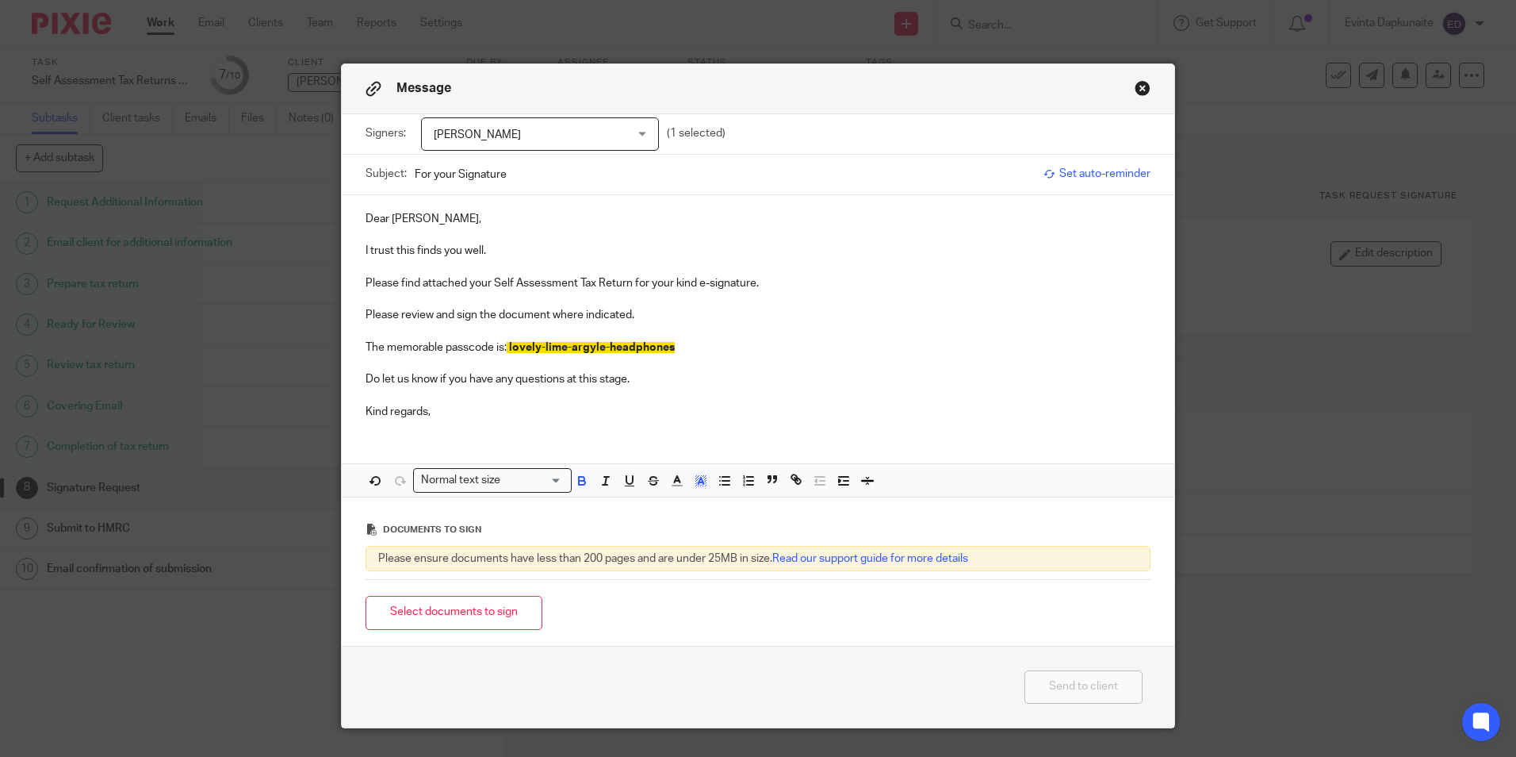
click at [711, 392] on p at bounding box center [758, 395] width 785 height 16
click at [461, 610] on button "Select documents to sign" at bounding box center [454, 613] width 177 height 34
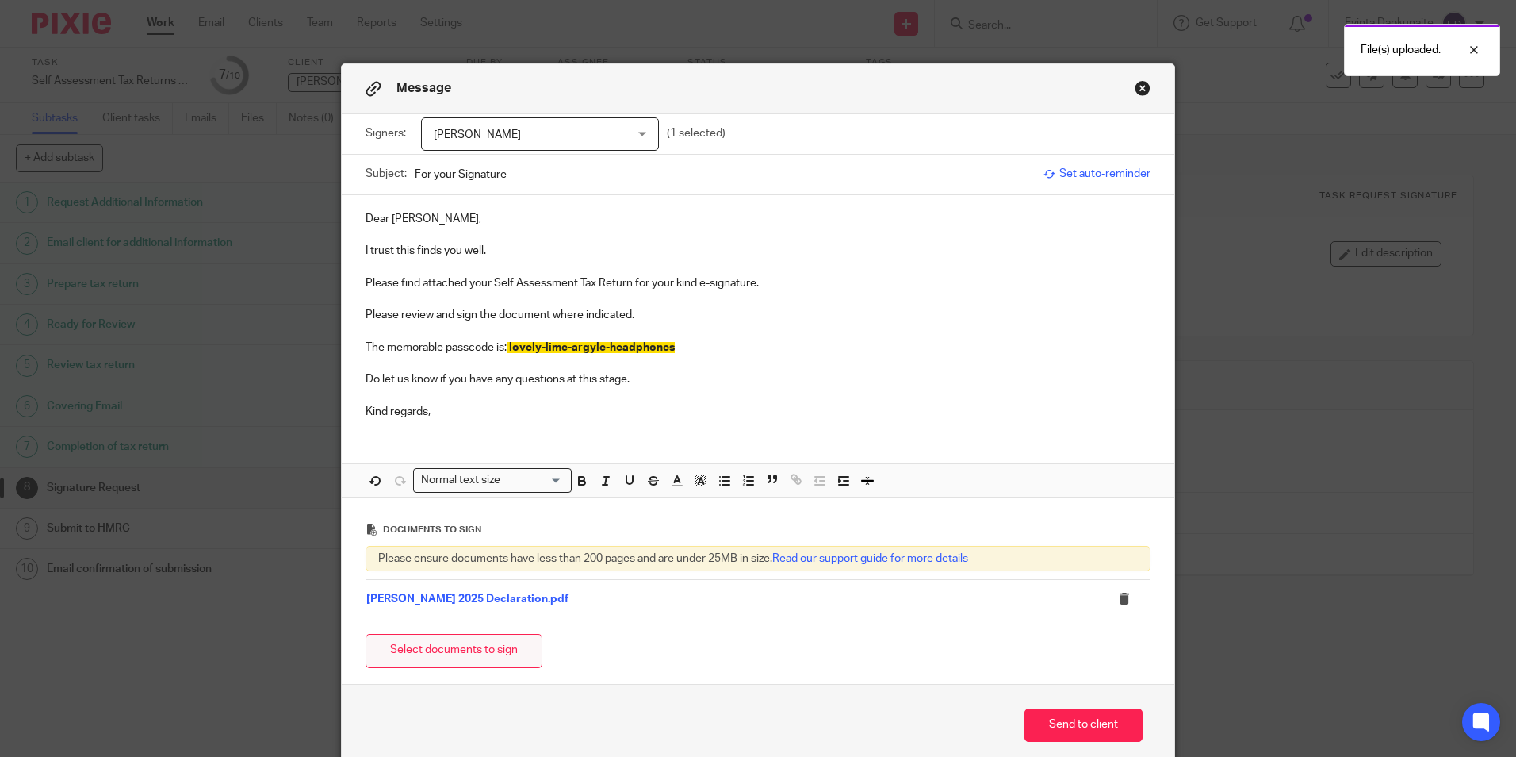
click at [457, 642] on button "Select documents to sign" at bounding box center [454, 651] width 177 height 34
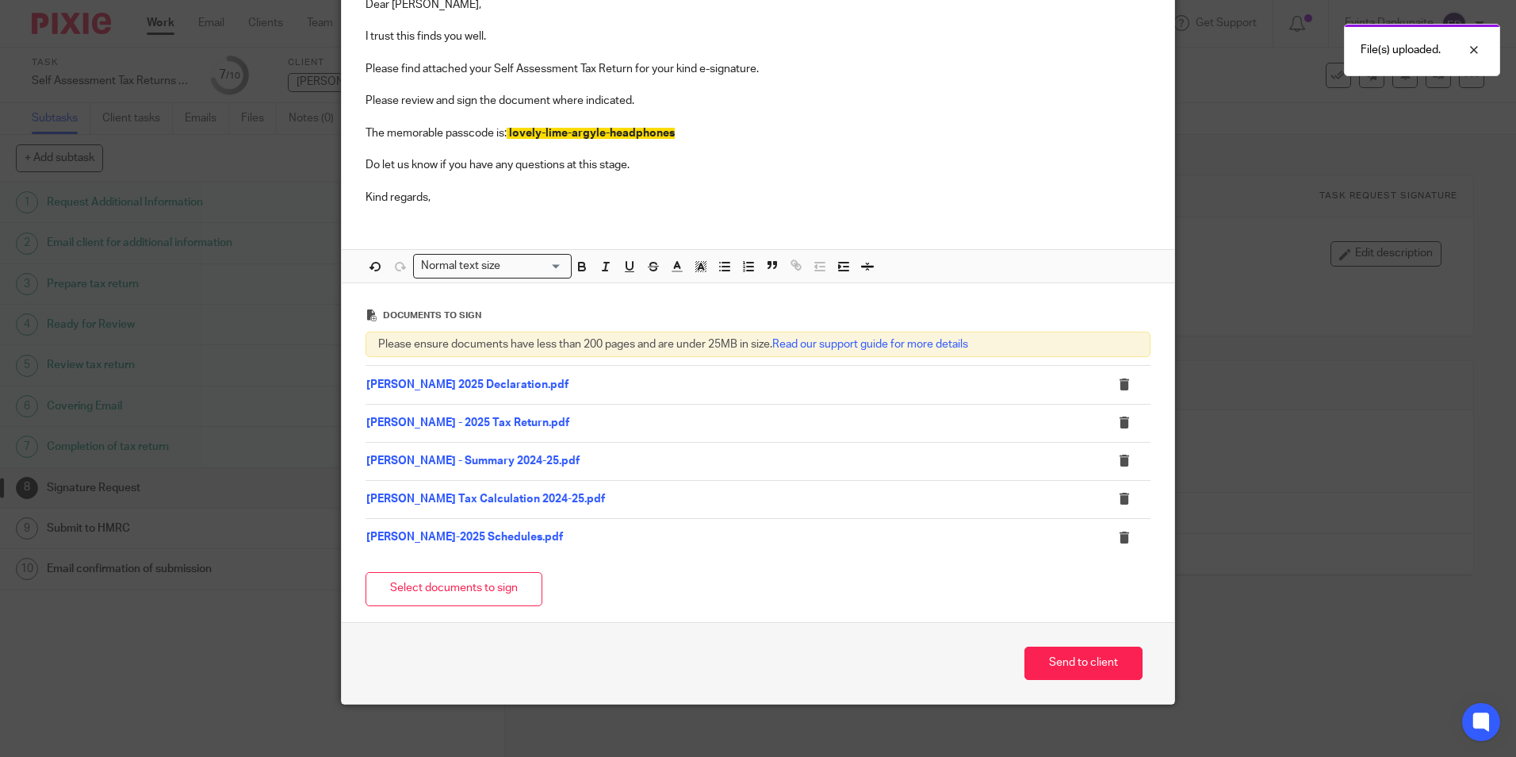
scroll to position [225, 0]
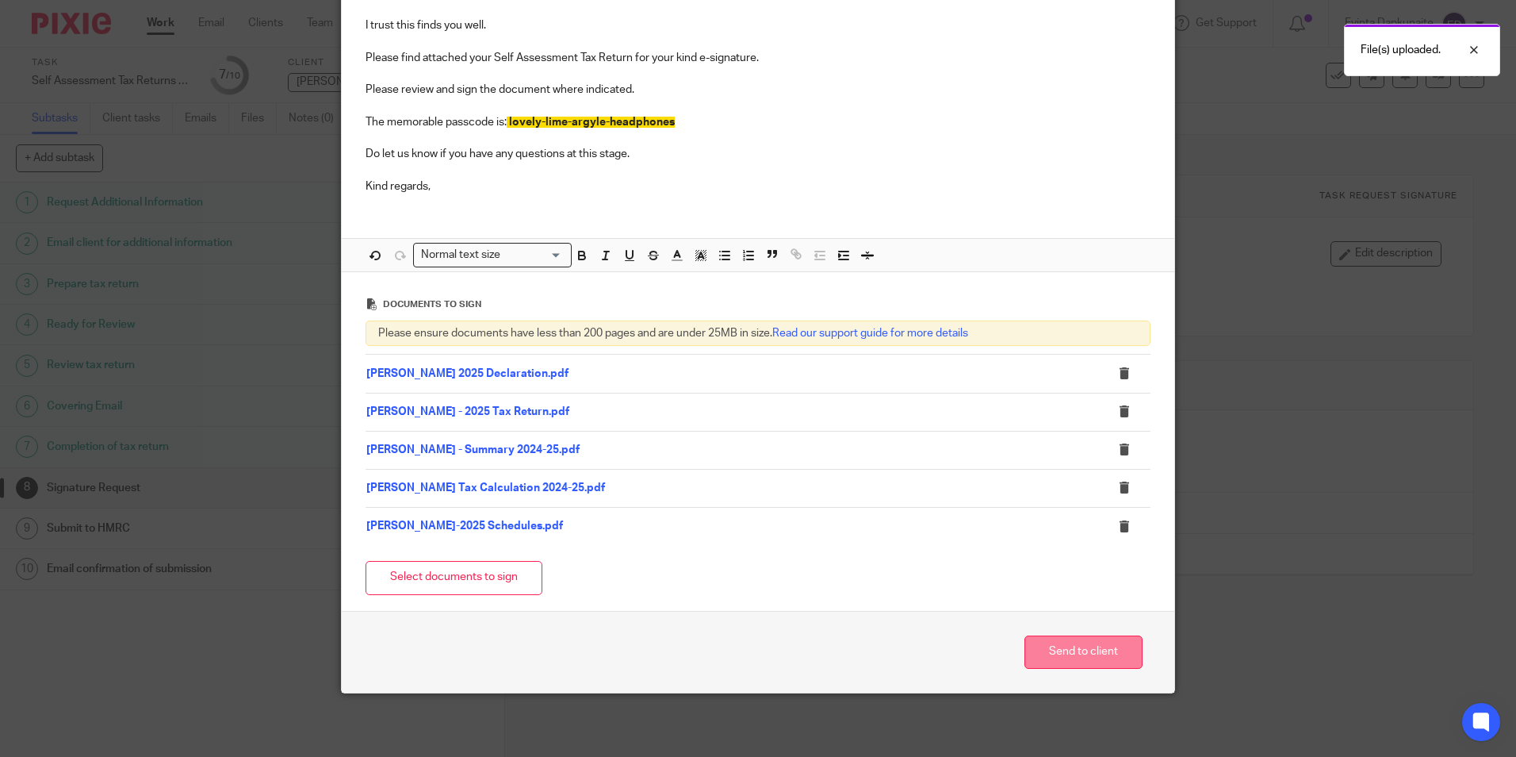
click at [1045, 647] on button "Send to client" at bounding box center [1084, 652] width 118 height 34
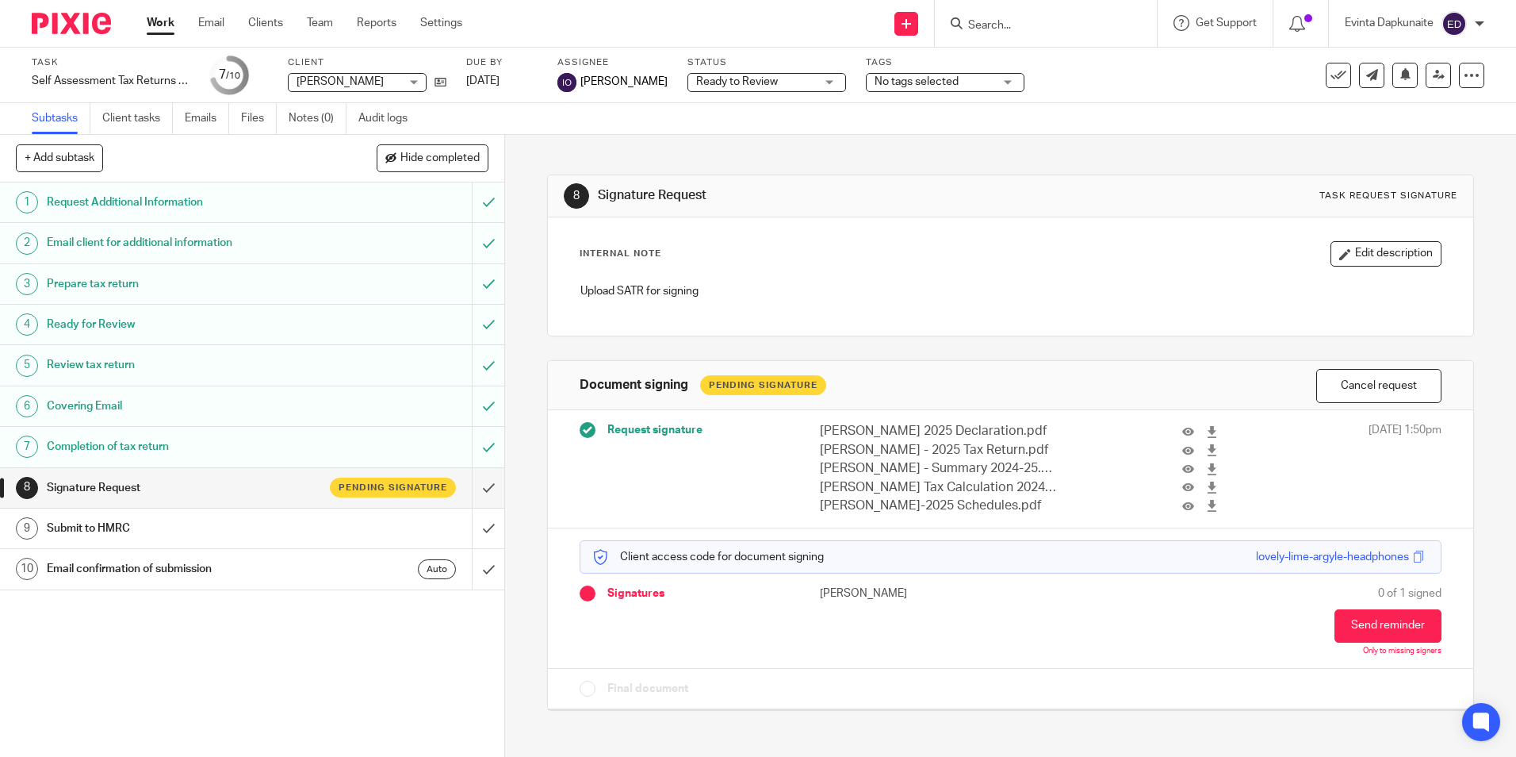
click at [906, 79] on span "No tags selected" at bounding box center [917, 81] width 84 height 11
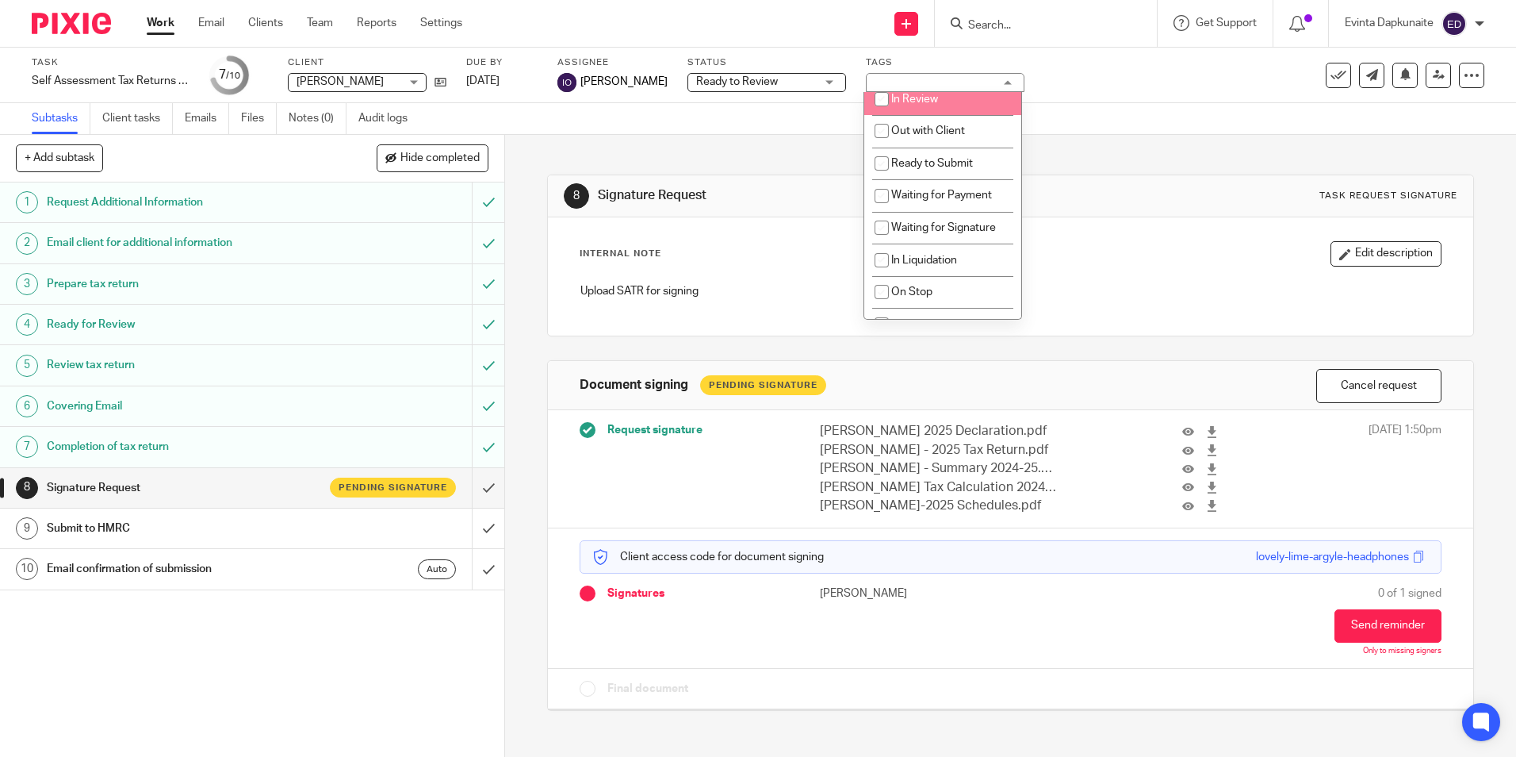
scroll to position [159, 0]
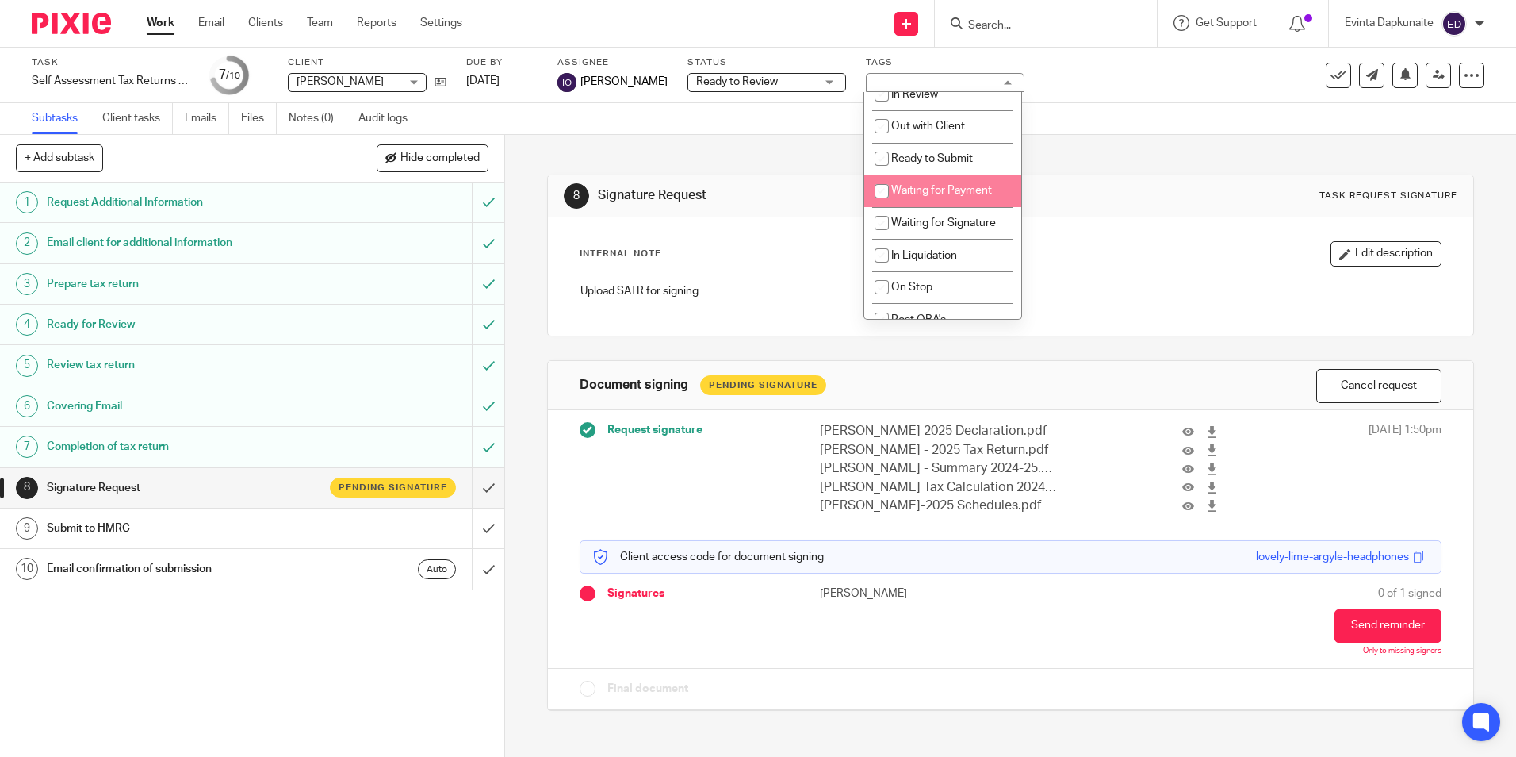
click at [941, 221] on span "Waiting for Signature" at bounding box center [943, 222] width 105 height 11
checkbox input "true"
click at [734, 216] on div "8 Signature Request Task request signature" at bounding box center [1010, 196] width 925 height 42
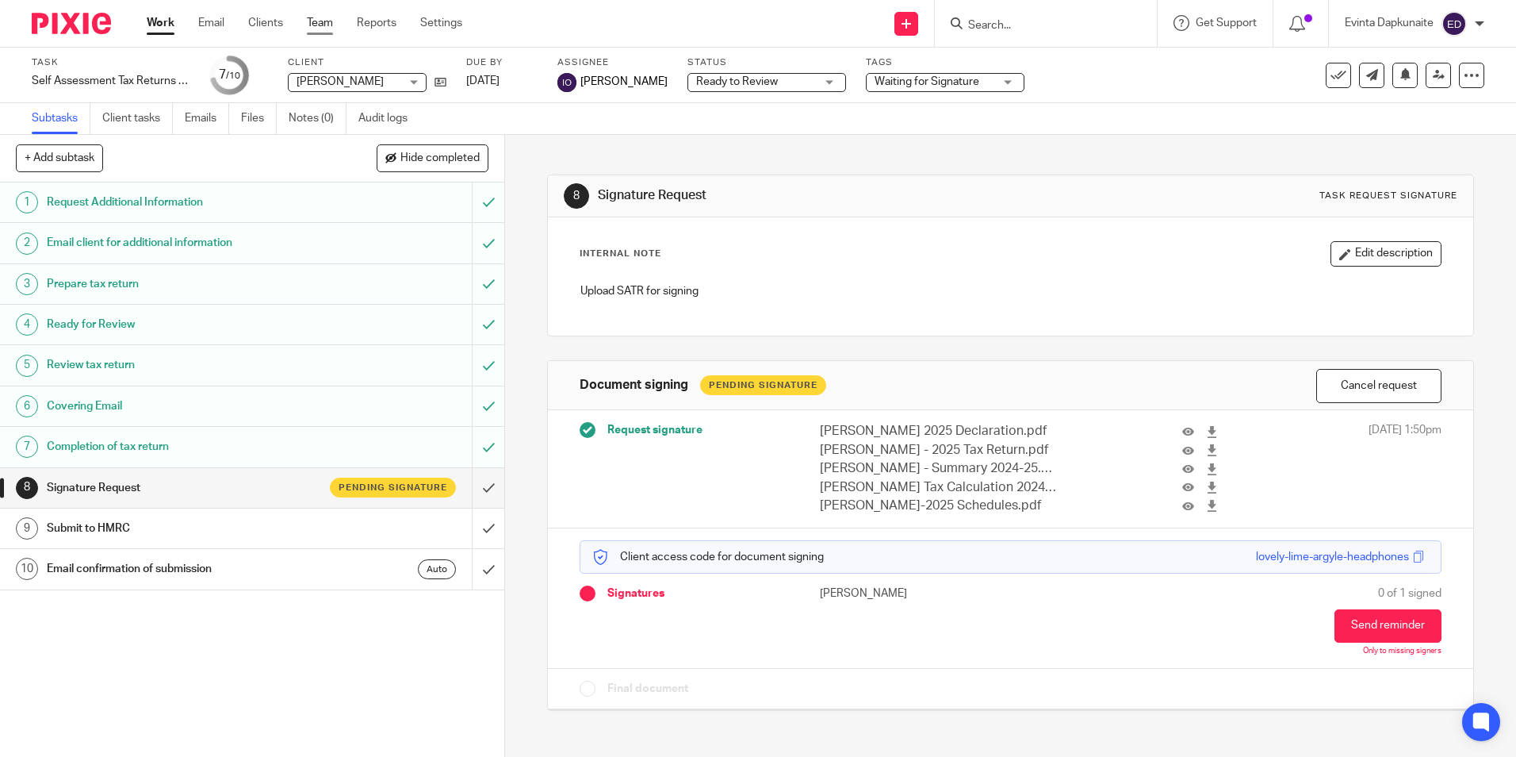
drag, startPoint x: 319, startPoint y: 26, endPoint x: 51, endPoint y: 186, distance: 311.9
click at [318, 26] on link "Team" at bounding box center [320, 23] width 26 height 16
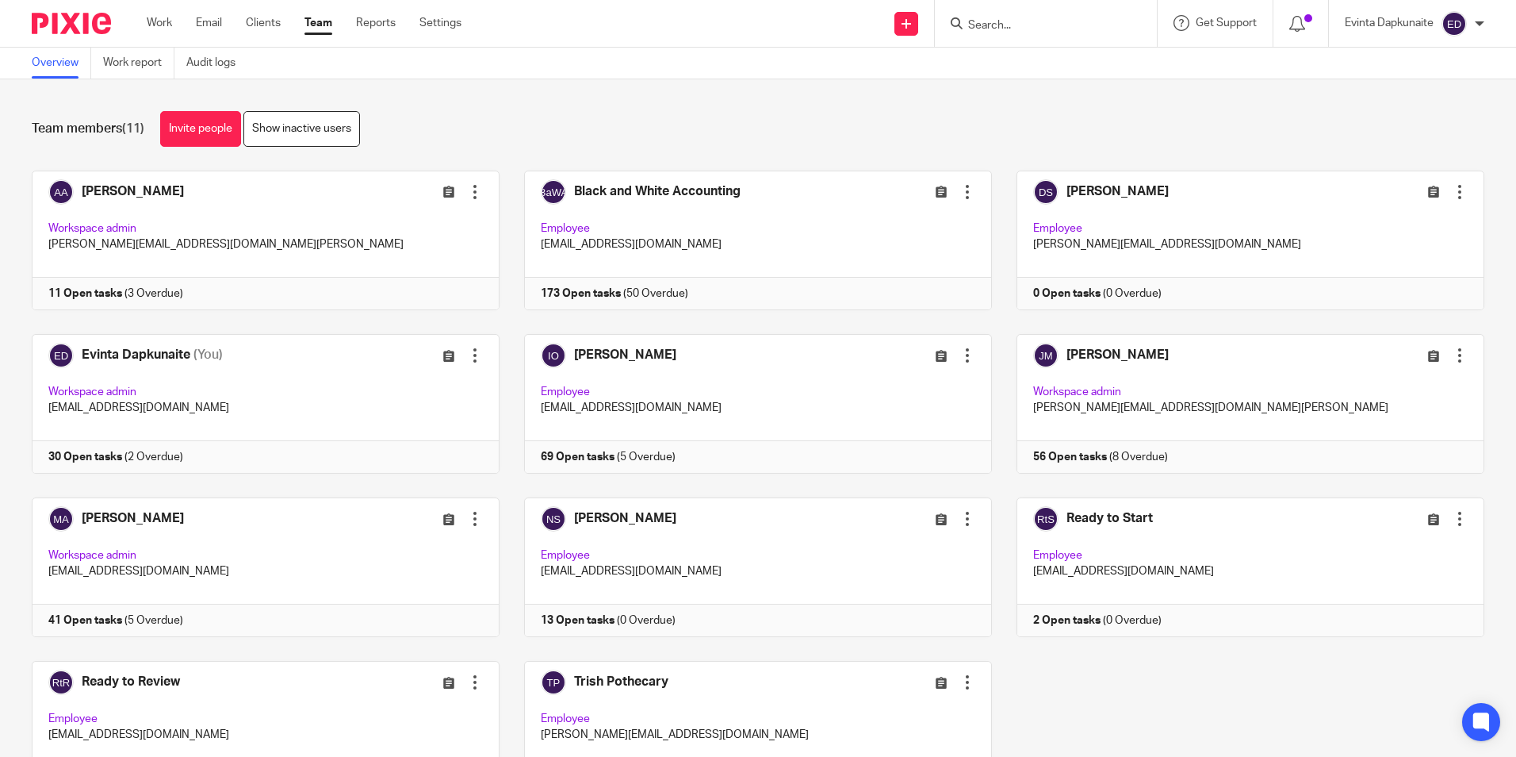
click at [1031, 11] on div at bounding box center [1046, 23] width 222 height 47
click at [1029, 19] on input "Search" at bounding box center [1038, 26] width 143 height 14
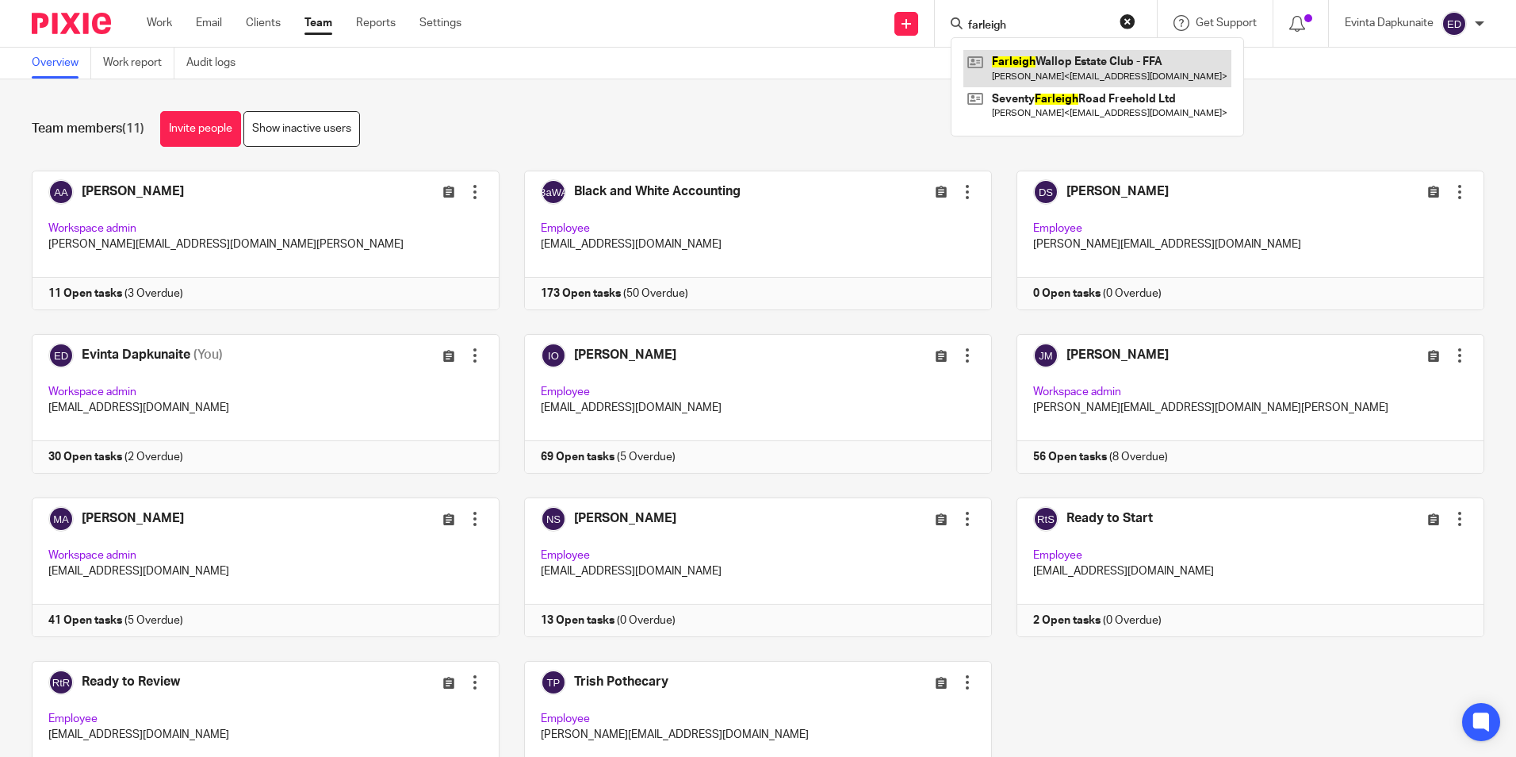
type input "farleigh"
click at [1068, 58] on link at bounding box center [1098, 68] width 268 height 36
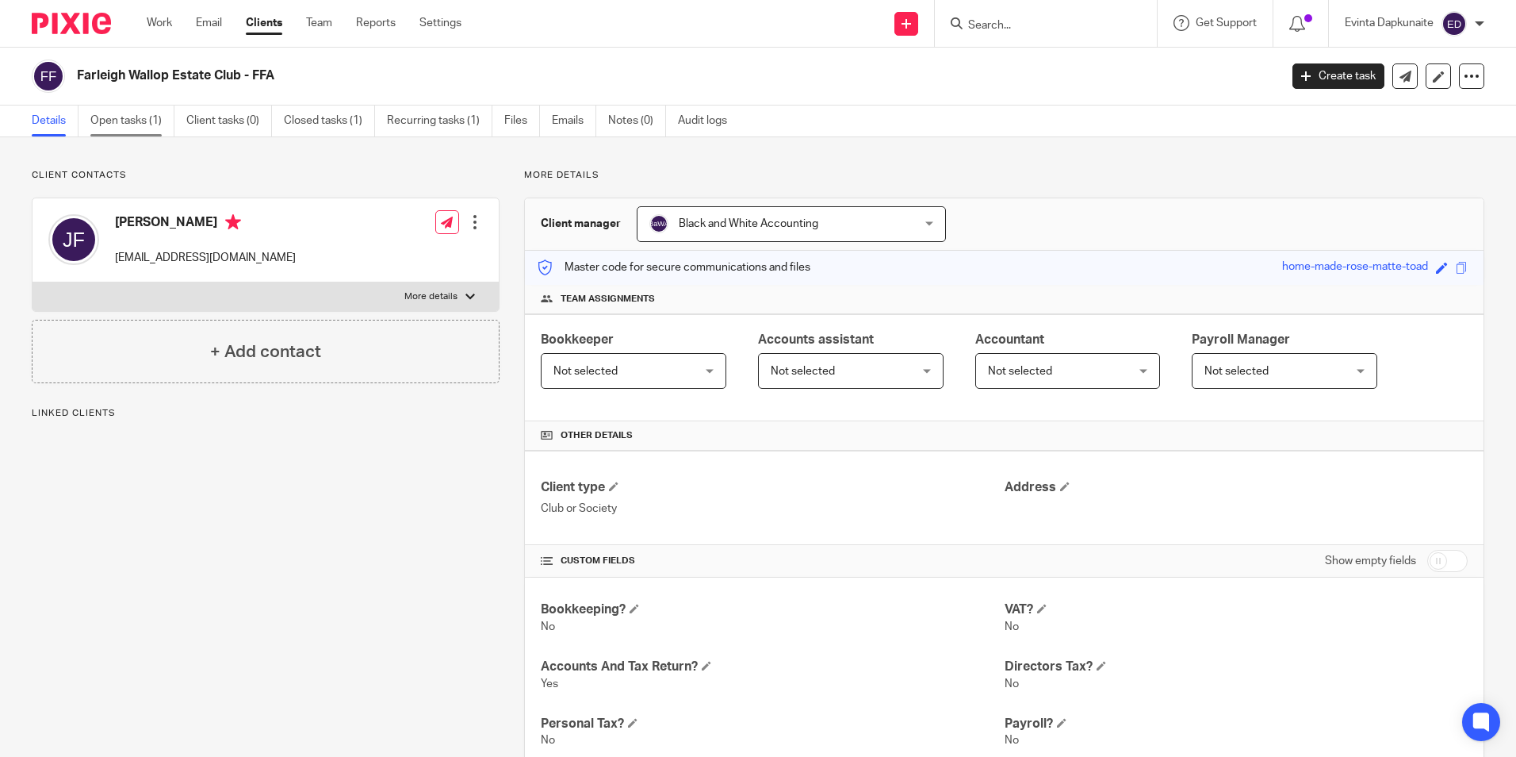
click at [124, 114] on link "Open tasks (1)" at bounding box center [132, 120] width 84 height 31
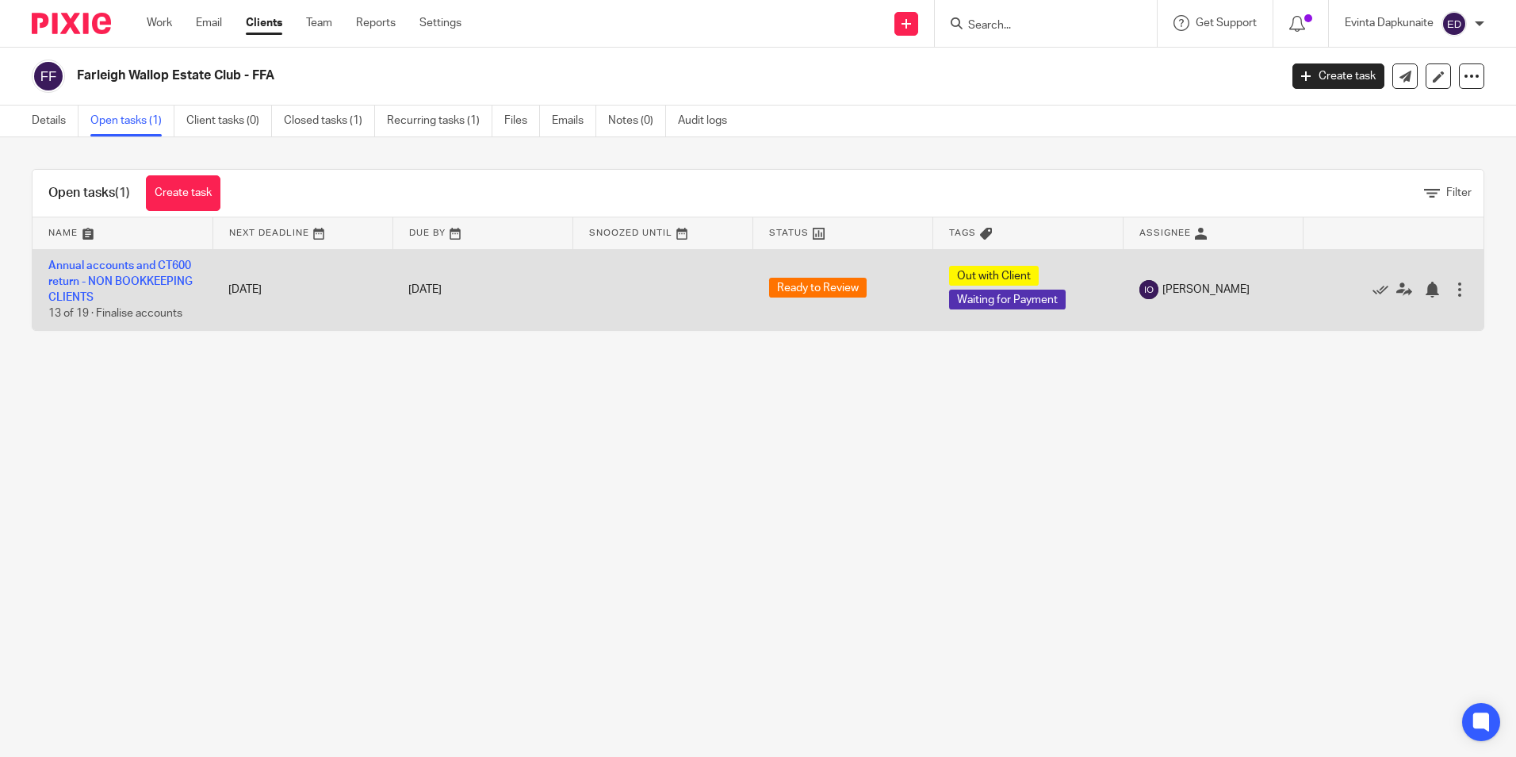
click at [168, 255] on td "Annual accounts and CT600 return - NON BOOKKEEPING CLIENTS 13 of 19 · Finalise …" at bounding box center [123, 289] width 180 height 81
click at [166, 259] on td "Annual accounts and CT600 return - NON BOOKKEEPING CLIENTS 13 of 19 · Finalise …" at bounding box center [123, 289] width 180 height 81
click at [162, 263] on link "Annual accounts and CT600 return - NON BOOKKEEPING CLIENTS" at bounding box center [120, 282] width 144 height 44
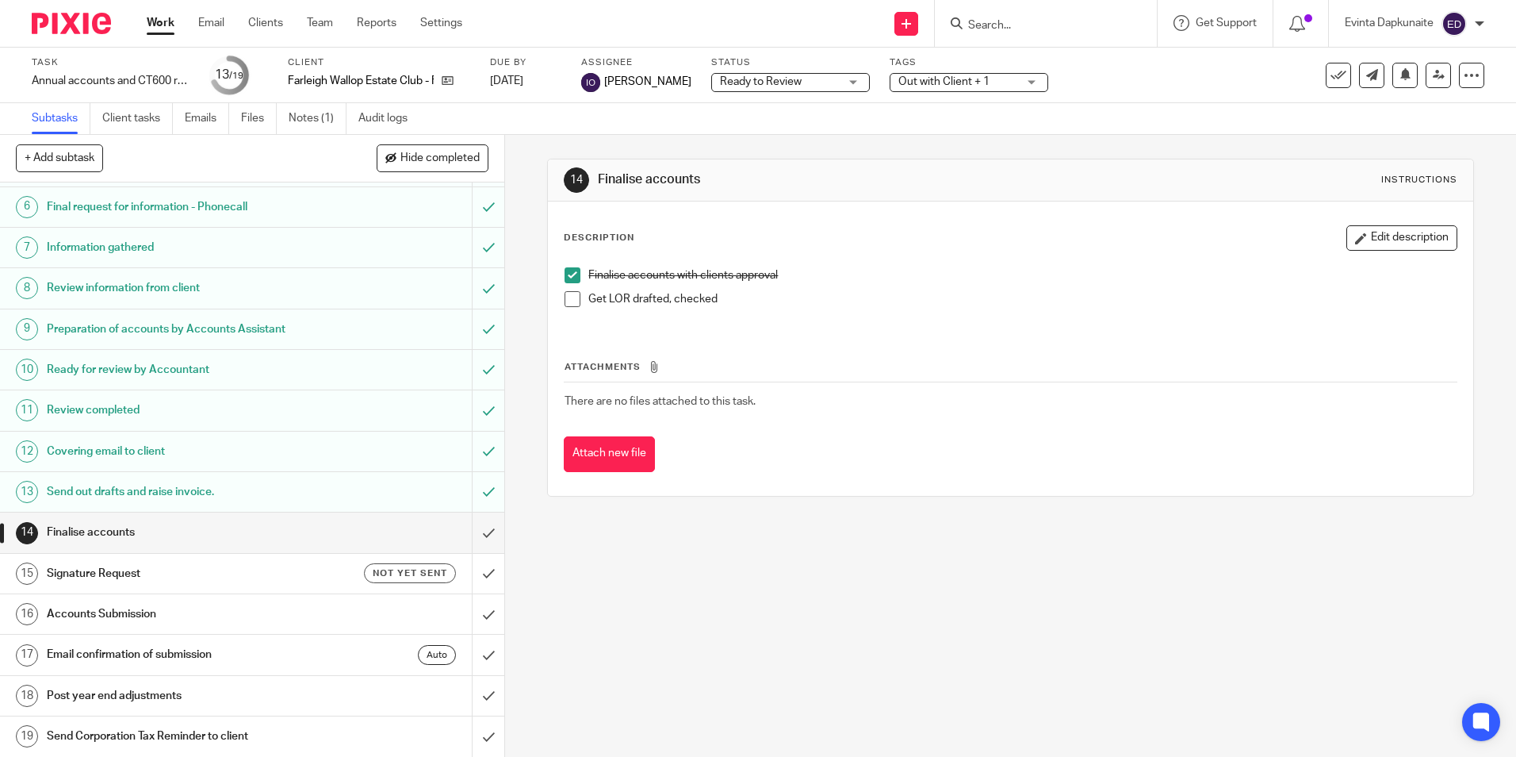
scroll to position [224, 0]
click at [977, 21] on input "Search" at bounding box center [1038, 26] width 143 height 14
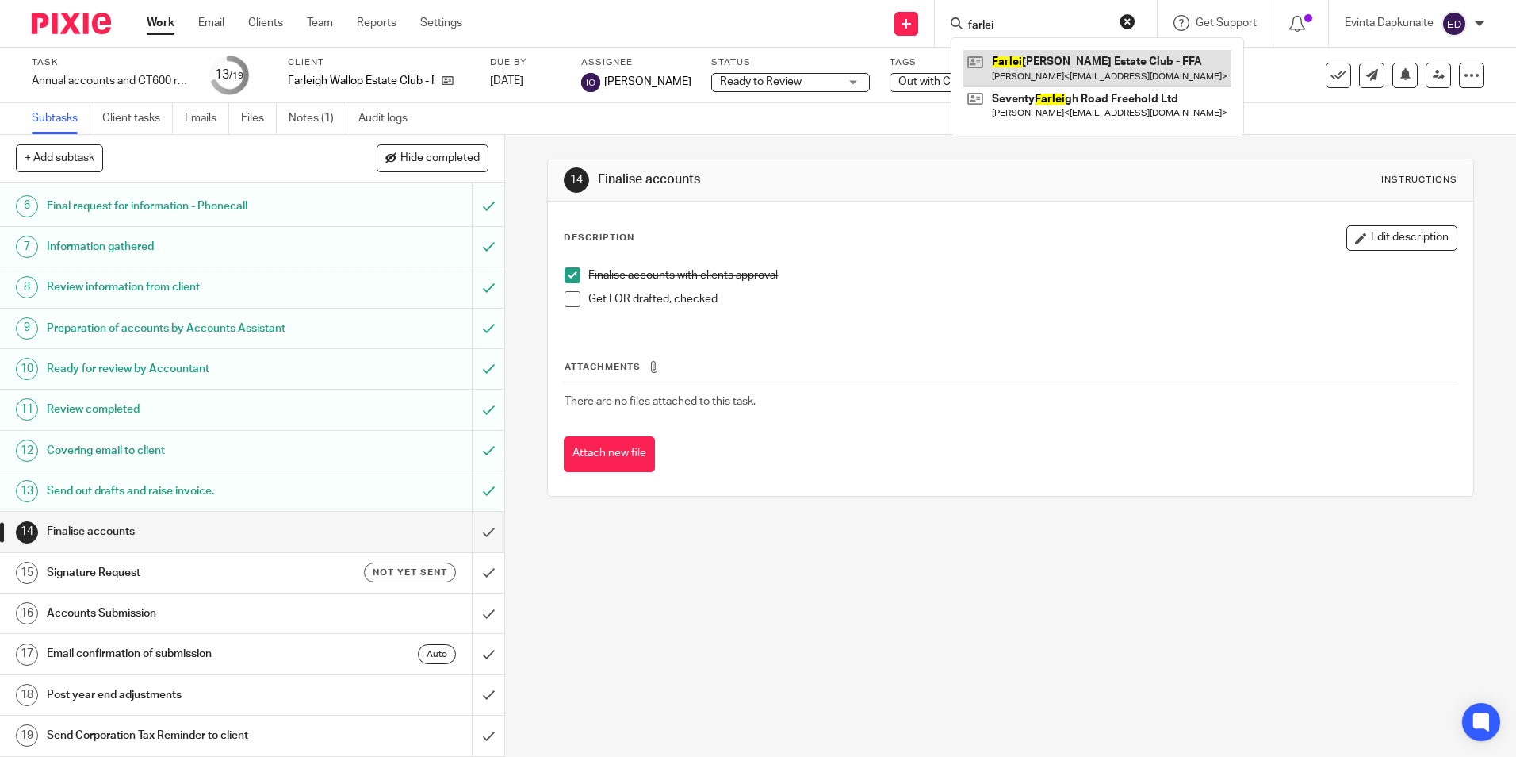
type input "farlei"
click at [1003, 65] on link at bounding box center [1098, 68] width 268 height 36
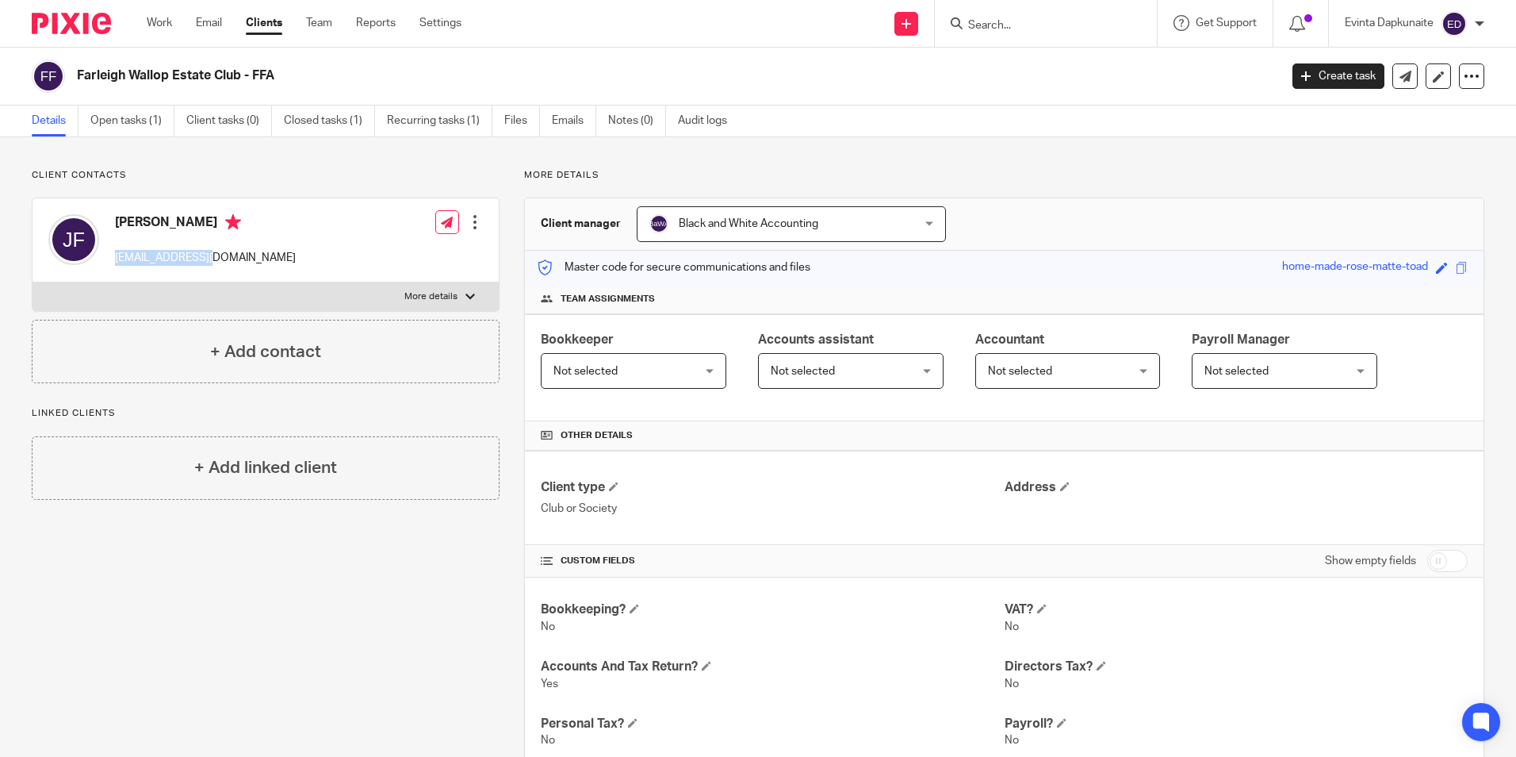
drag, startPoint x: 115, startPoint y: 254, endPoint x: 229, endPoint y: 259, distance: 114.3
click at [229, 259] on p "fwec25@gmail.com" at bounding box center [205, 258] width 181 height 16
drag, startPoint x: 225, startPoint y: 261, endPoint x: 193, endPoint y: 261, distance: 32.5
copy p "fwec25@gmail.com"
drag, startPoint x: 565, startPoint y: 133, endPoint x: 540, endPoint y: 133, distance: 24.6
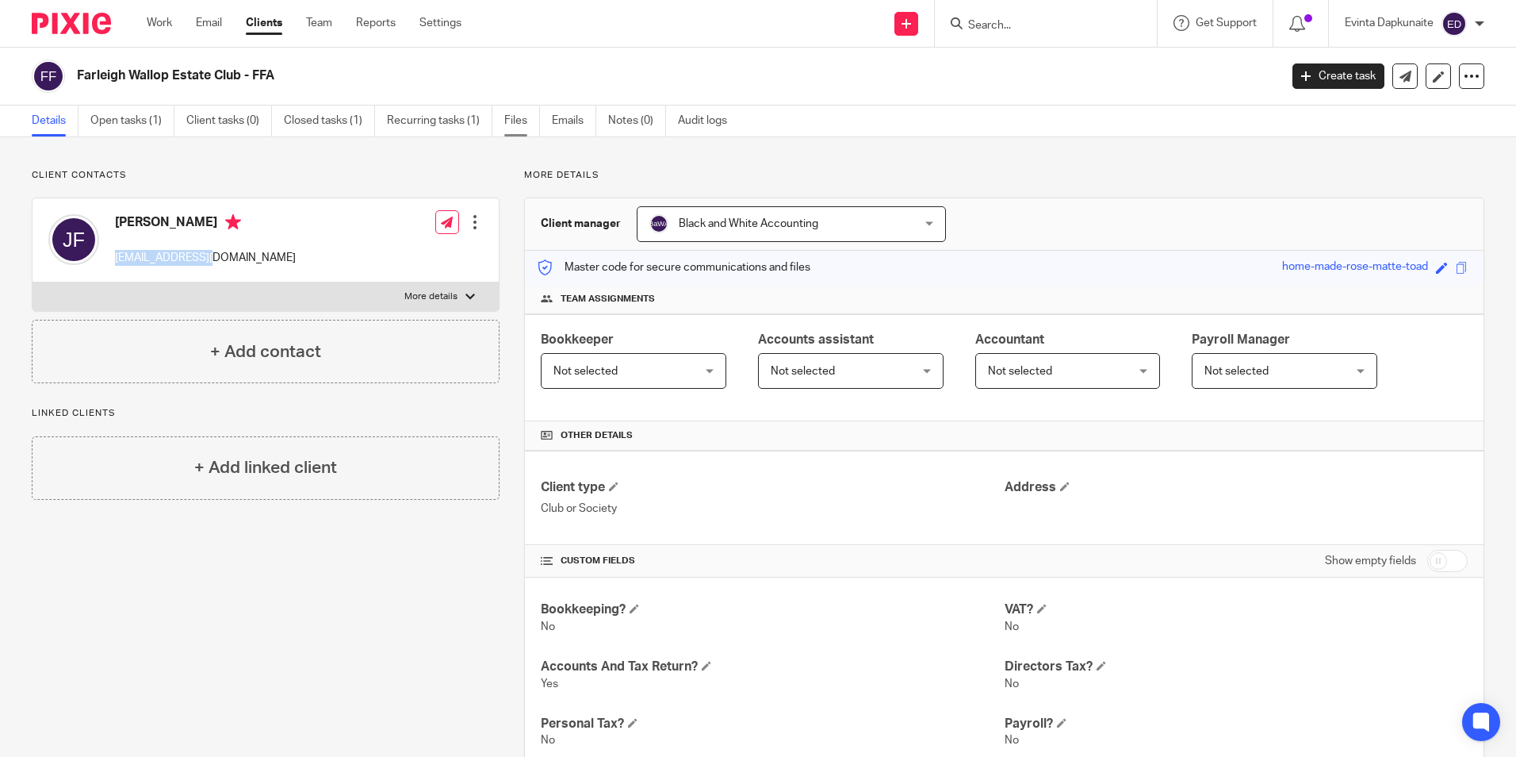
click at [565, 133] on link "Emails" at bounding box center [574, 120] width 44 height 31
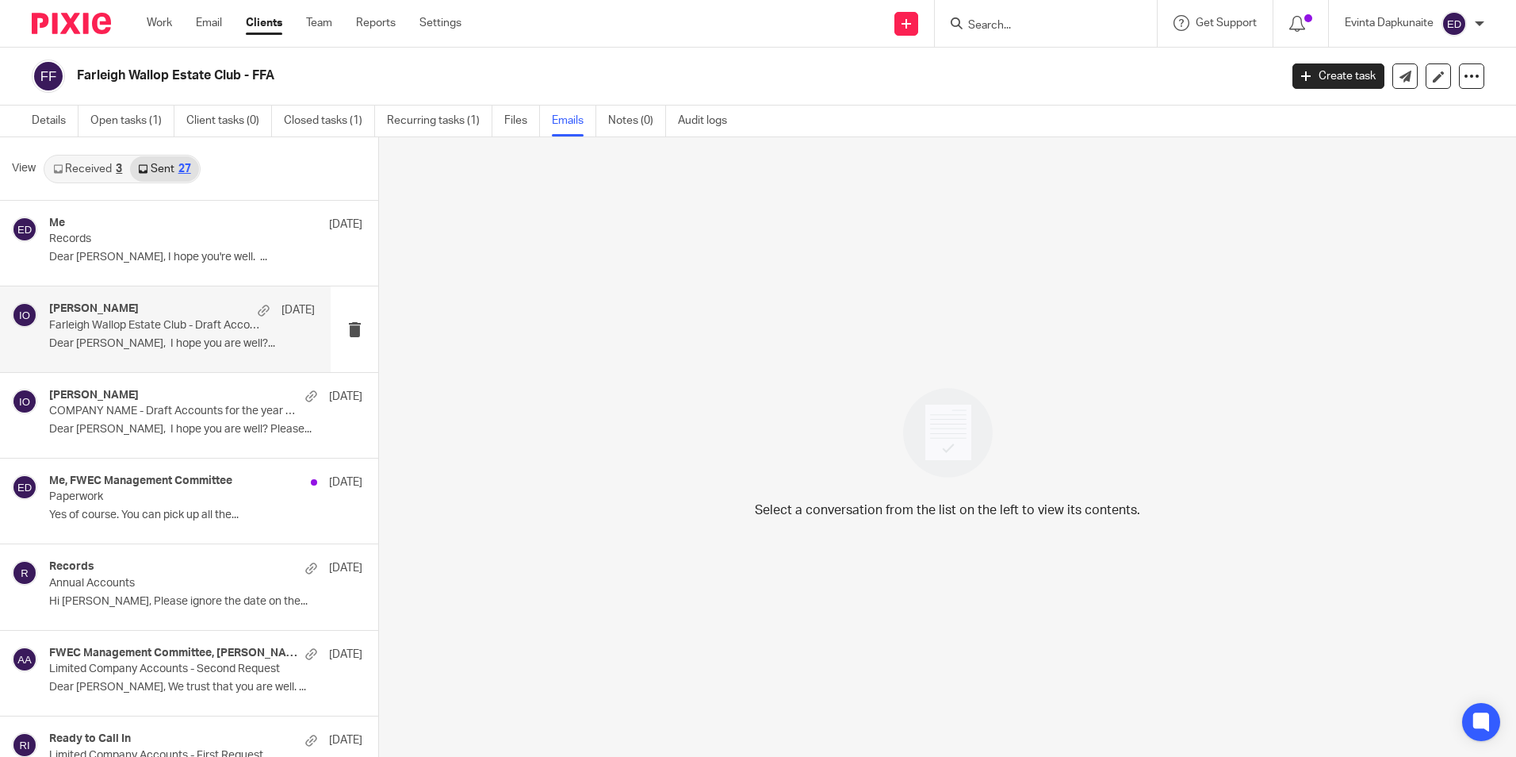
click at [152, 339] on p "Dear [PERSON_NAME], I hope you are well?..." at bounding box center [182, 343] width 266 height 13
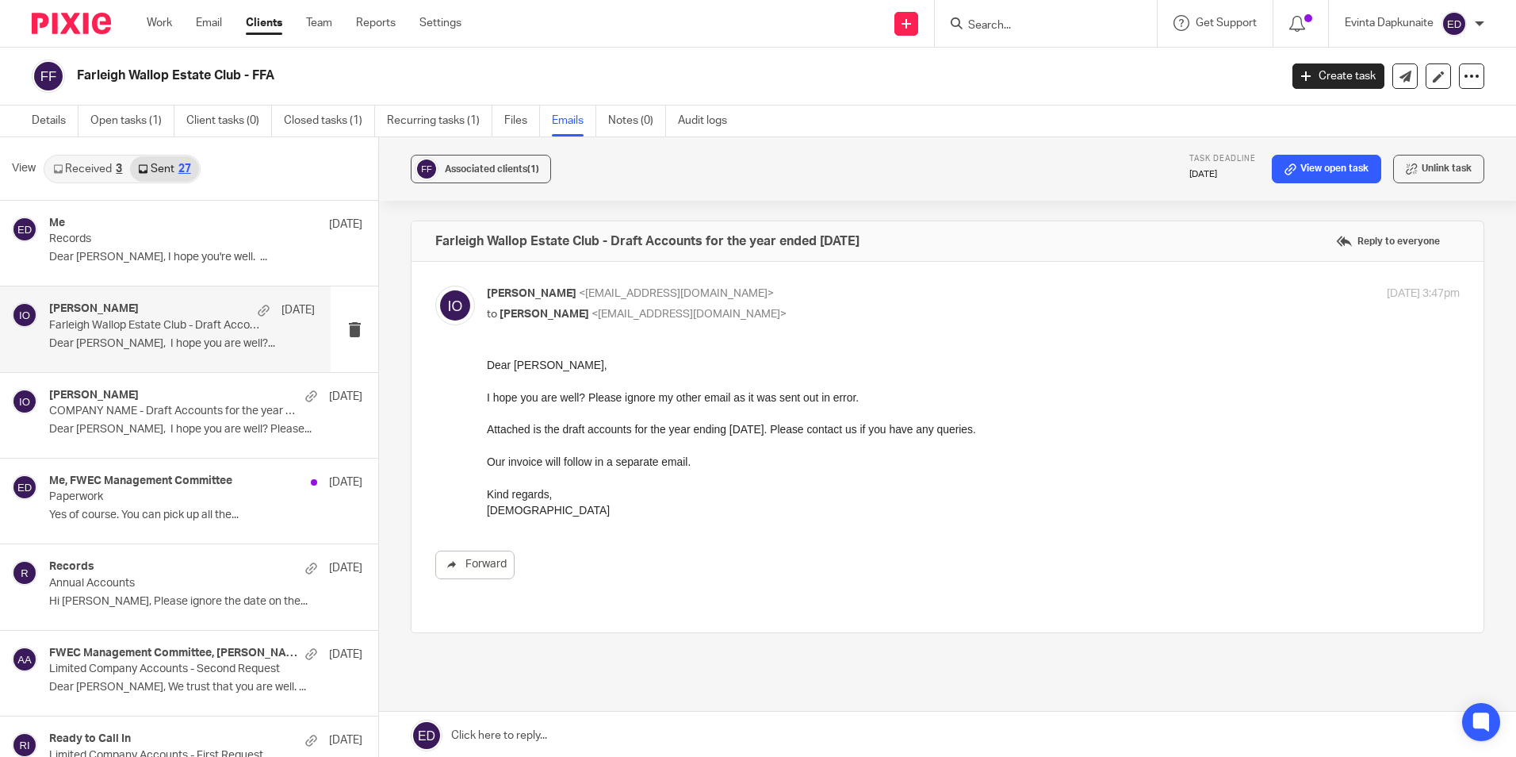
click at [1116, 638] on div "Farleigh Wallop Estate Club - Draft Accounts for the year ended [DATE] Reply to…" at bounding box center [948, 481] width 1074 height 523
click at [339, 94] on div "Farleigh Wallop Estate Club - FFA Create task Update from Companies House Expor…" at bounding box center [758, 77] width 1516 height 58
click at [205, 489] on div "Me, FWEC Management Committee [DATE]" at bounding box center [182, 482] width 266 height 16
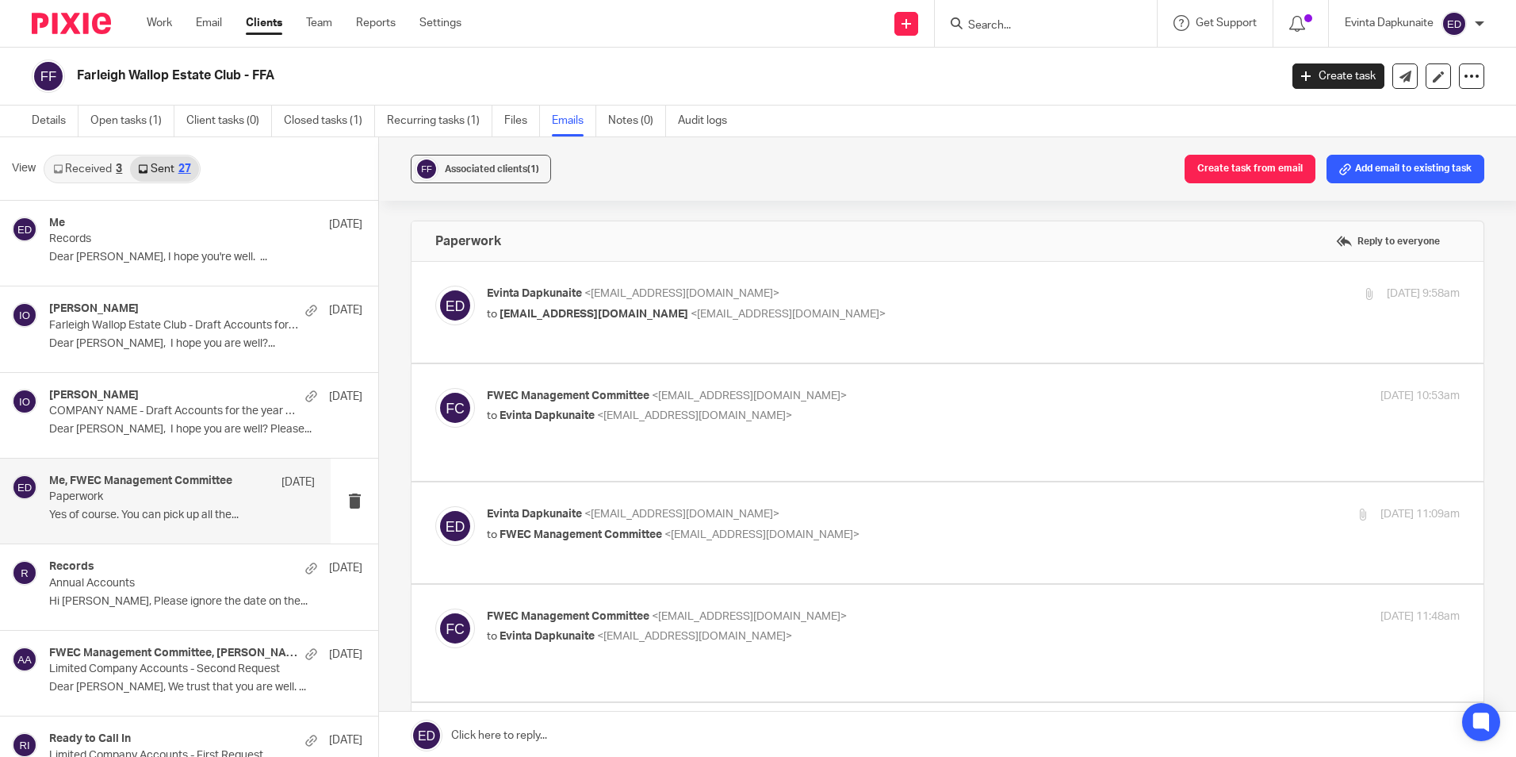
click at [860, 294] on p "Evinta Dapkunaite <[EMAIL_ADDRESS][DOMAIN_NAME]>" at bounding box center [811, 293] width 649 height 17
checkbox input "true"
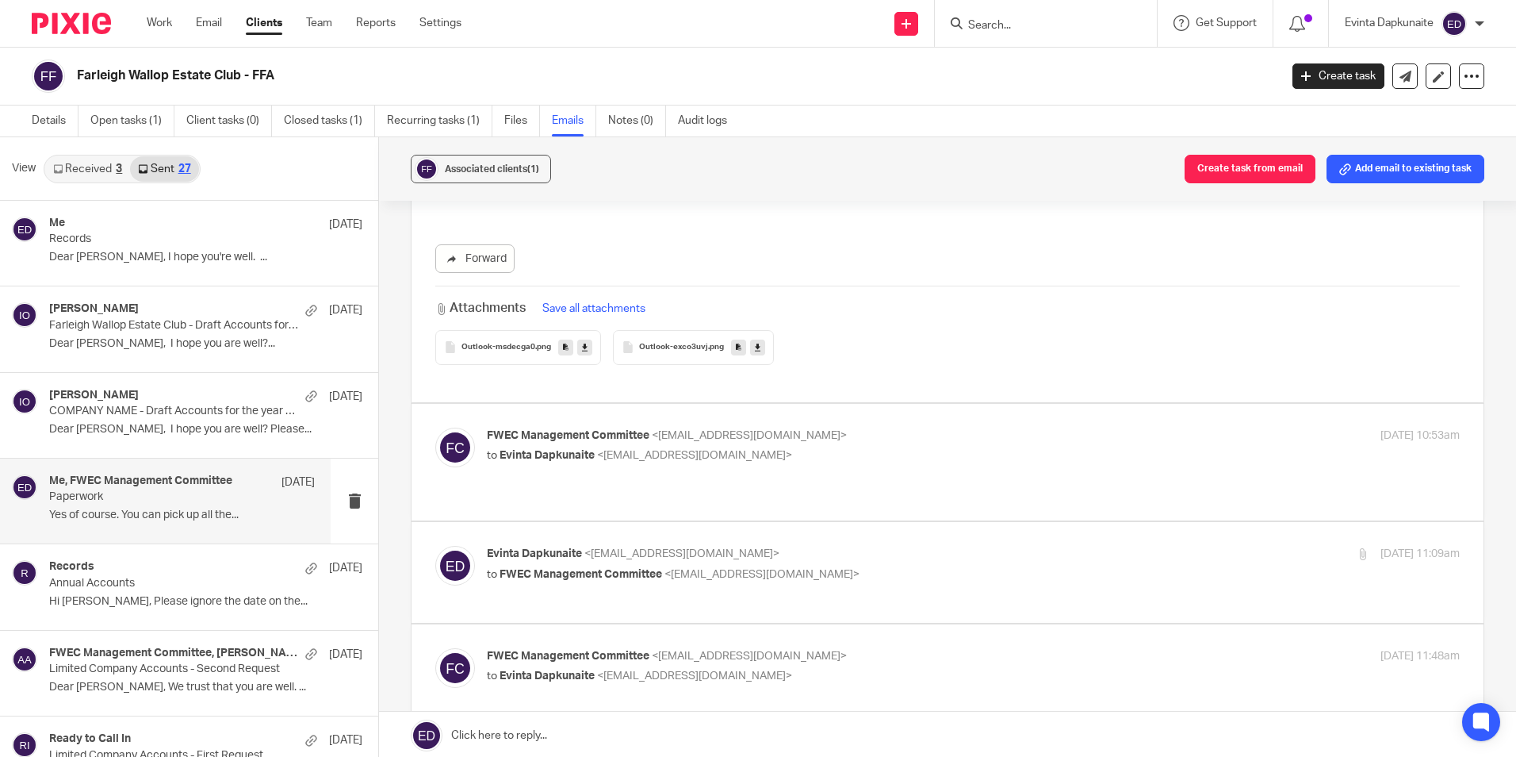
scroll to position [872, 0]
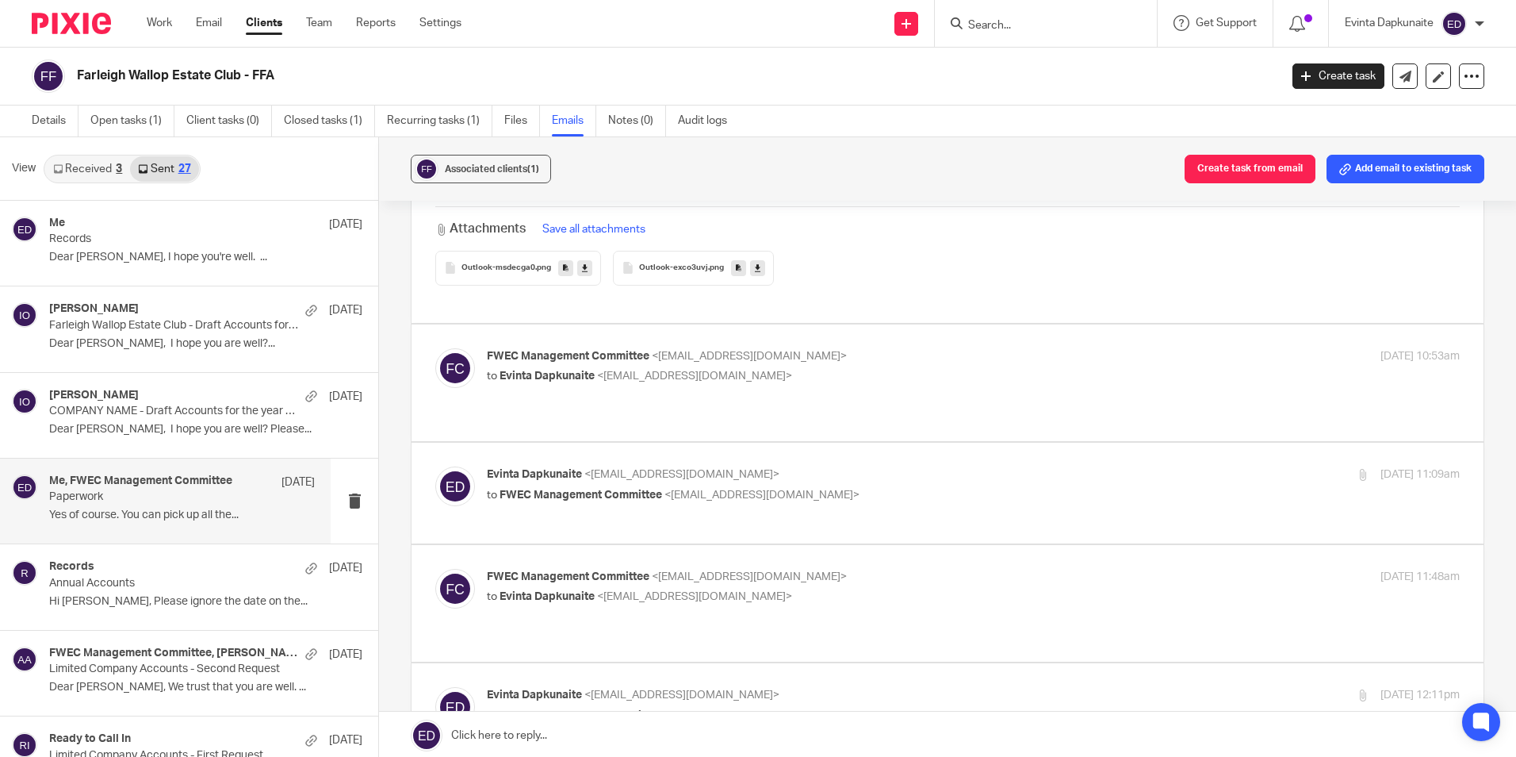
click at [935, 372] on p "to Evinta Dapkunaite <evinta@blackandwhiteaccounting.co.uk>" at bounding box center [811, 376] width 649 height 17
checkbox input "true"
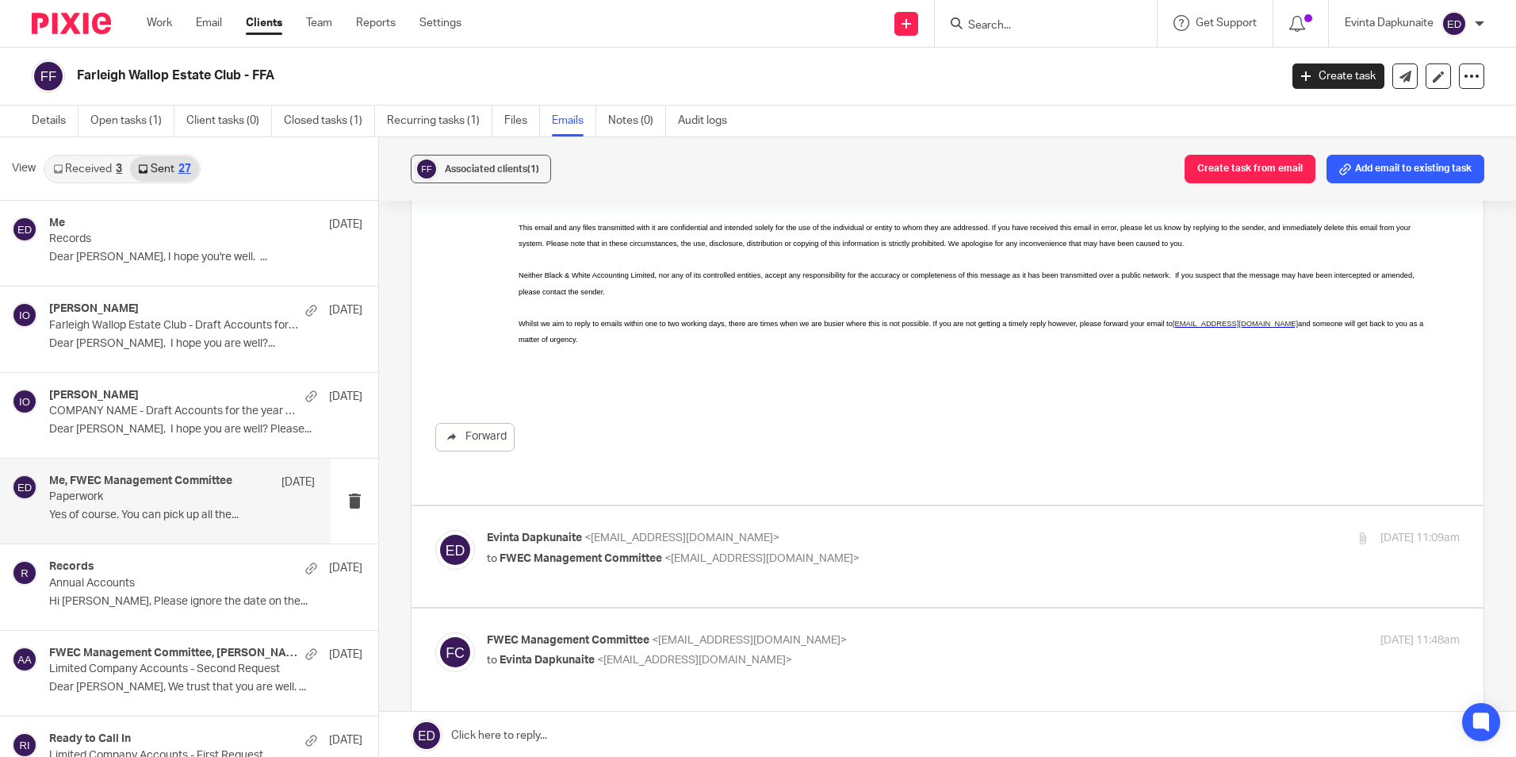
scroll to position [1824, 0]
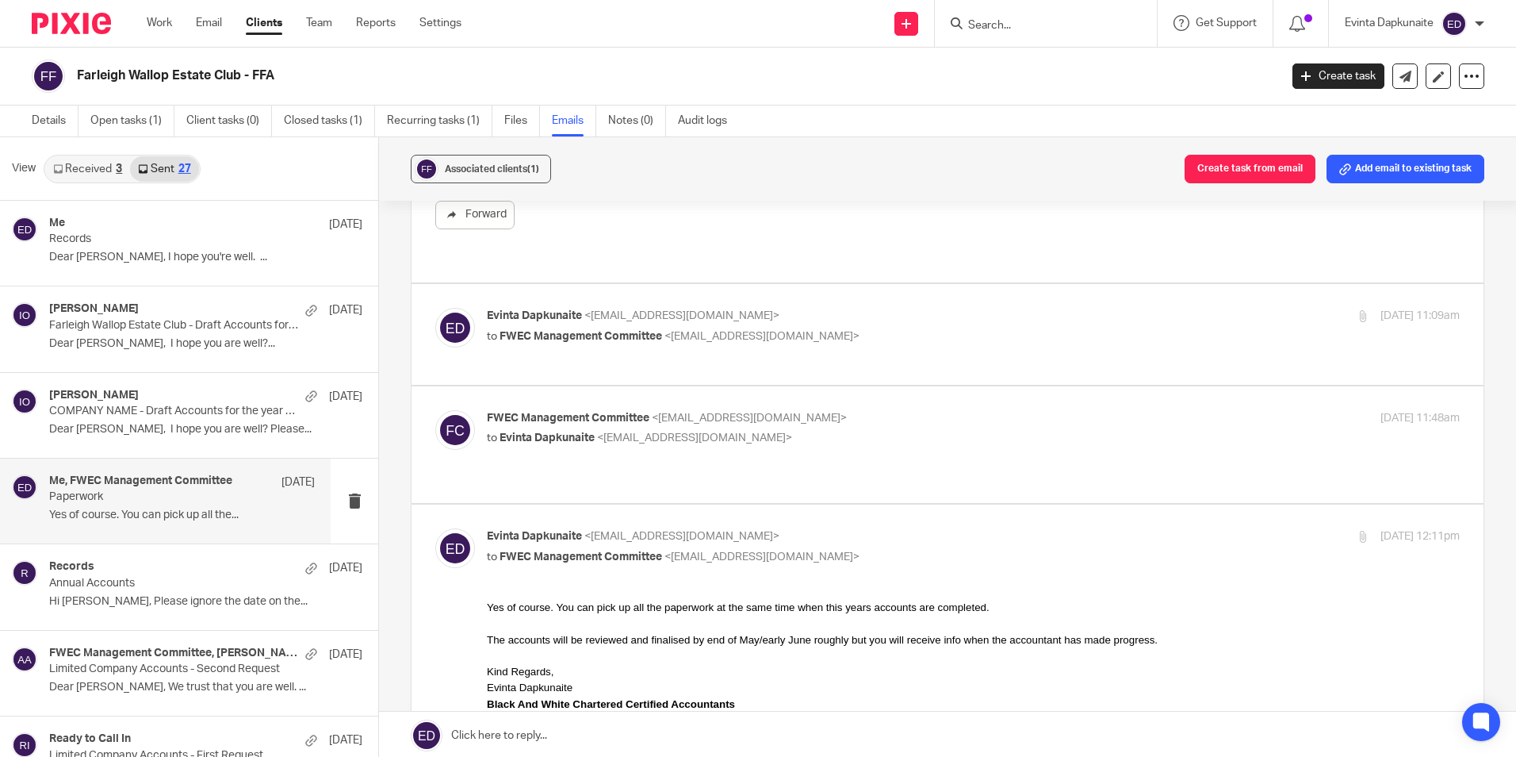
click at [922, 347] on label at bounding box center [948, 334] width 1072 height 101
click at [435, 308] on input "checkbox" at bounding box center [435, 307] width 1 height 1
checkbox input "true"
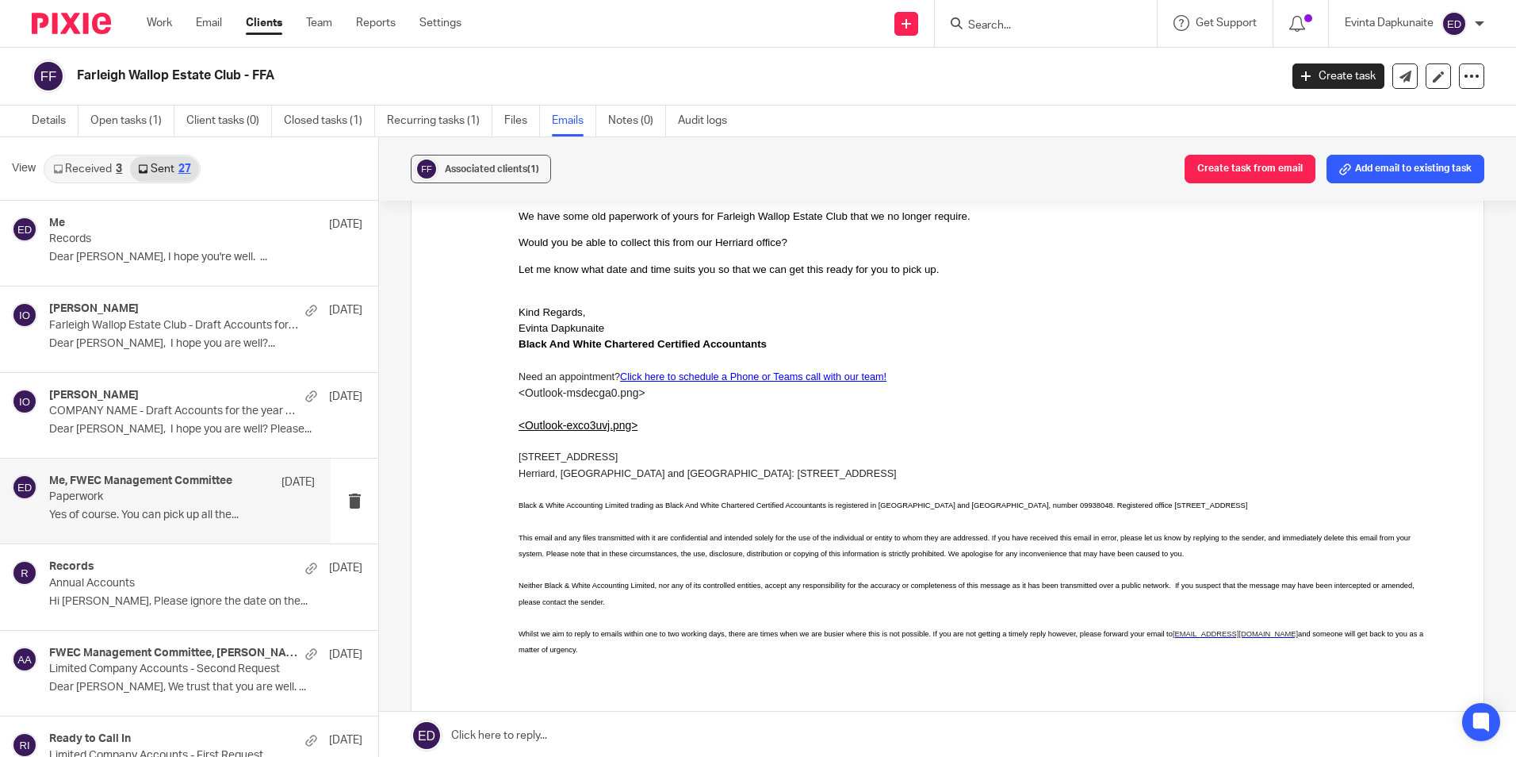
scroll to position [3331, 0]
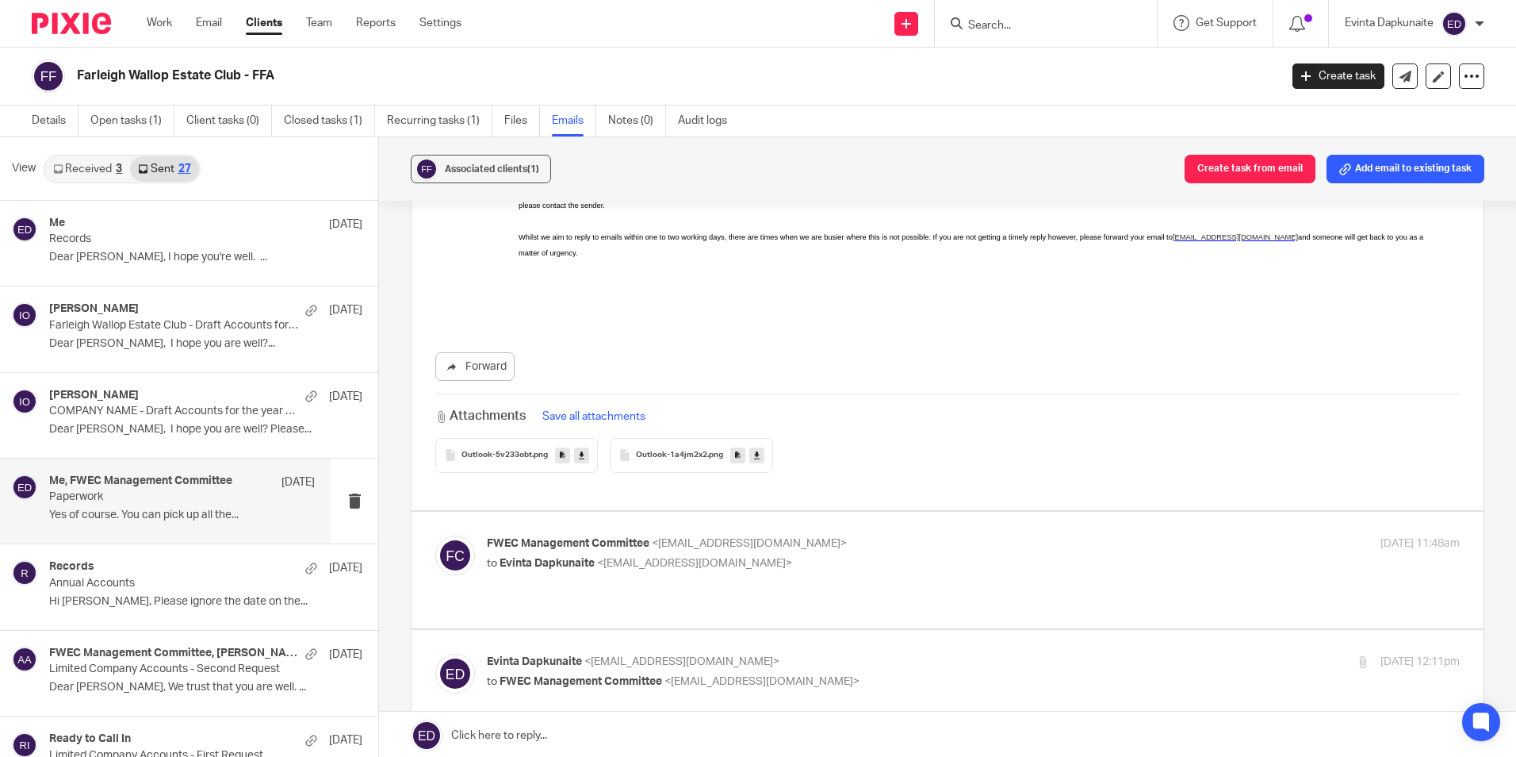
click at [844, 535] on p "FWEC Management Committee <fwec25@gmail.com>" at bounding box center [811, 543] width 649 height 17
checkbox input "true"
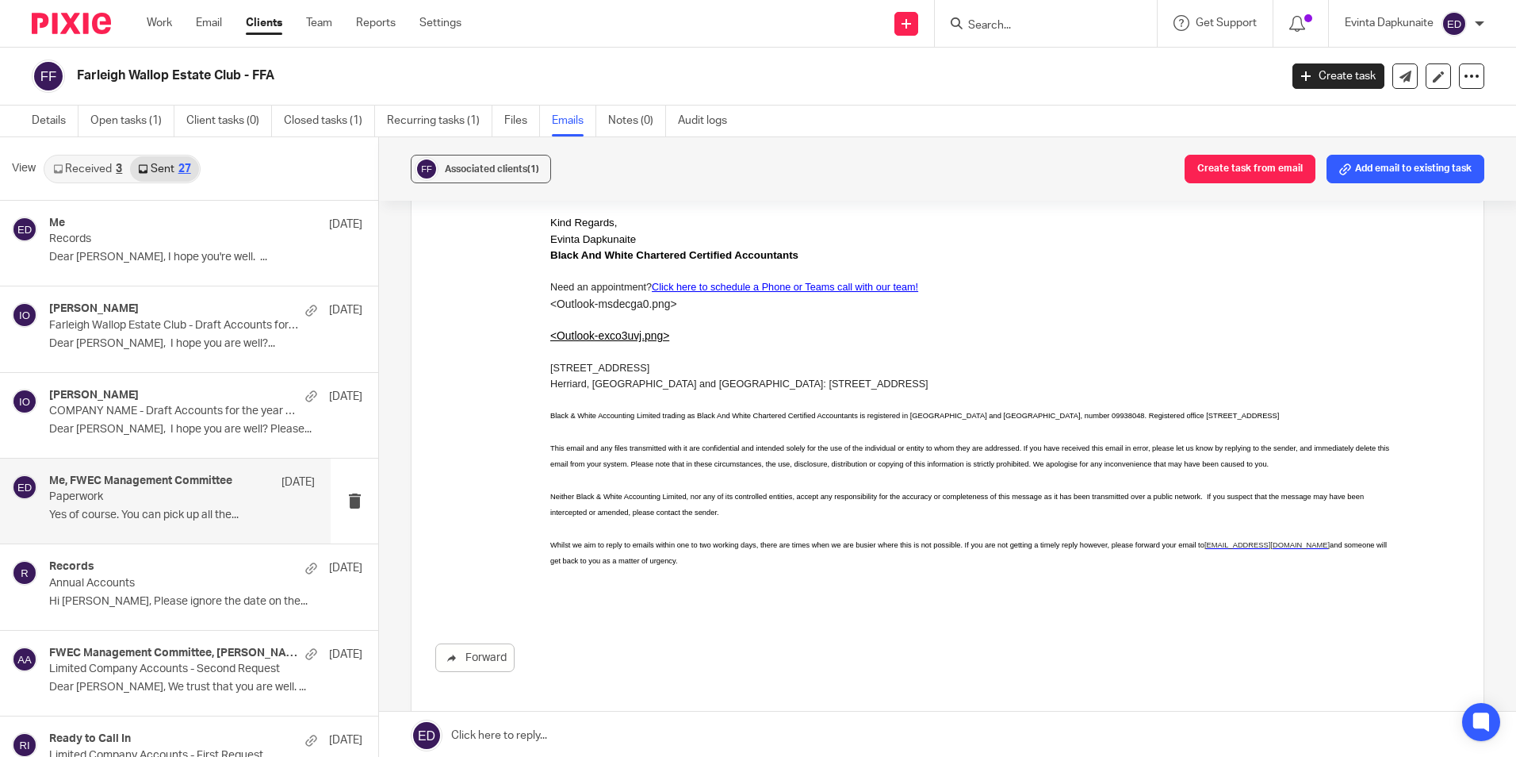
scroll to position [5155, 0]
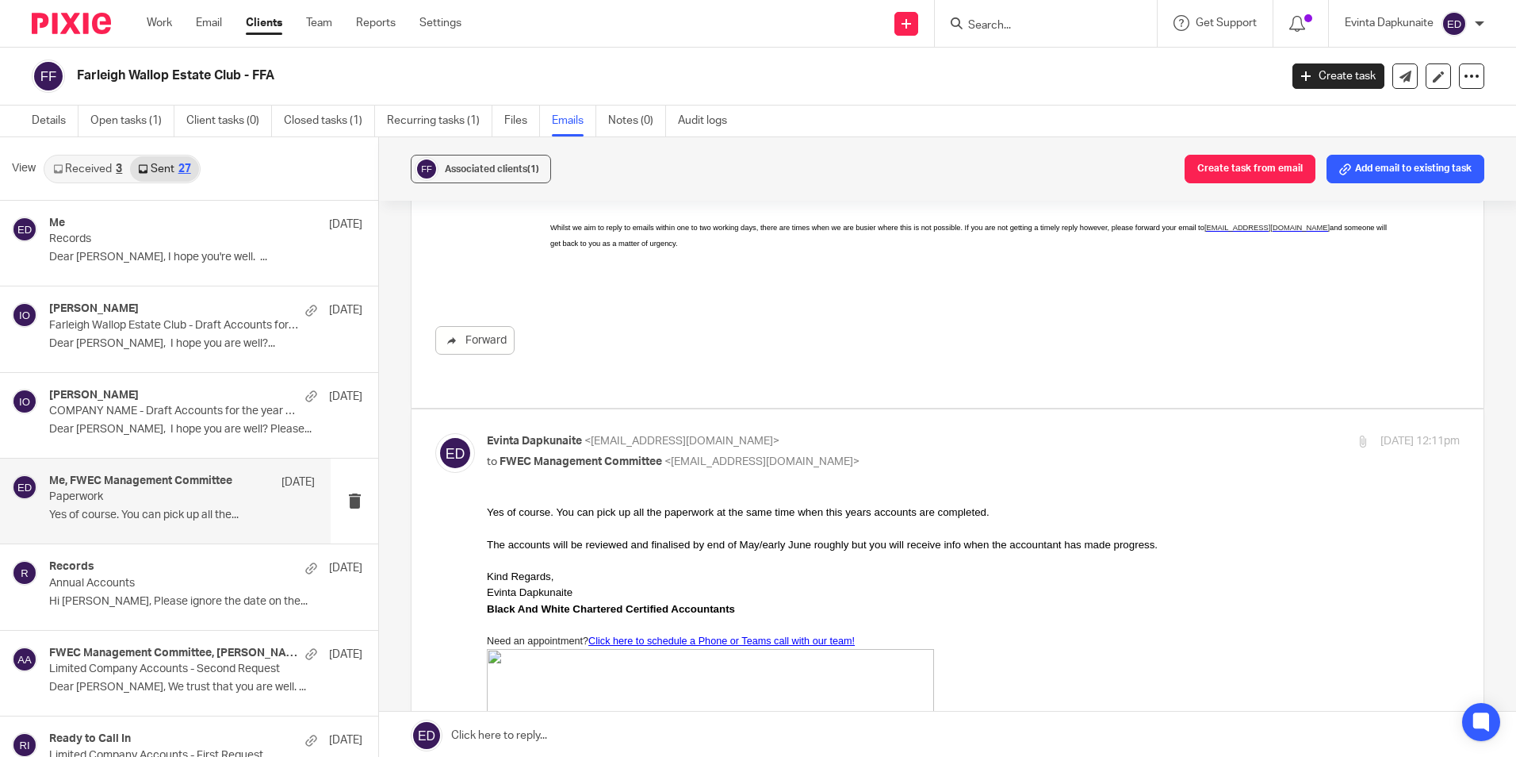
drag, startPoint x: 982, startPoint y: 28, endPoint x: 990, endPoint y: 28, distance: 8.7
click at [983, 28] on input "Search" at bounding box center [1038, 26] width 143 height 14
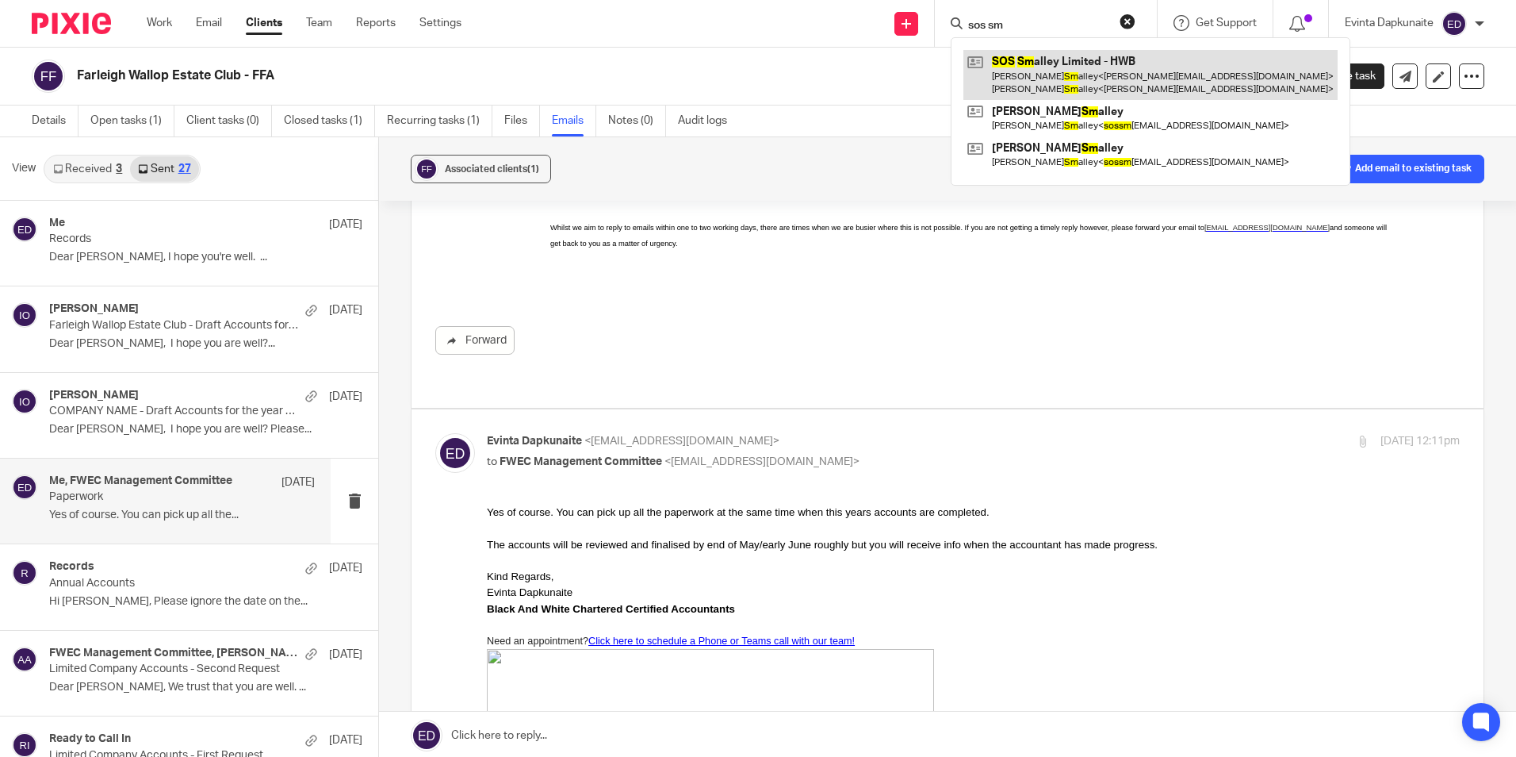
type input "sos sm"
click at [1009, 61] on link at bounding box center [1151, 74] width 374 height 49
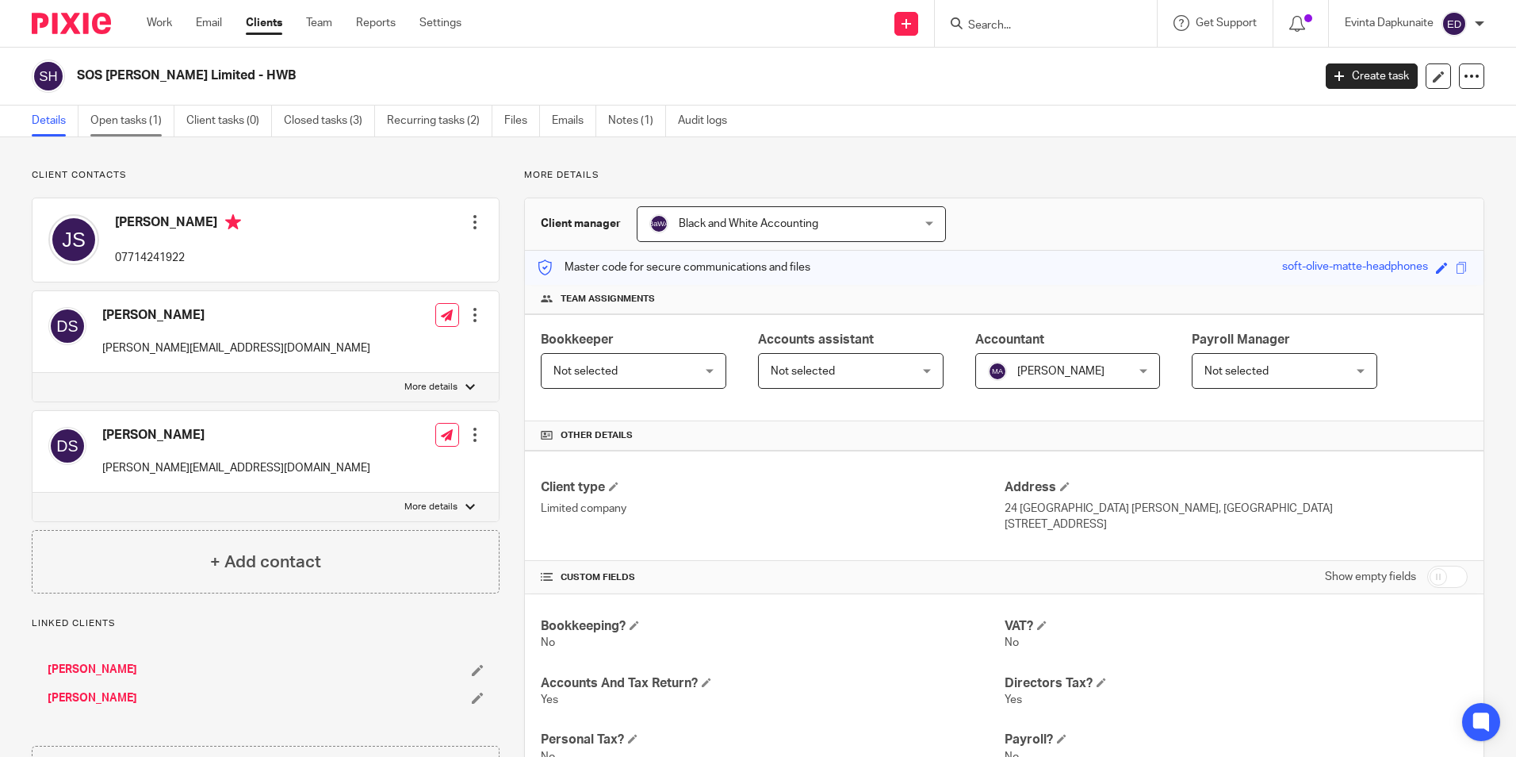
click at [150, 110] on link "Open tasks (1)" at bounding box center [132, 120] width 84 height 31
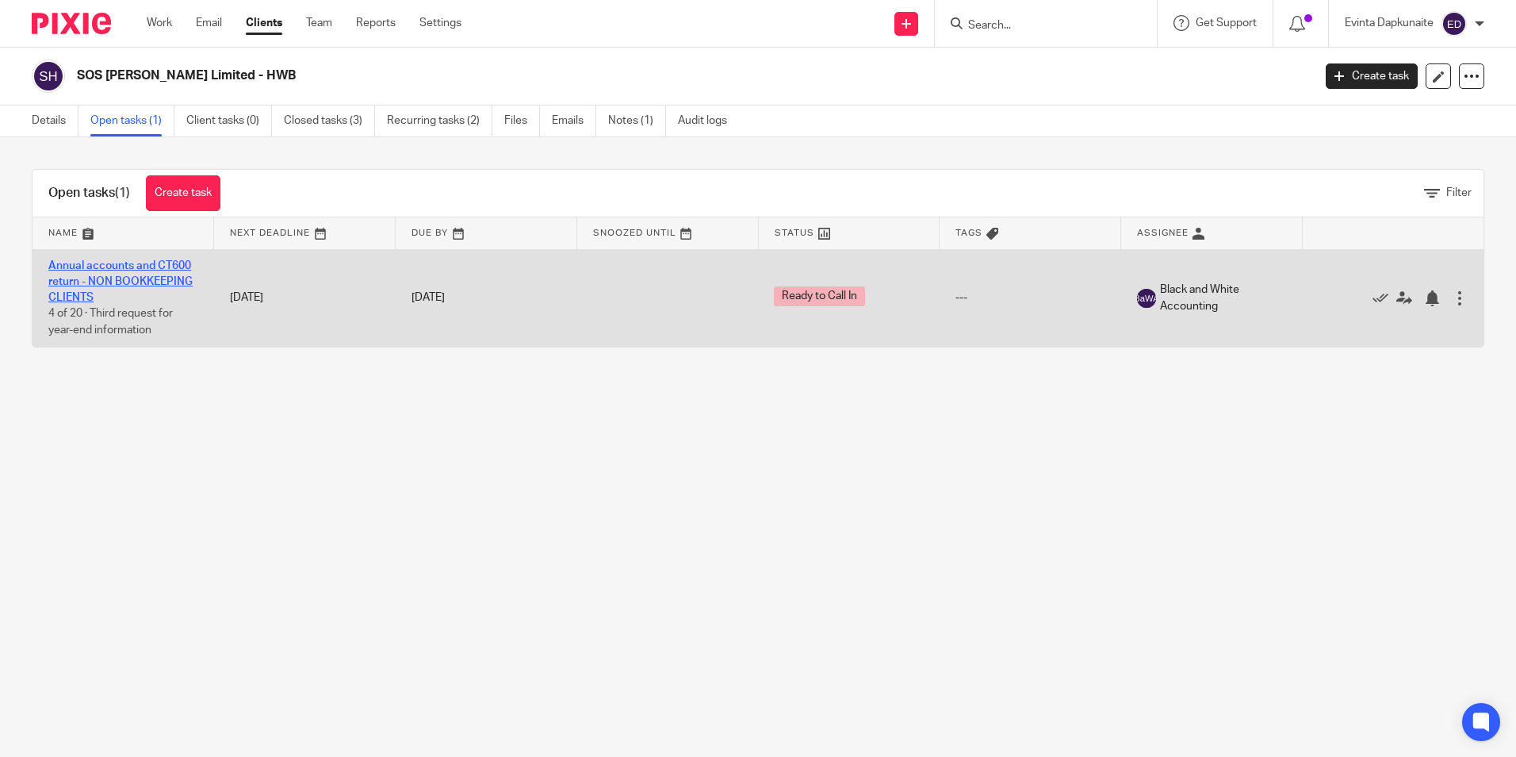
click at [148, 262] on link "Annual accounts and CT600 return - NON BOOKKEEPING CLIENTS" at bounding box center [120, 282] width 144 height 44
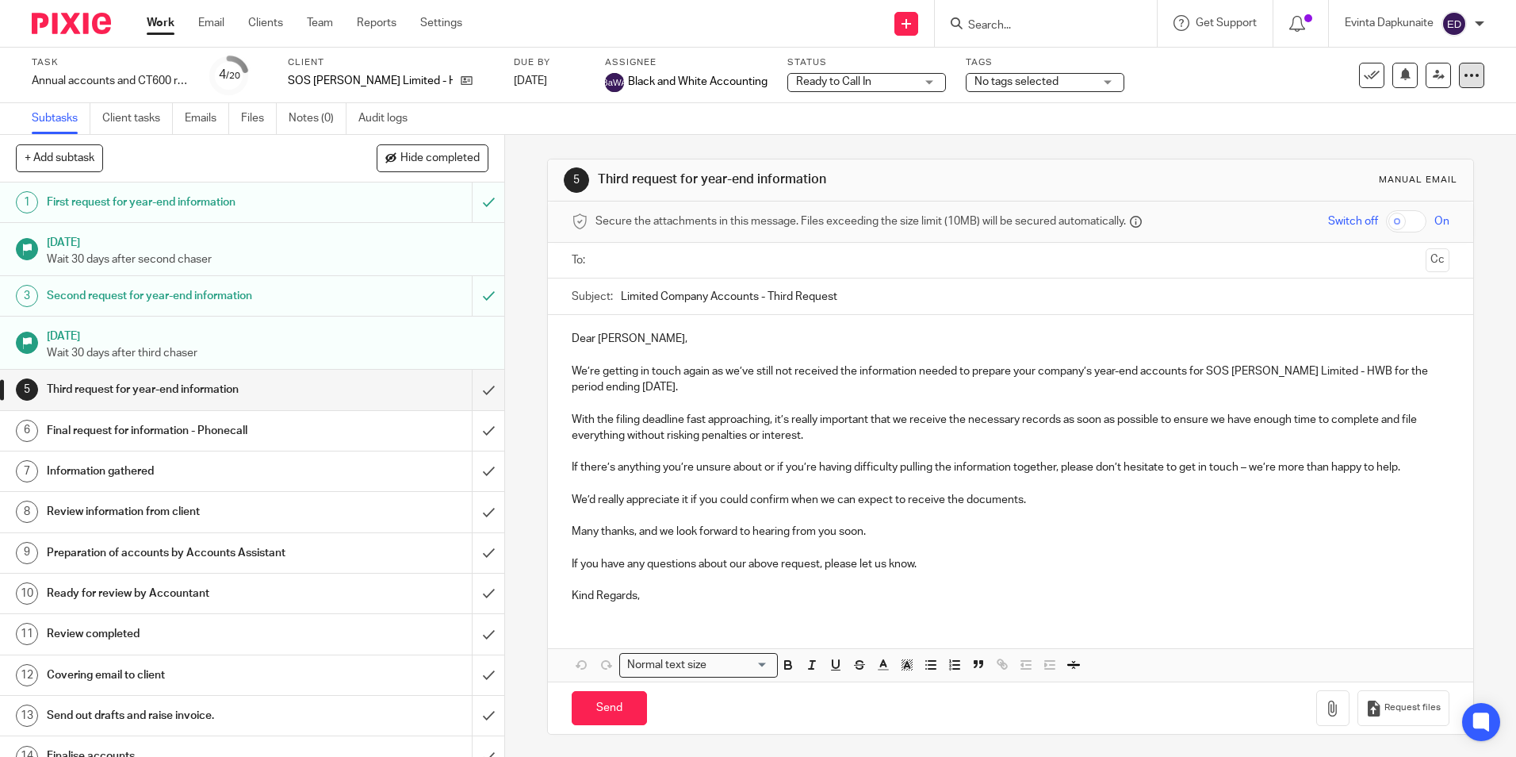
click at [1464, 72] on icon at bounding box center [1472, 75] width 16 height 16
click at [1408, 136] on link "Advanced task editor" at bounding box center [1410, 138] width 105 height 11
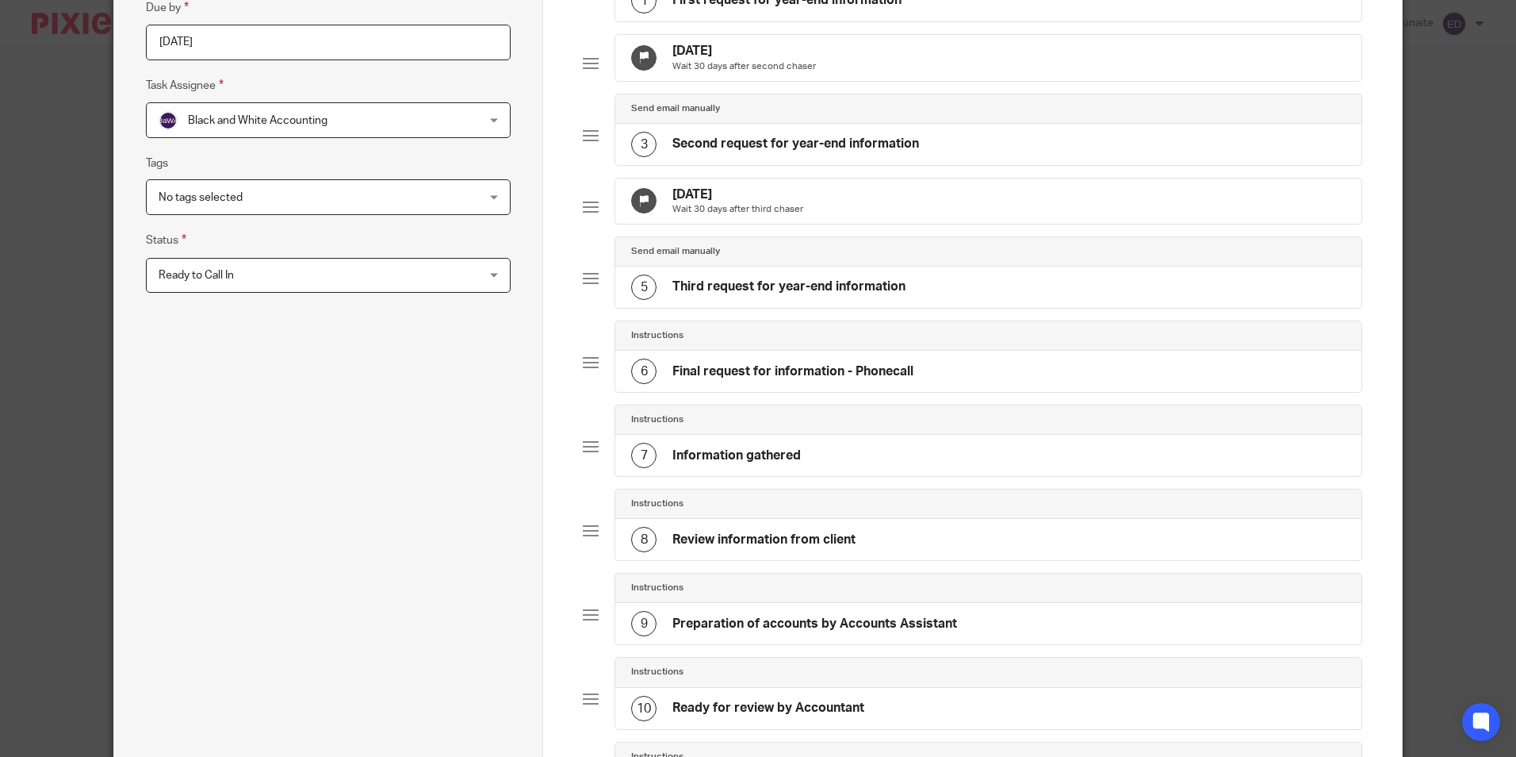
scroll to position [238, 0]
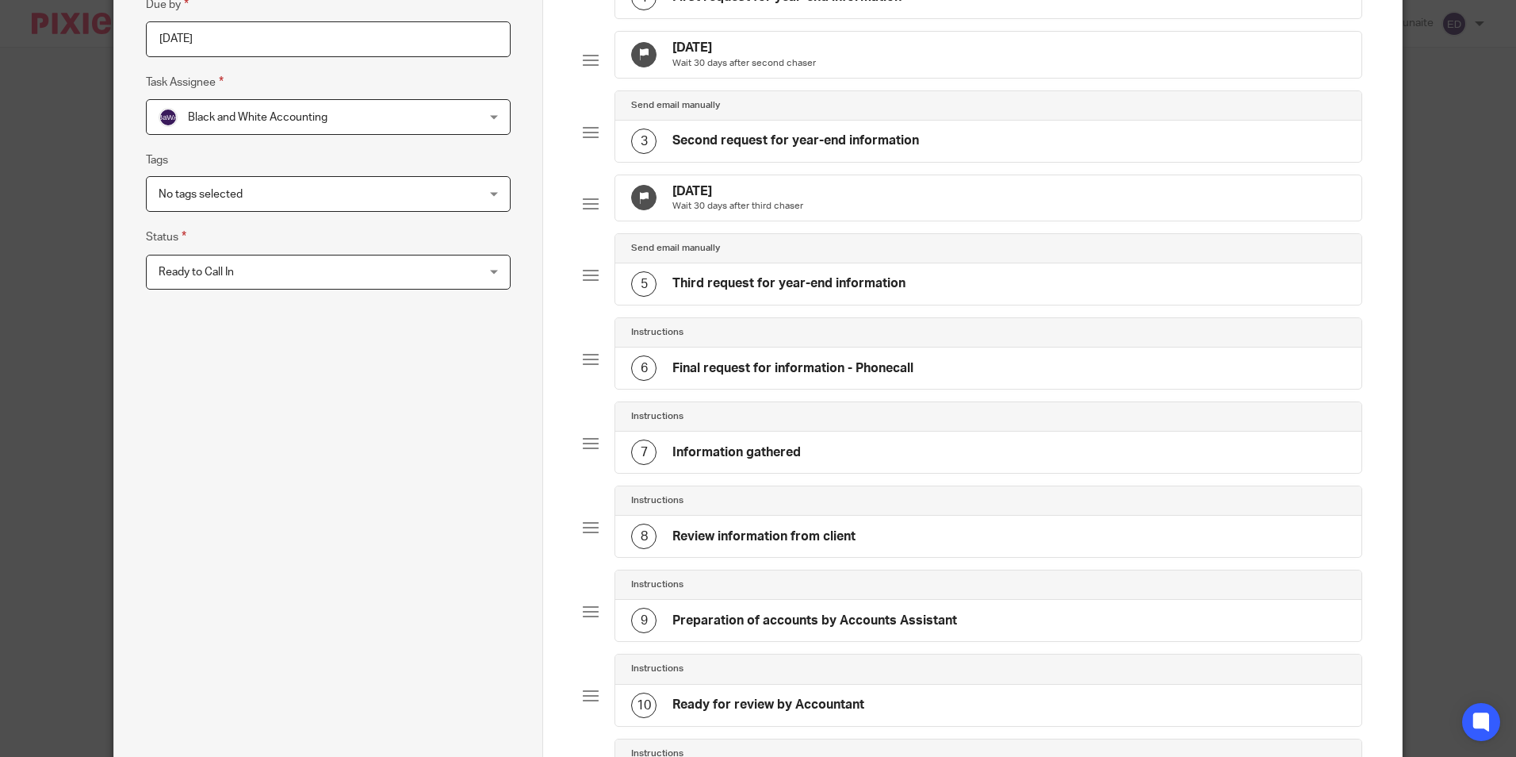
click at [933, 423] on div "Instructions" at bounding box center [988, 416] width 714 height 13
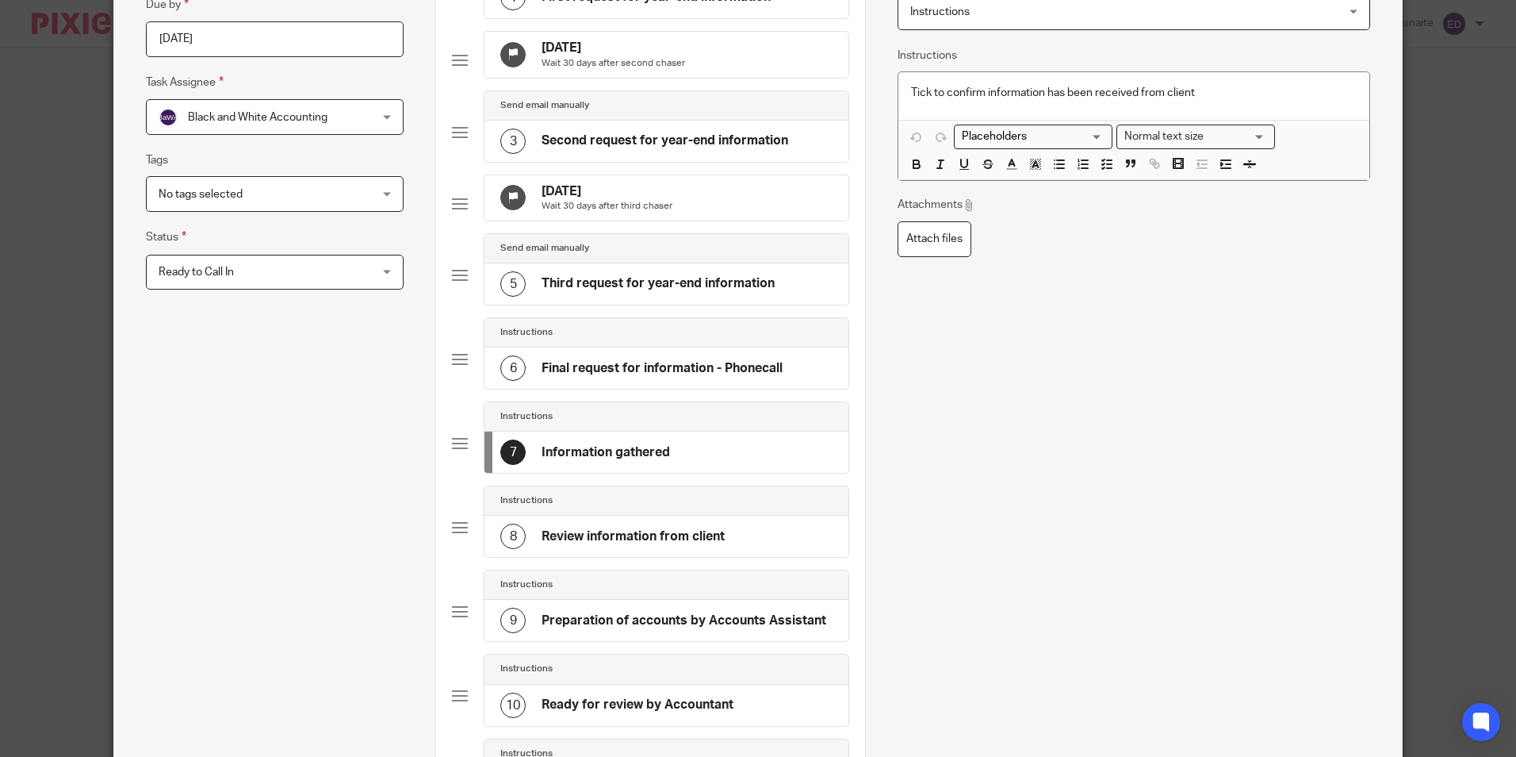
scroll to position [0, 0]
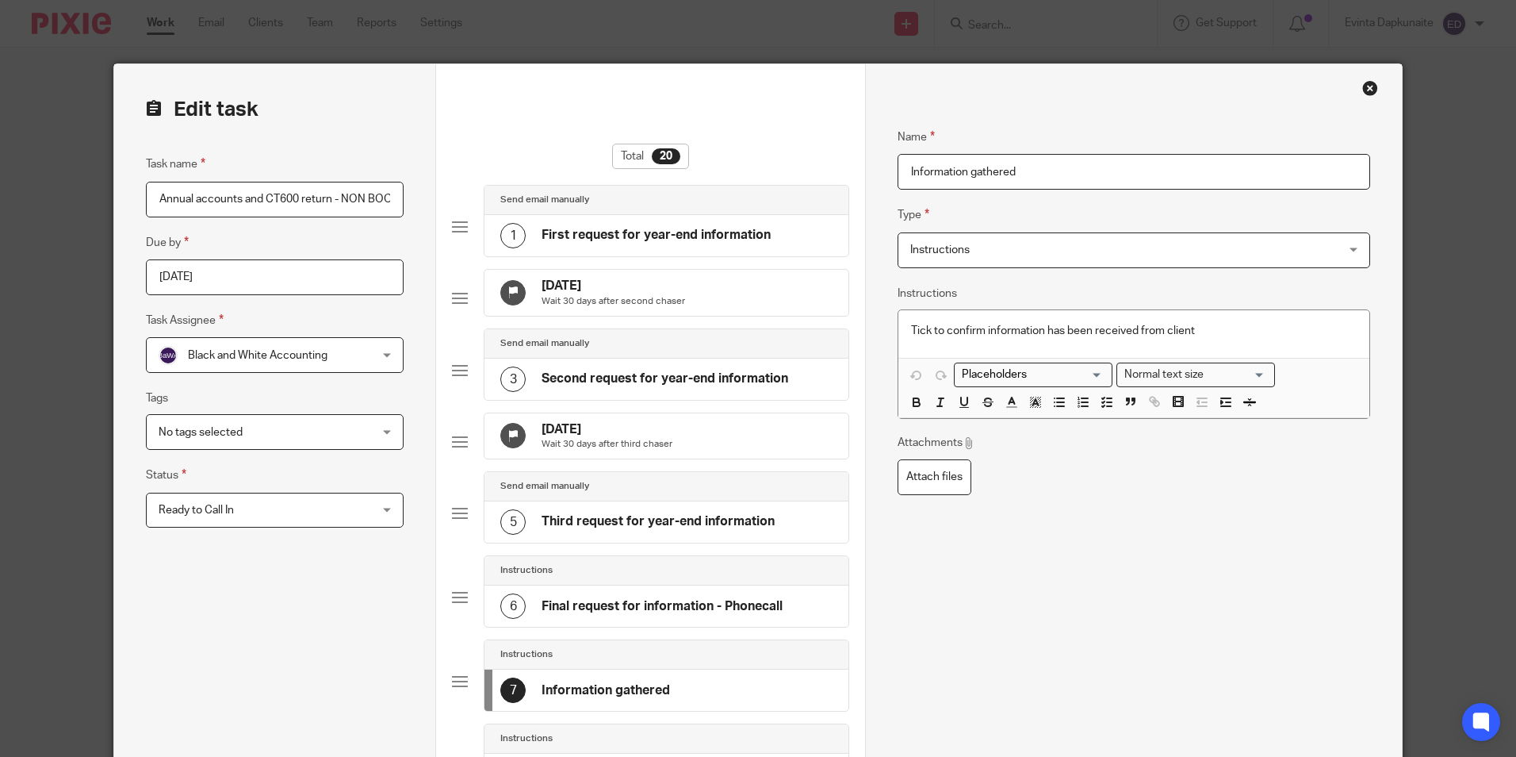
click at [1095, 146] on fieldset "Name Information gathered" at bounding box center [1134, 147] width 472 height 86
click at [1086, 174] on input "Information gathered" at bounding box center [1134, 172] width 472 height 36
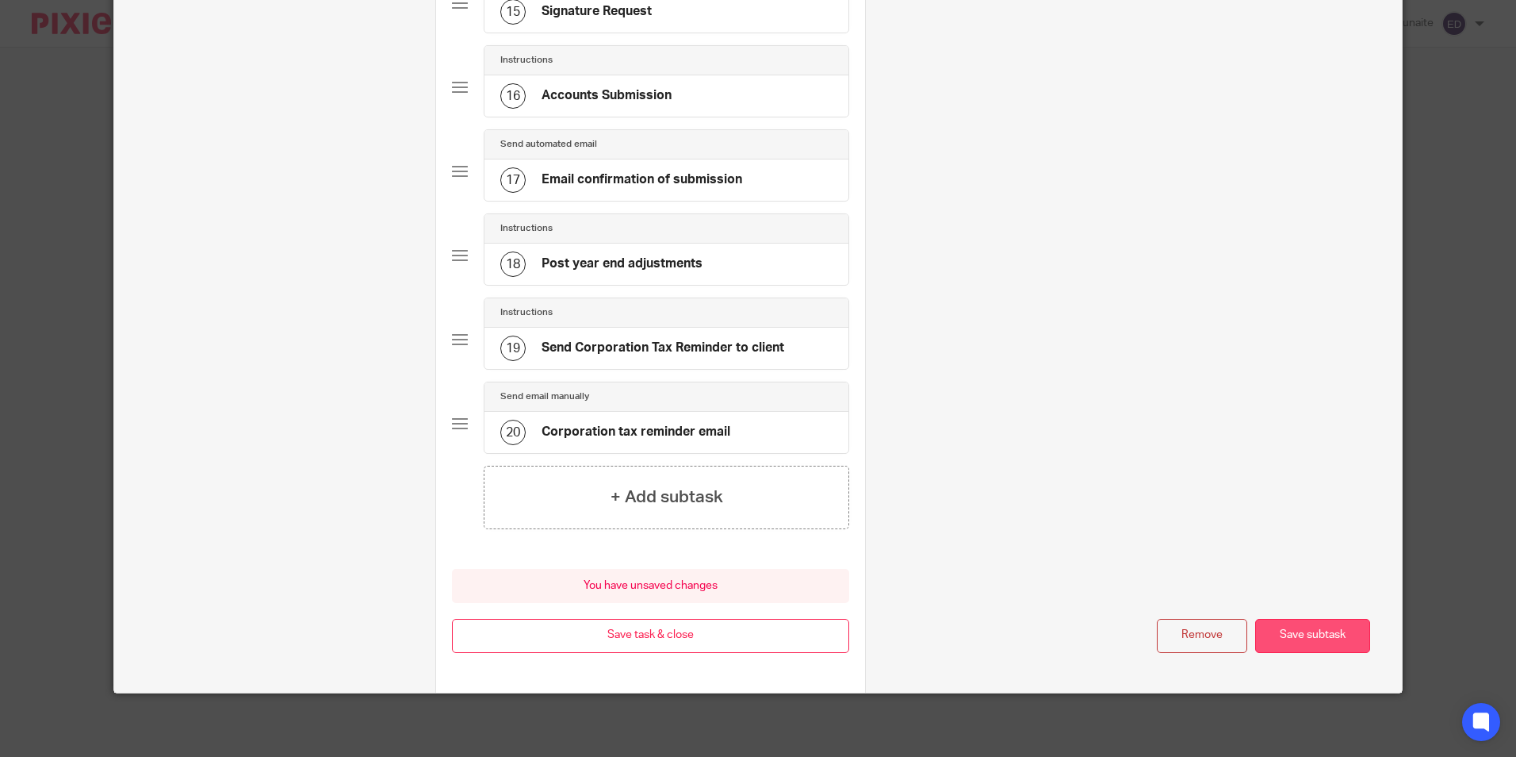
type input "Information gathered 15/09"
click at [1339, 642] on button "Save subtask" at bounding box center [1312, 636] width 115 height 34
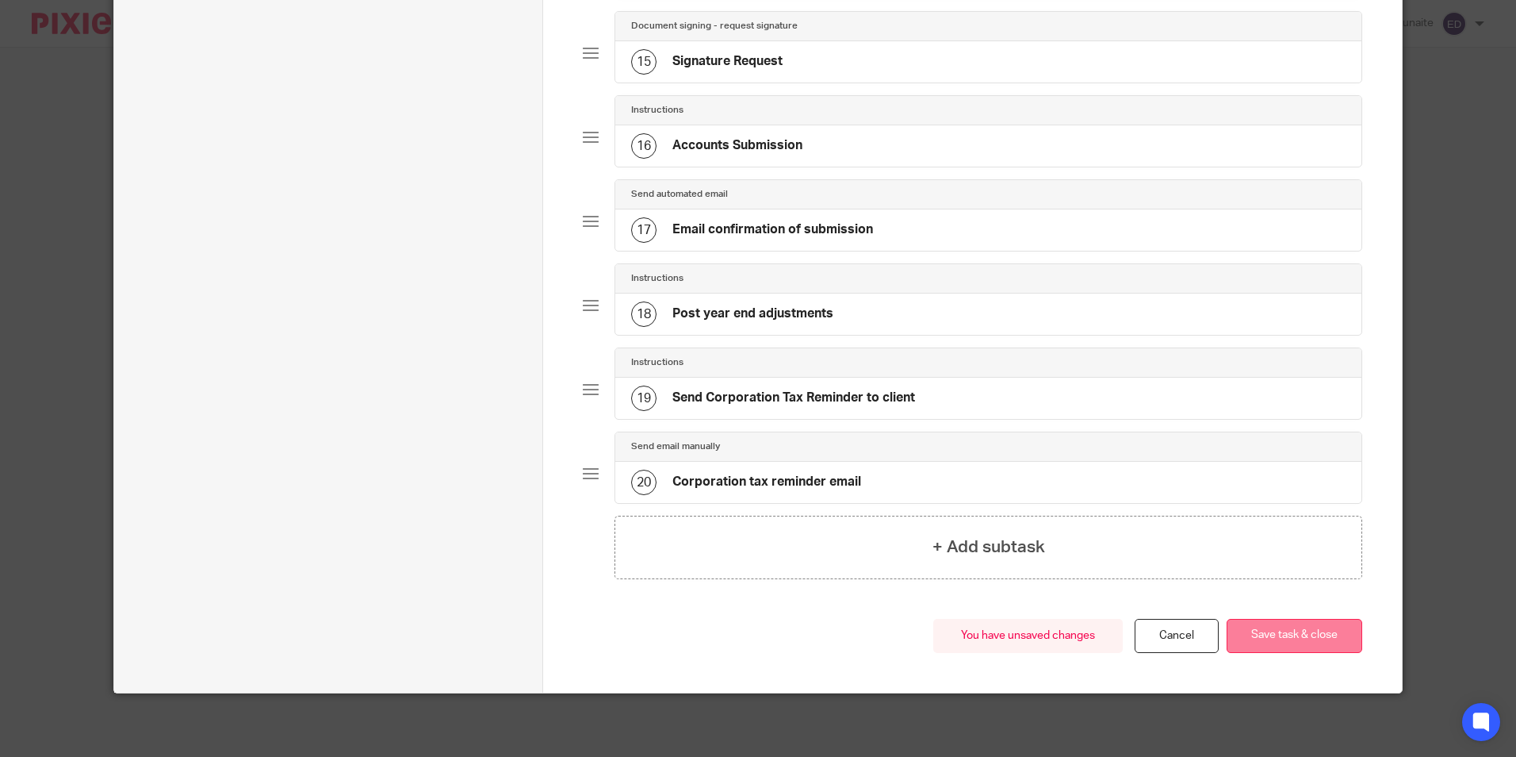
click at [1316, 640] on button "Save task & close" at bounding box center [1295, 636] width 136 height 34
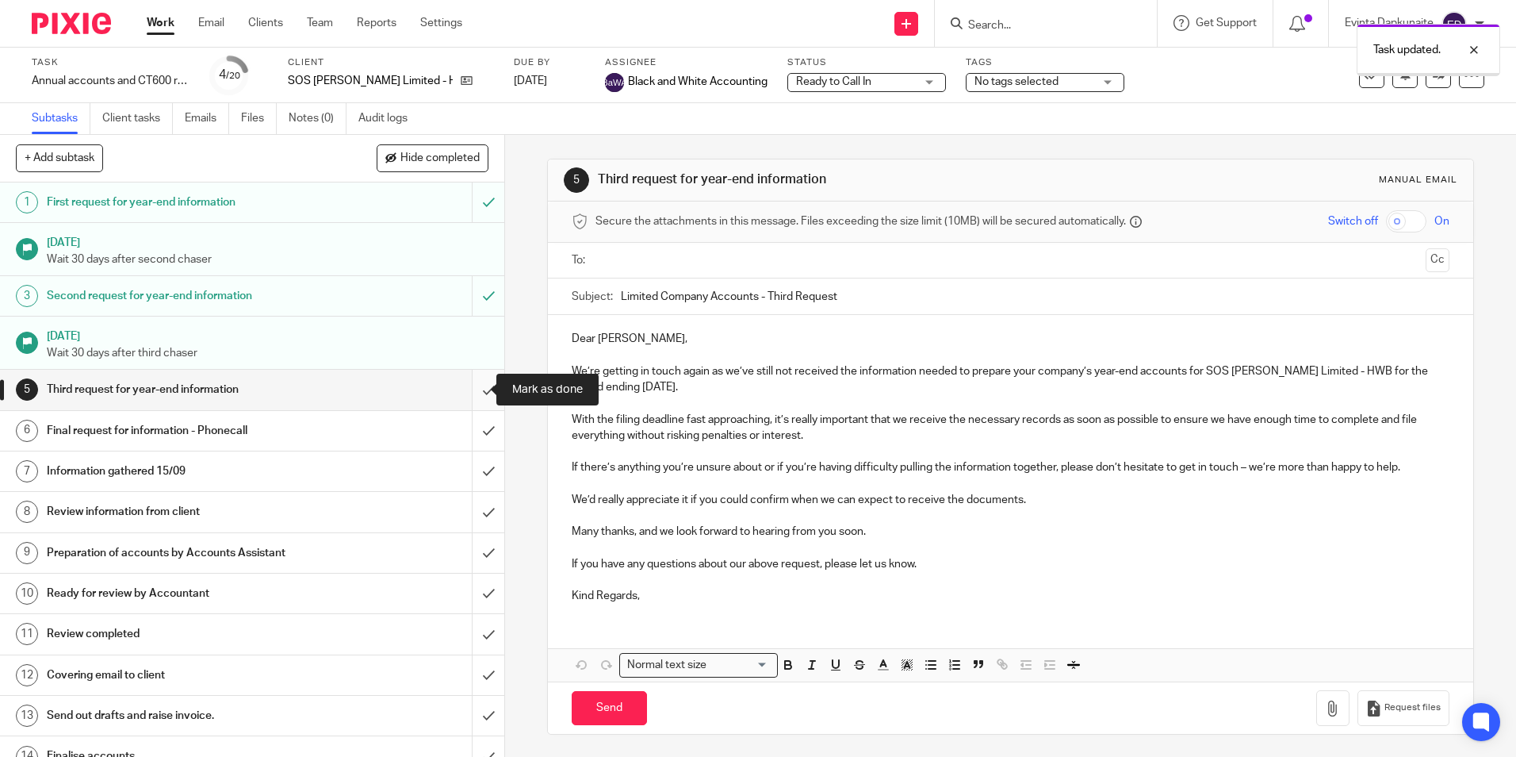
click at [473, 382] on input "submit" at bounding box center [252, 390] width 504 height 40
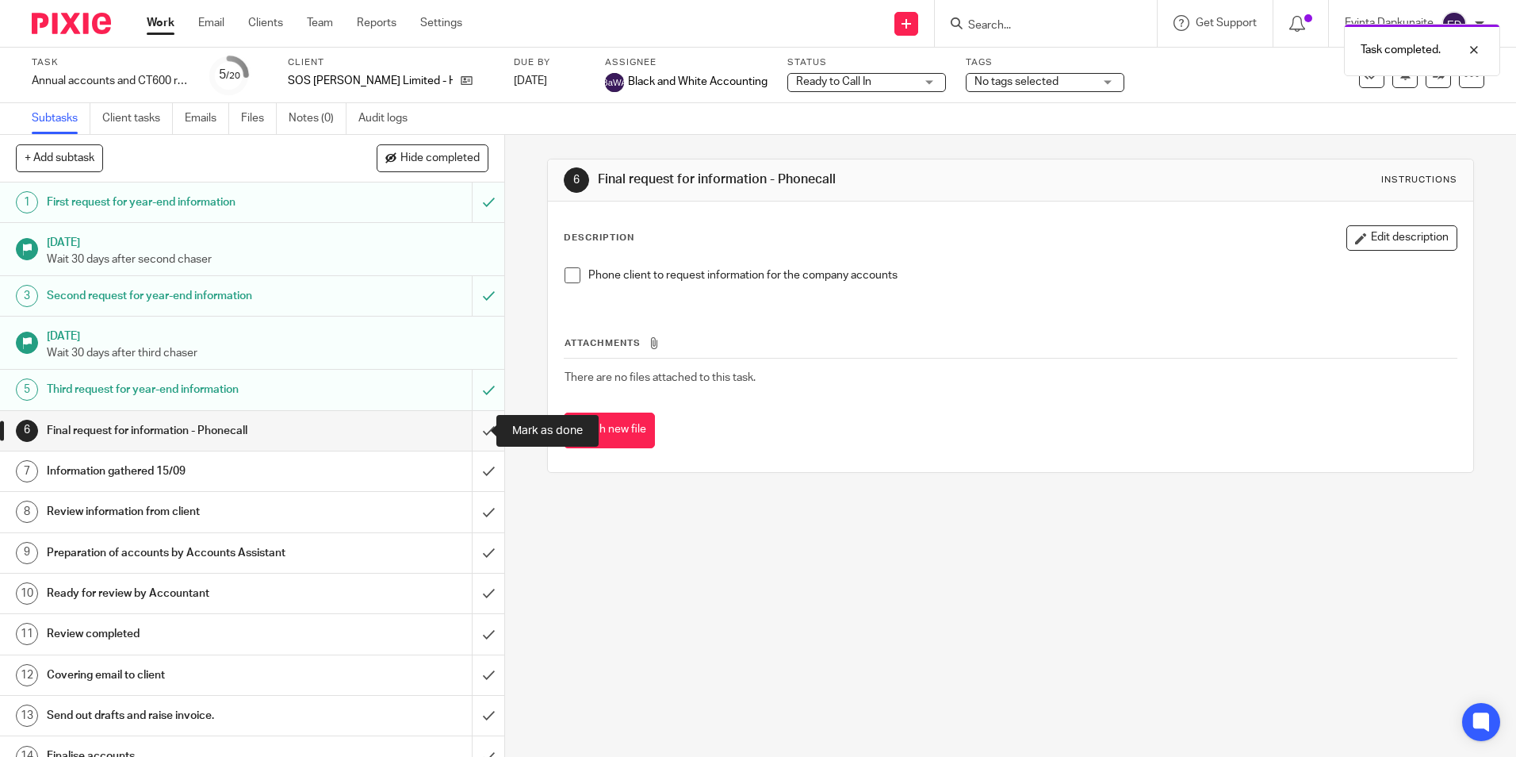
click at [468, 438] on input "submit" at bounding box center [252, 431] width 504 height 40
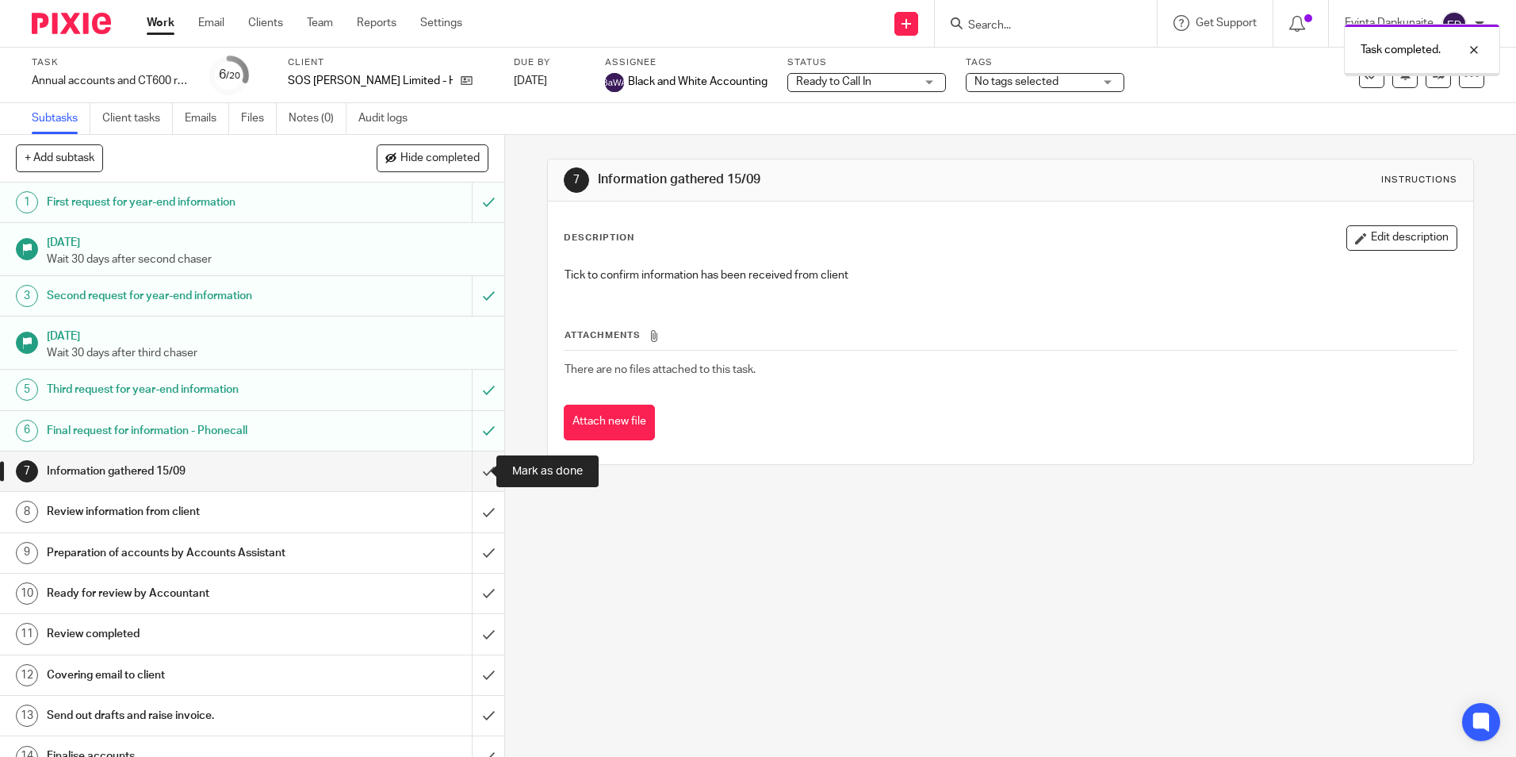
click at [473, 465] on input "submit" at bounding box center [252, 471] width 504 height 40
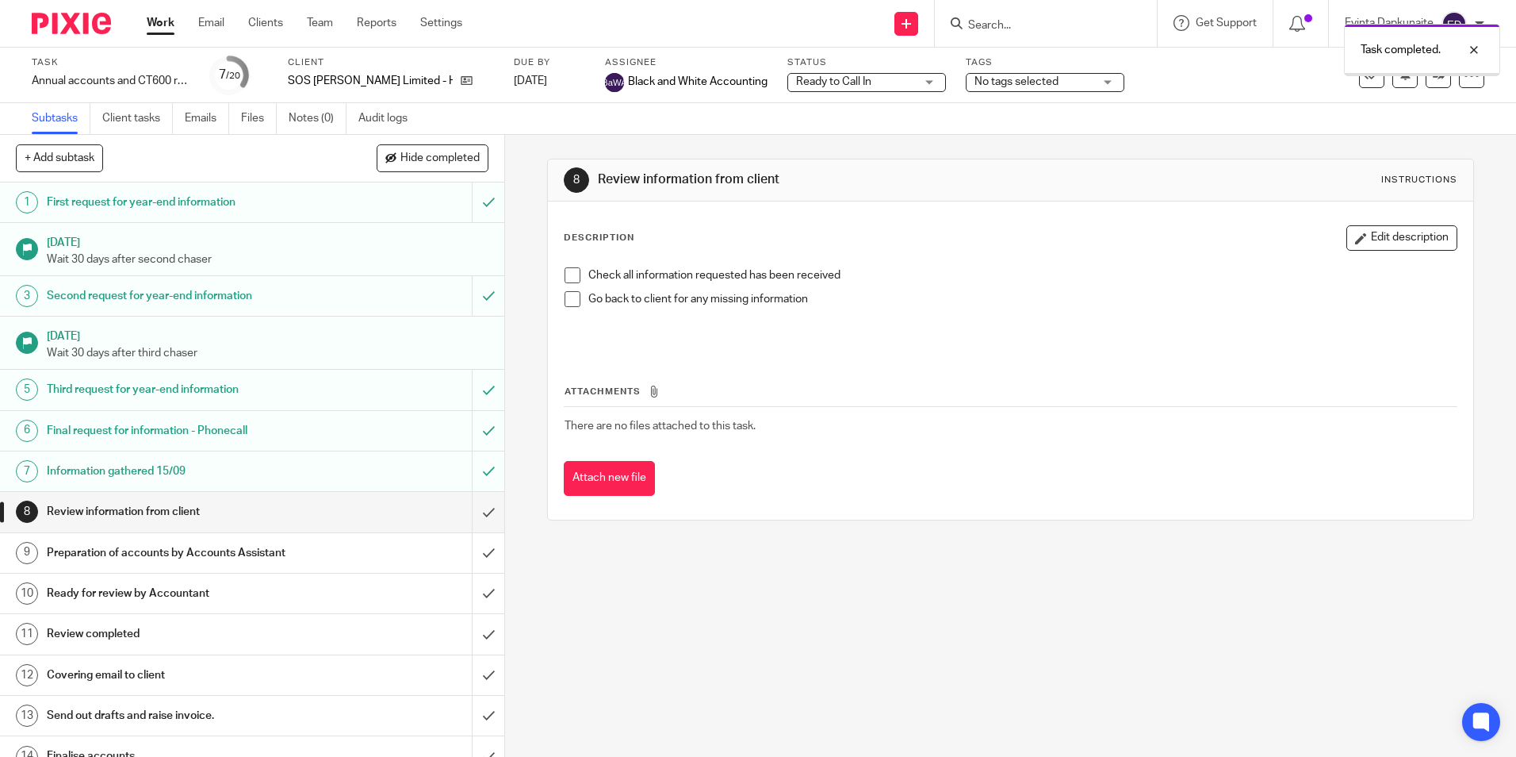
click at [827, 78] on span "Ready to Call In" at bounding box center [855, 82] width 119 height 17
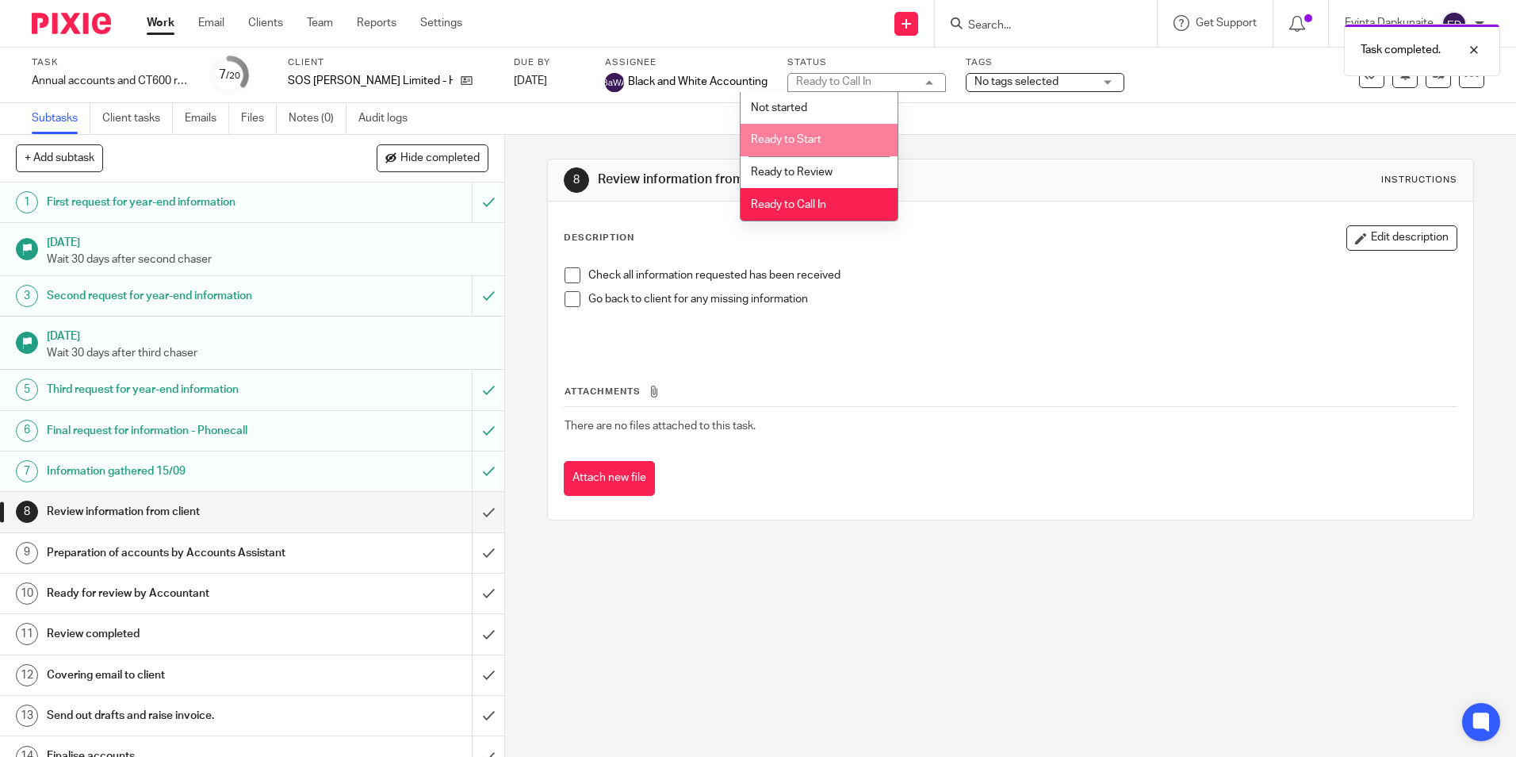
click at [831, 142] on li "Ready to Start" at bounding box center [819, 140] width 157 height 33
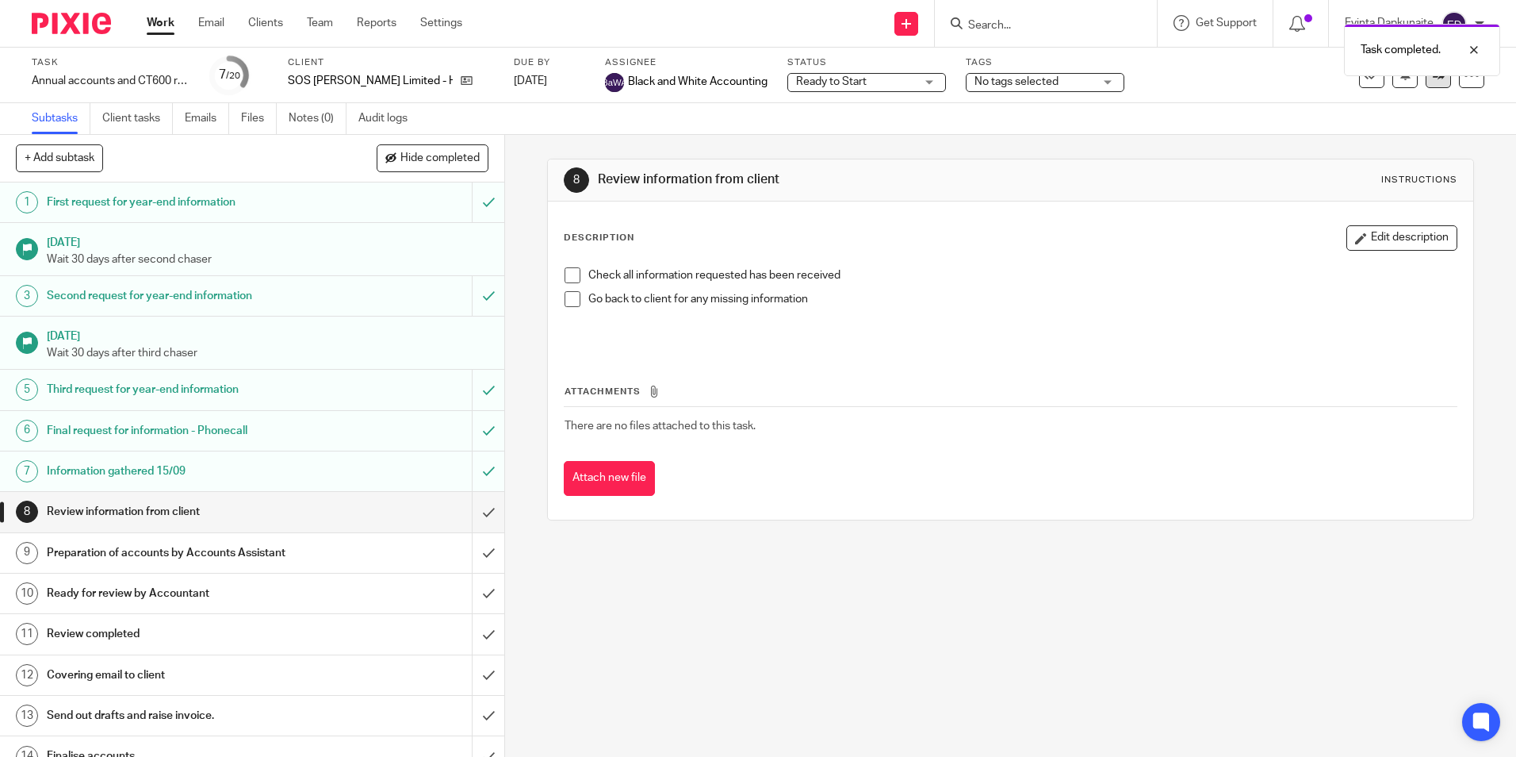
click at [1433, 79] on link at bounding box center [1438, 75] width 25 height 25
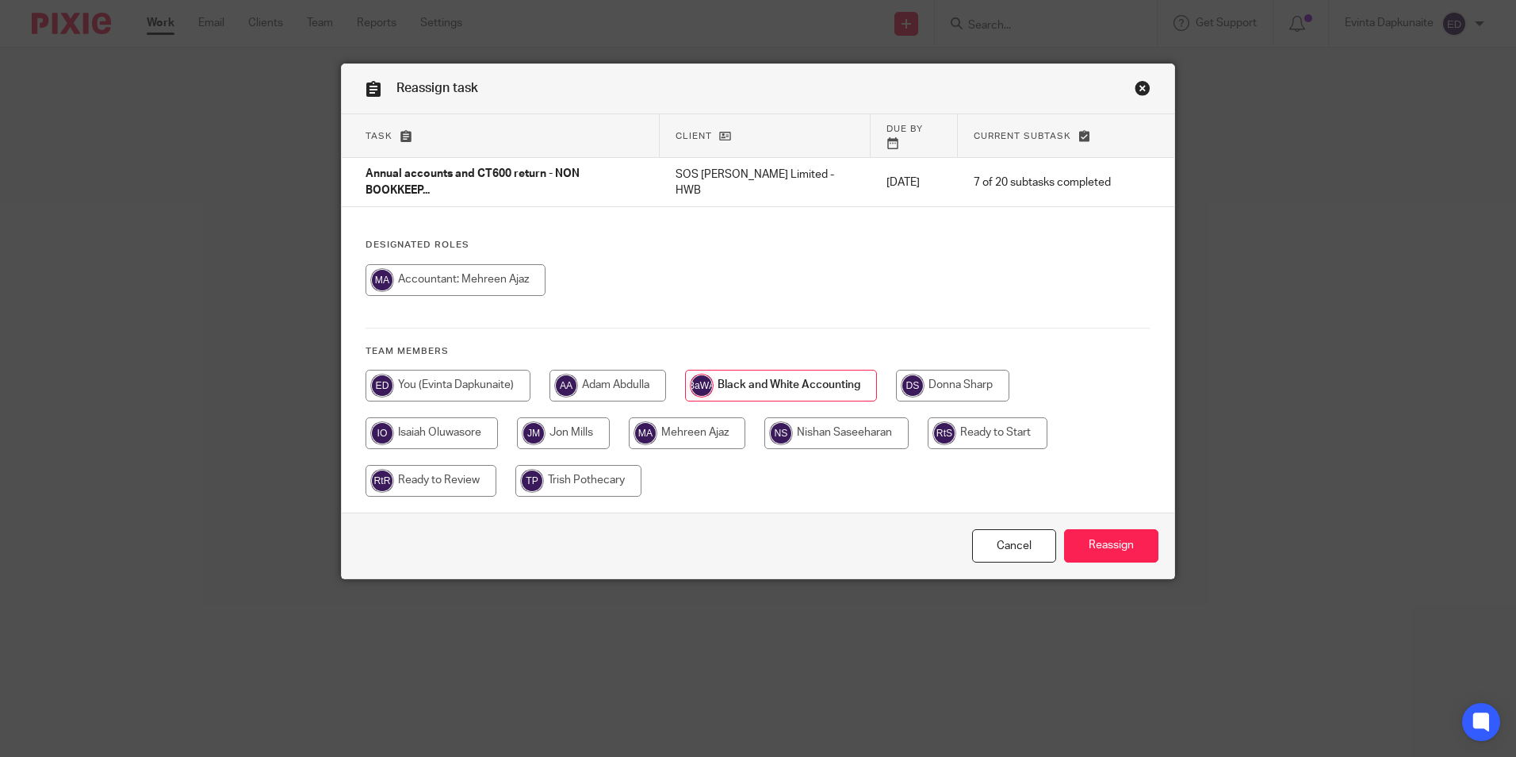
click at [1022, 418] on input "radio" at bounding box center [988, 433] width 120 height 32
radio input "true"
click at [1112, 529] on input "Reassign" at bounding box center [1111, 546] width 94 height 34
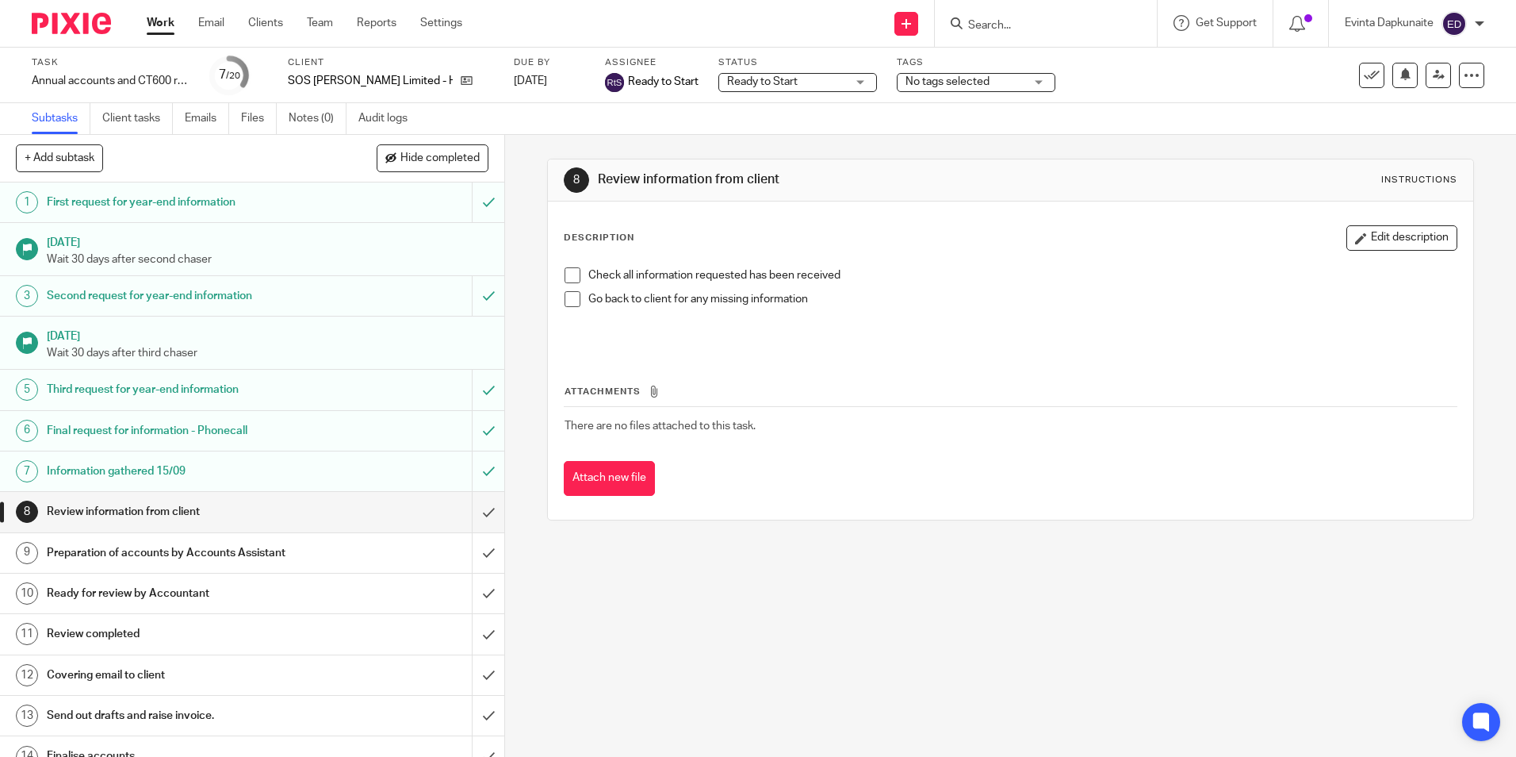
click at [1169, 641] on div "8 Review information from client Instructions Description Edit description Chec…" at bounding box center [1010, 446] width 1011 height 622
